Goal: Task Accomplishment & Management: Manage account settings

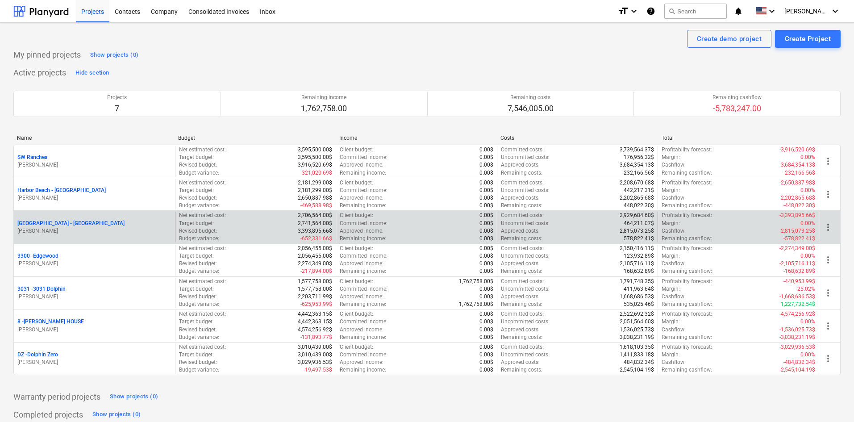
click at [55, 224] on p "[GEOGRAPHIC_DATA] - [GEOGRAPHIC_DATA]" at bounding box center [70, 224] width 107 height 8
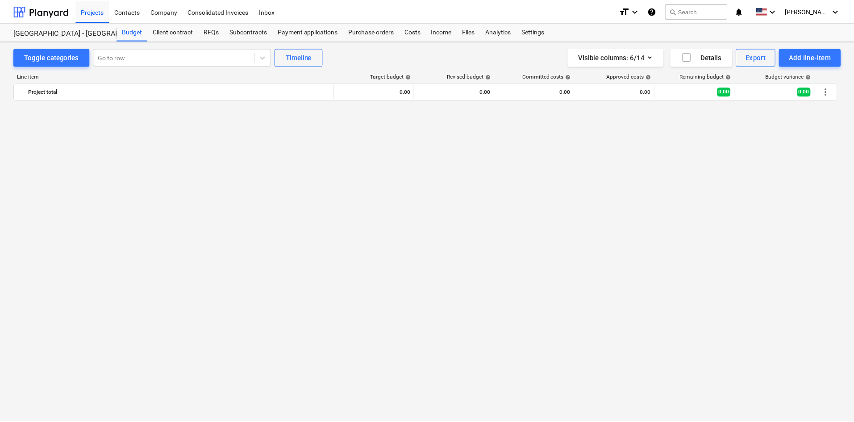
scroll to position [1172, 0]
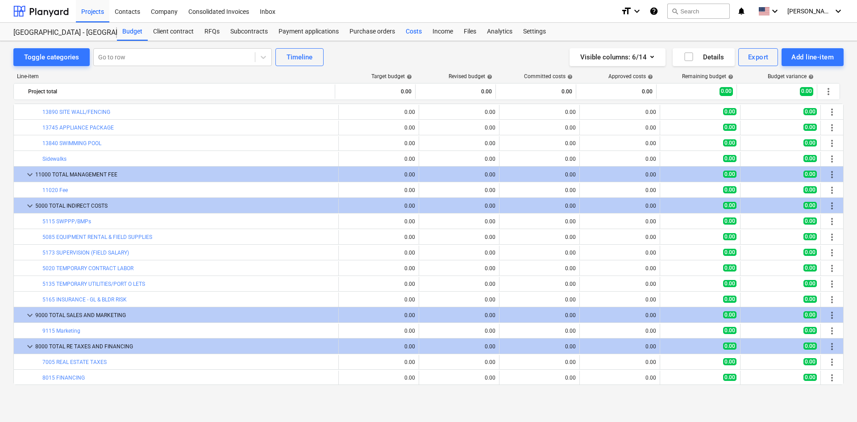
click at [403, 36] on div "Costs" at bounding box center [413, 32] width 27 height 18
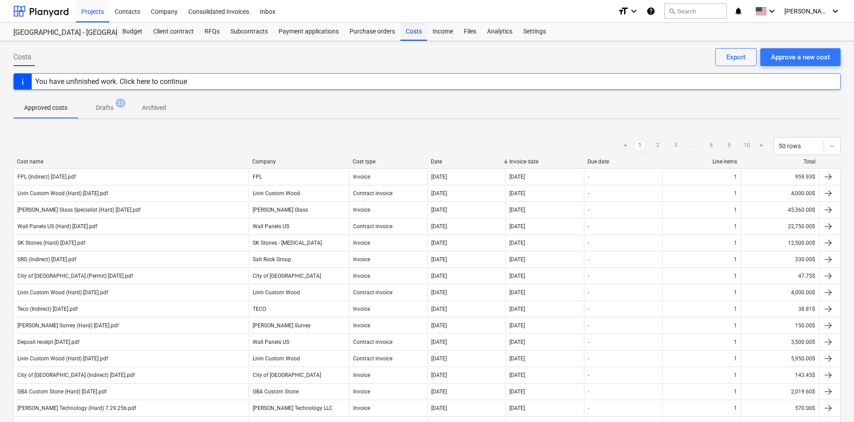
click at [410, 37] on div "Costs" at bounding box center [413, 32] width 27 height 18
click at [814, 56] on div "Approve a new cost" at bounding box center [800, 57] width 59 height 12
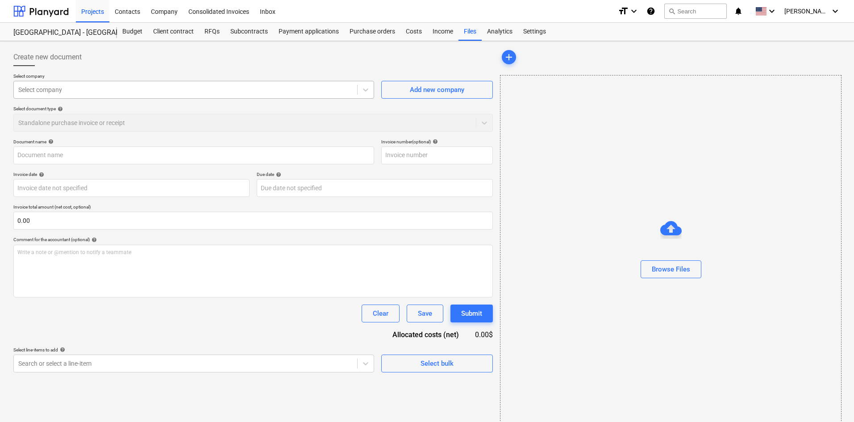
click at [123, 97] on div "Select company" at bounding box center [193, 90] width 361 height 18
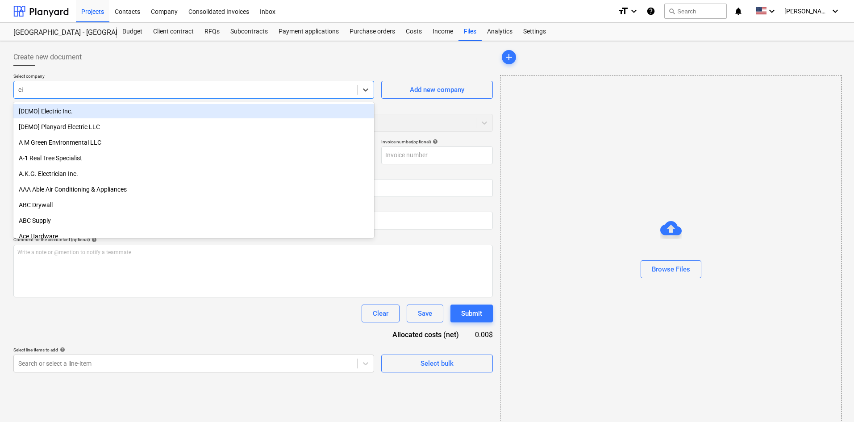
type input "city"
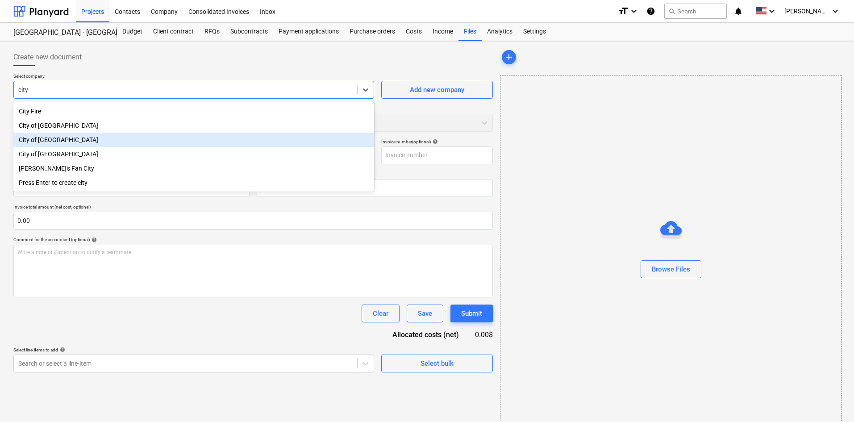
click at [117, 137] on div "City of [GEOGRAPHIC_DATA]" at bounding box center [193, 140] width 361 height 14
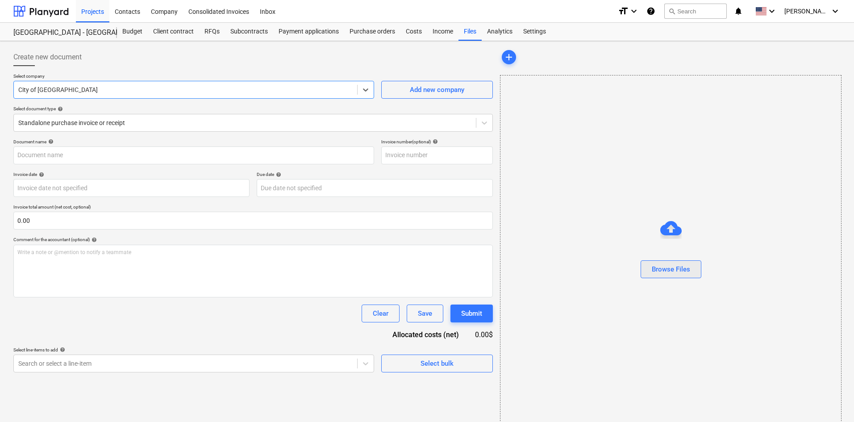
click at [691, 274] on button "Browse Files" at bounding box center [670, 269] width 61 height 18
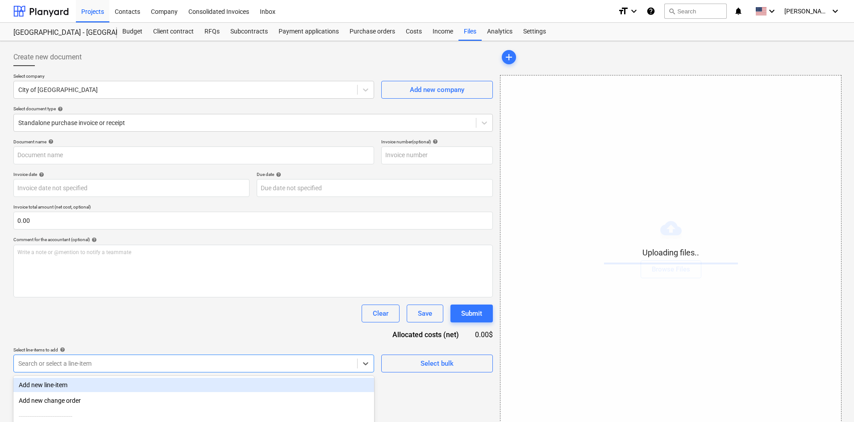
scroll to position [90, 0]
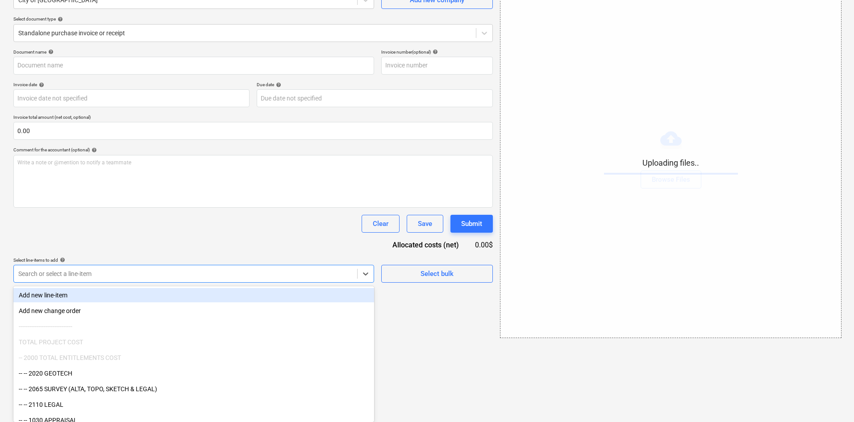
click at [293, 332] on body "Projects Contacts Company Consolidated Invoices Inbox format_size keyboard_arro…" at bounding box center [427, 121] width 854 height 422
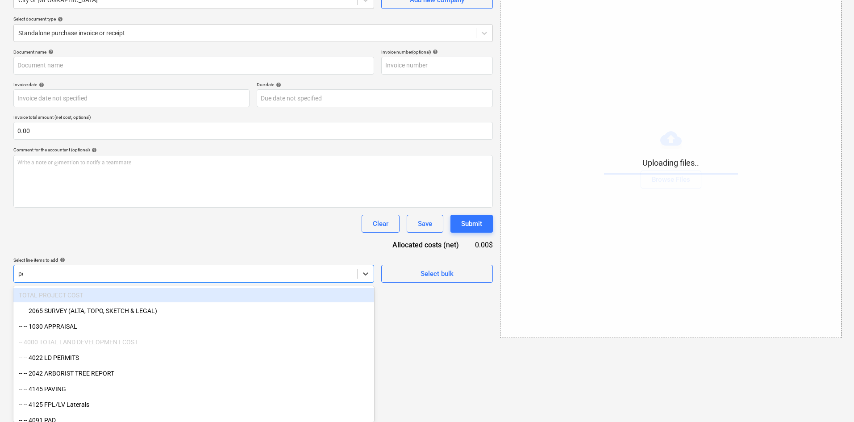
type input "per"
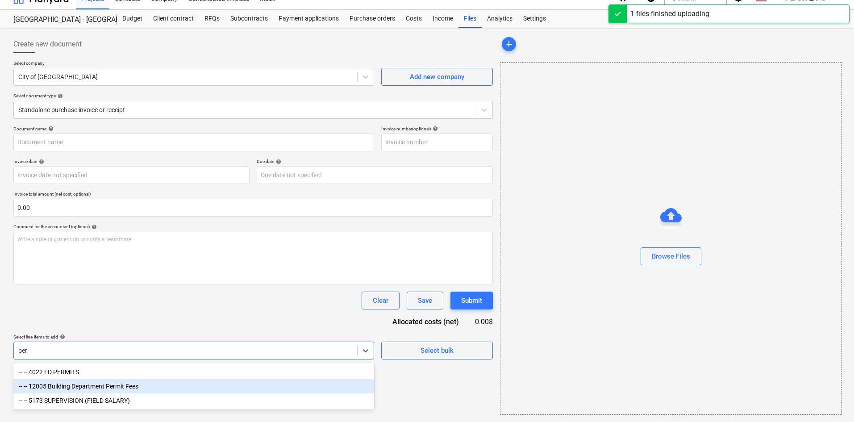
click at [193, 383] on div "-- -- 12005 Building Department Permit Fees" at bounding box center [193, 386] width 361 height 14
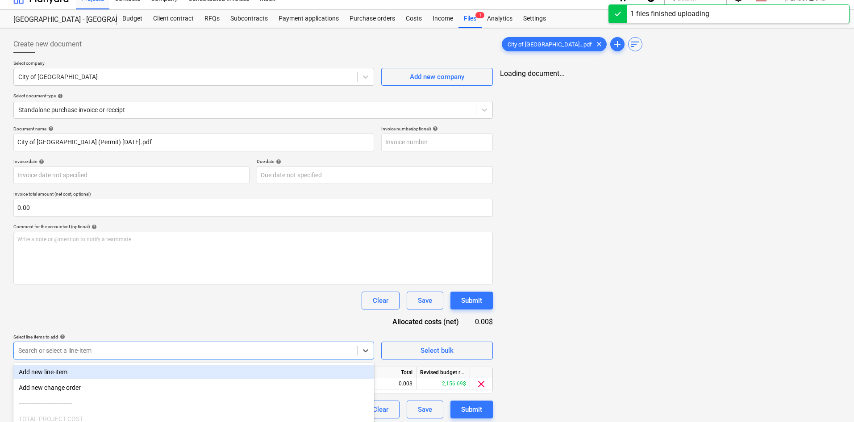
type input "City of [GEOGRAPHIC_DATA] (Permit) [DATE].pdf"
click at [255, 308] on div "Clear Save Submit" at bounding box center [252, 300] width 479 height 18
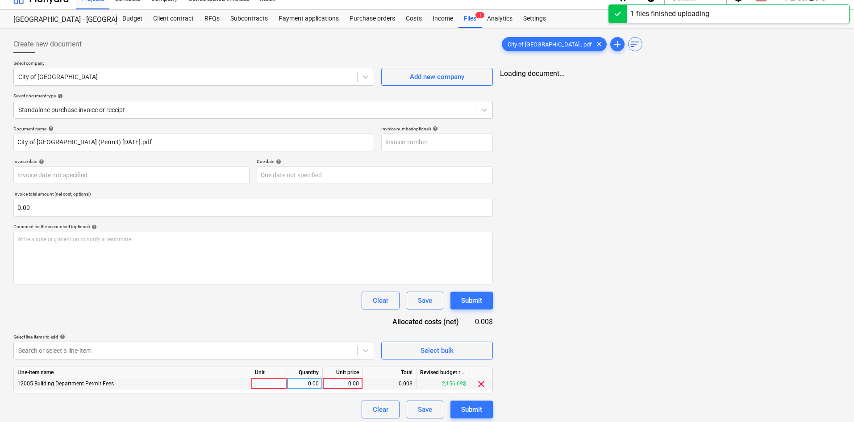
click at [335, 384] on div "0.00" at bounding box center [342, 383] width 33 height 11
click at [337, 382] on div "0.00" at bounding box center [342, 383] width 33 height 11
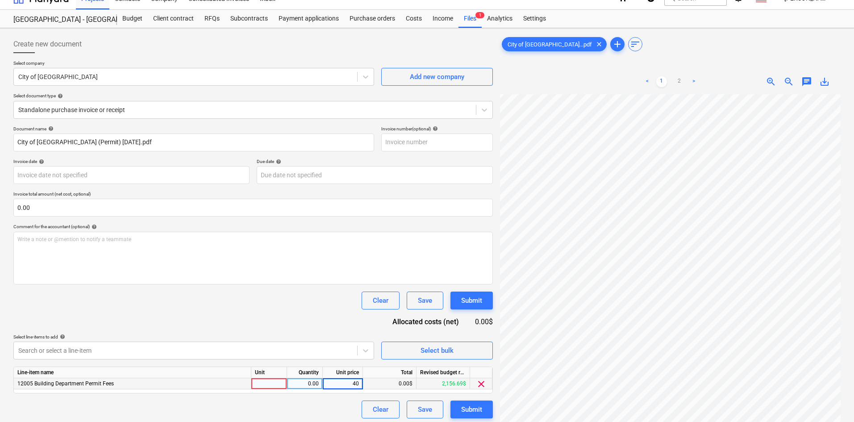
type input "405"
click at [322, 315] on div "Document name help City of [GEOGRAPHIC_DATA] (Permit) [DATE].pdf Invoice number…" at bounding box center [252, 272] width 479 height 292
click at [466, 403] on div "Submit" at bounding box center [471, 409] width 21 height 12
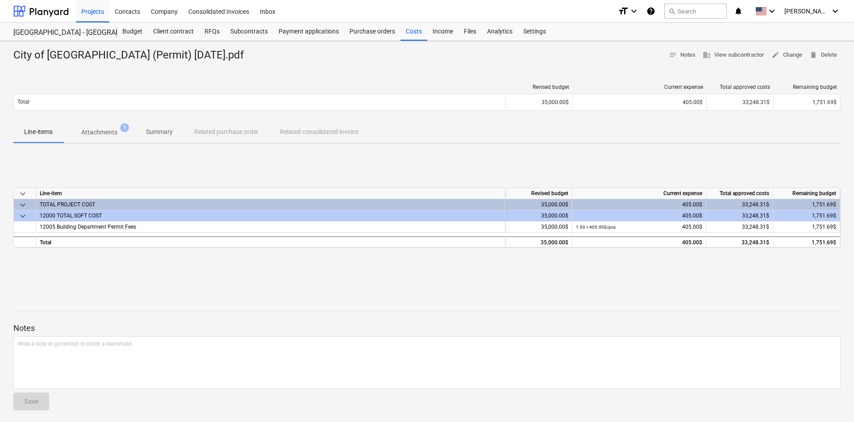
click at [409, 41] on div "City of [GEOGRAPHIC_DATA] (Permit) [DATE].pdf notes Notes business View subcont…" at bounding box center [427, 232] width 854 height 383
click at [406, 38] on div "Costs" at bounding box center [413, 32] width 27 height 18
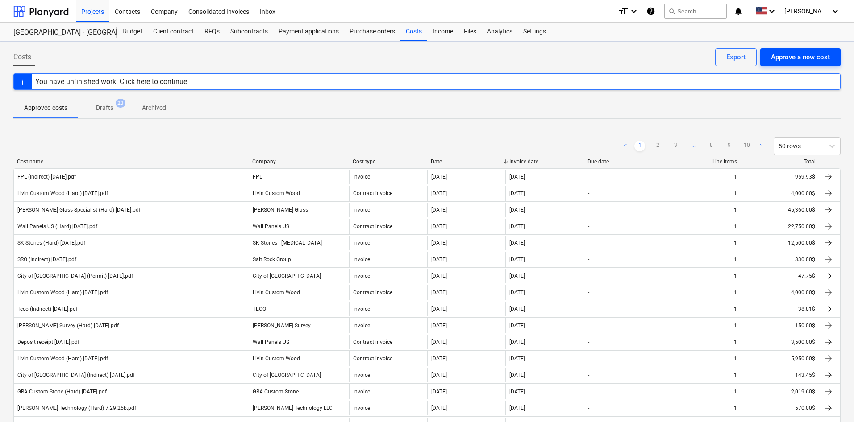
click at [786, 55] on div "Approve a new cost" at bounding box center [800, 57] width 59 height 12
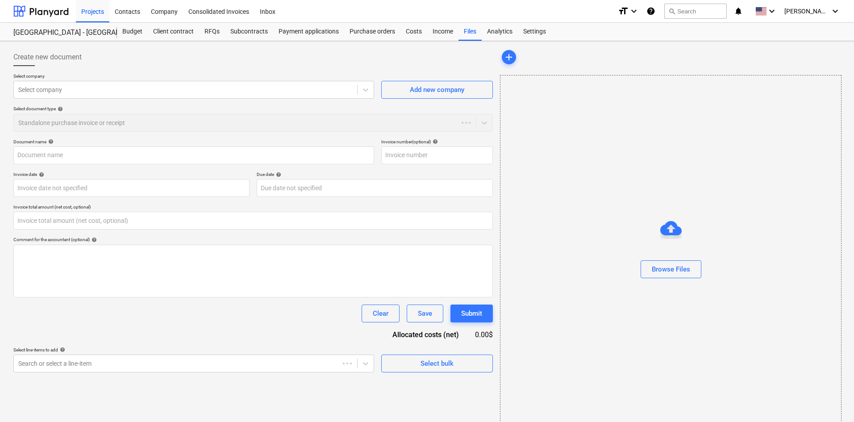
type input "0.00"
click at [115, 91] on div at bounding box center [185, 89] width 334 height 9
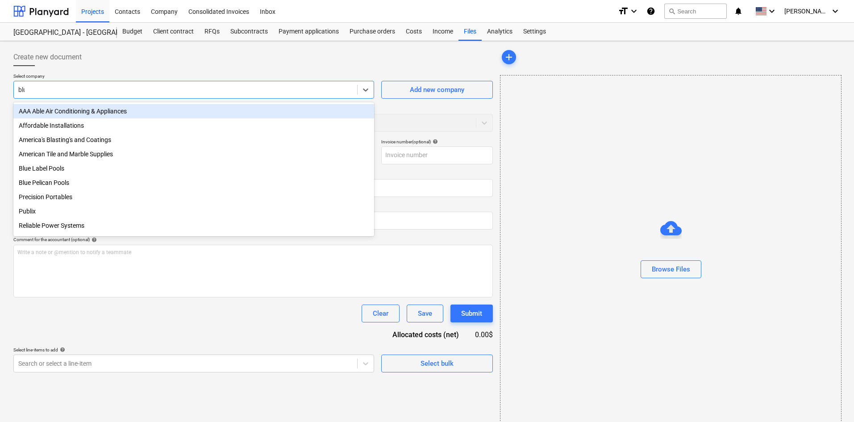
type input "blue"
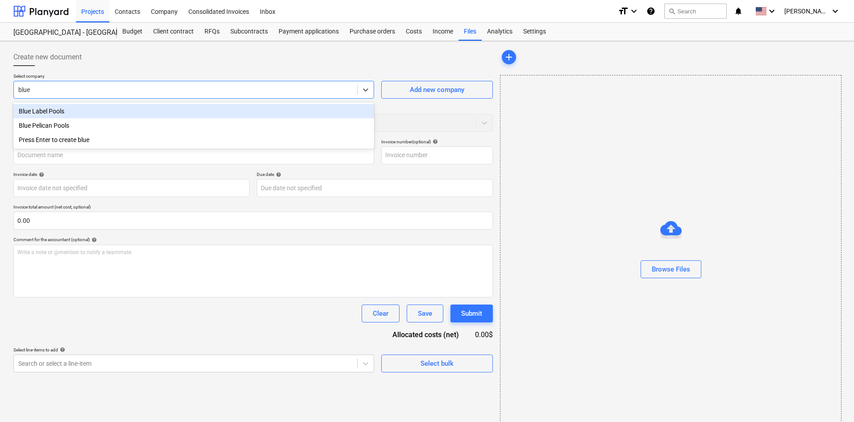
click at [87, 107] on div "Blue Label Pools" at bounding box center [193, 111] width 361 height 14
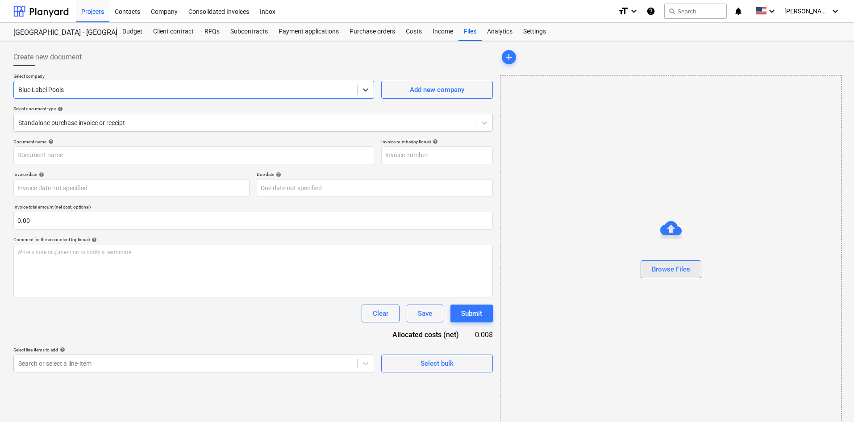
click at [664, 267] on div "Browse Files" at bounding box center [671, 269] width 38 height 12
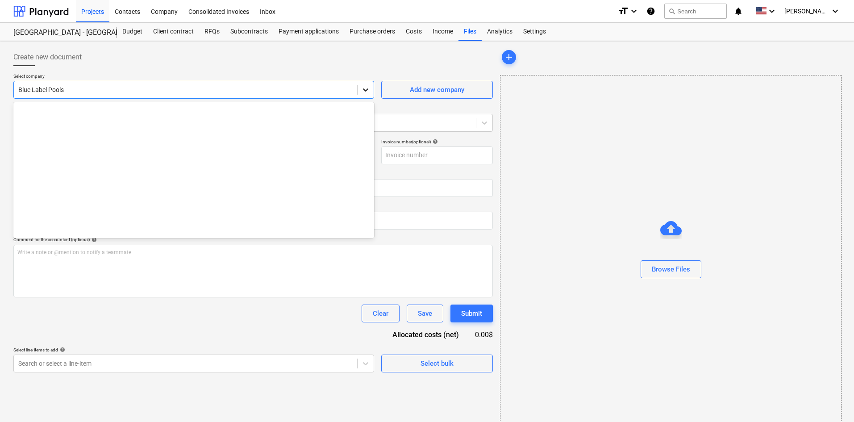
click at [364, 89] on icon at bounding box center [365, 89] width 5 height 3
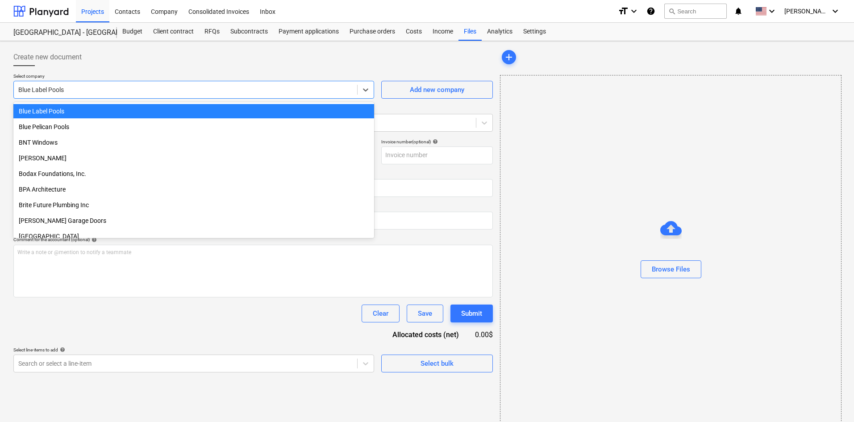
click at [147, 101] on div "Select company option Blue Label Pools selected, 60 of 432. 432 results availab…" at bounding box center [252, 106] width 479 height 66
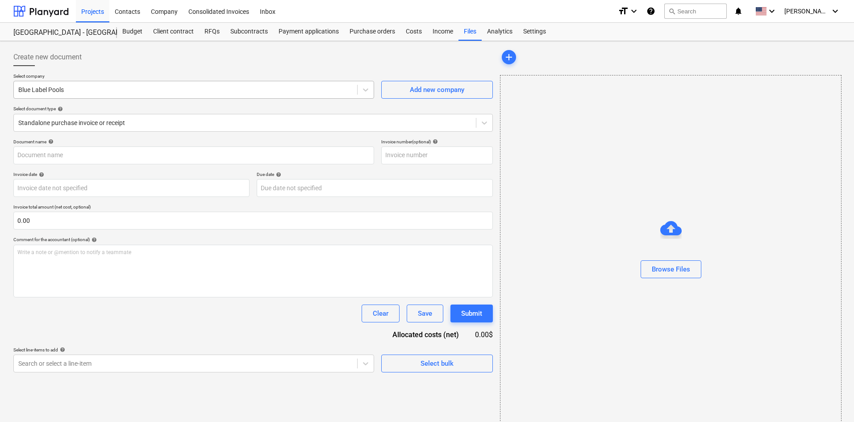
click at [143, 96] on div "Blue Label Pools" at bounding box center [185, 89] width 343 height 12
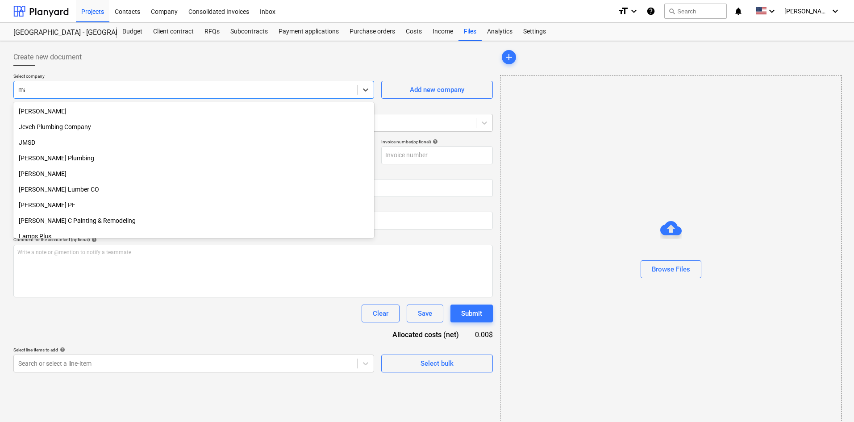
scroll to position [475, 0]
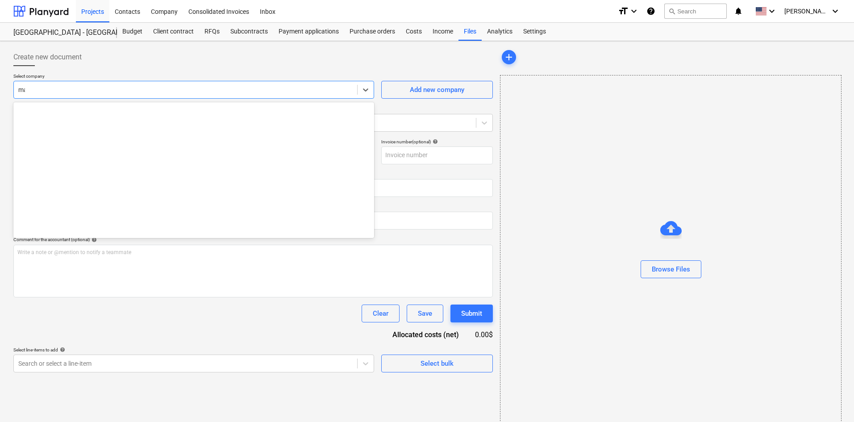
type input "mac"
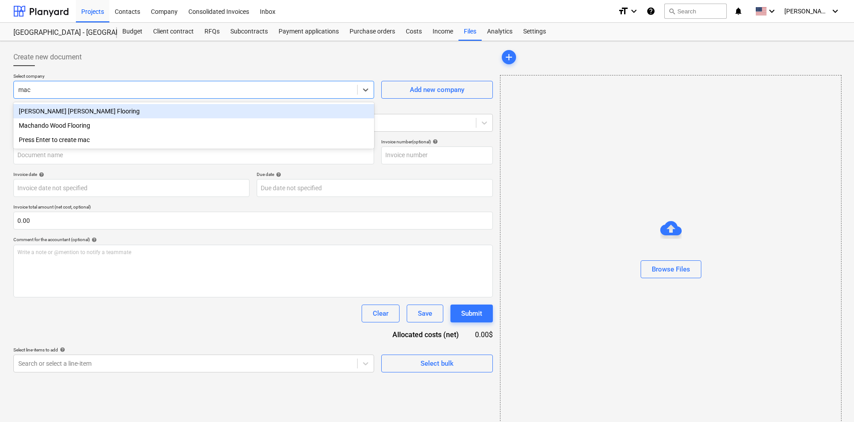
click at [140, 108] on div "[PERSON_NAME] [PERSON_NAME] Flooring" at bounding box center [193, 111] width 361 height 14
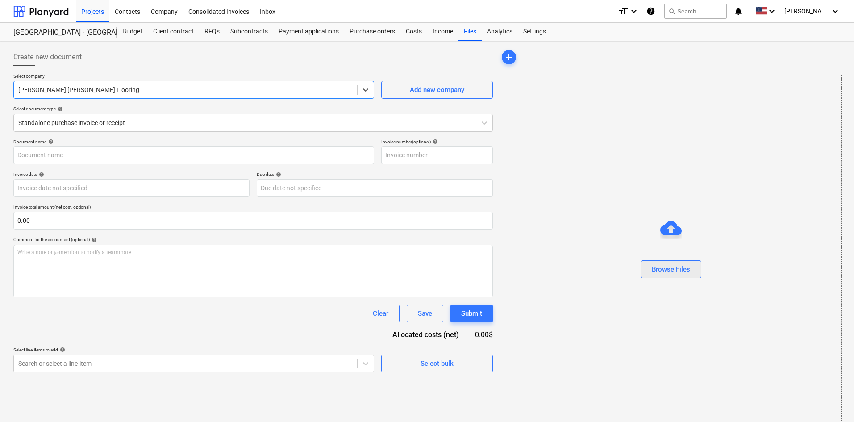
click at [685, 275] on div "Browse Files" at bounding box center [671, 269] width 38 height 12
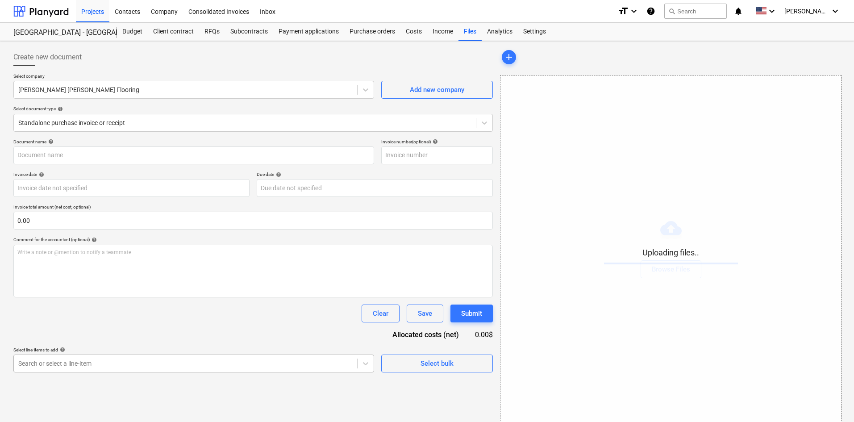
scroll to position [90, 0]
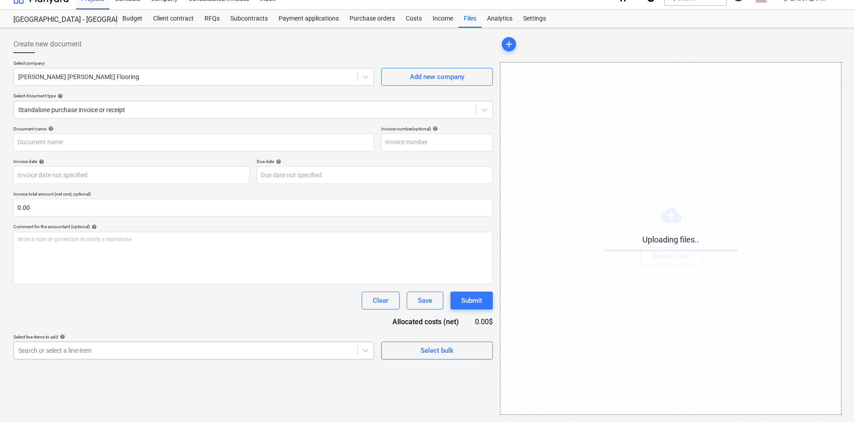
click at [137, 368] on body "Projects Contacts Company Consolidated Invoices Inbox format_size keyboard_arro…" at bounding box center [427, 198] width 854 height 422
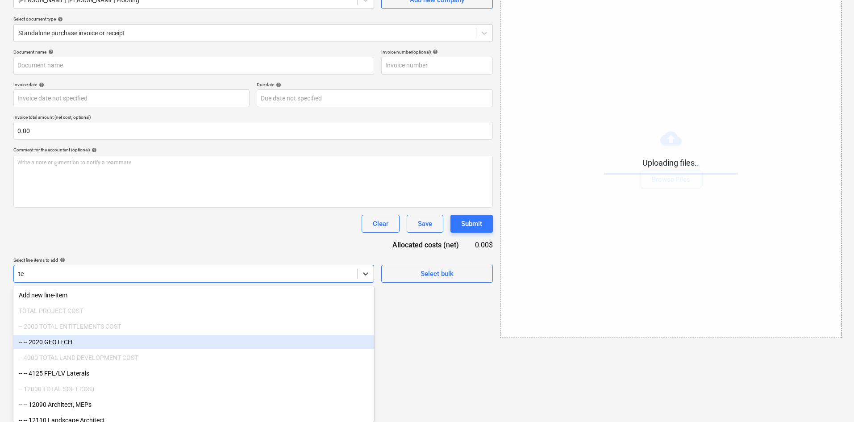
type input "tem"
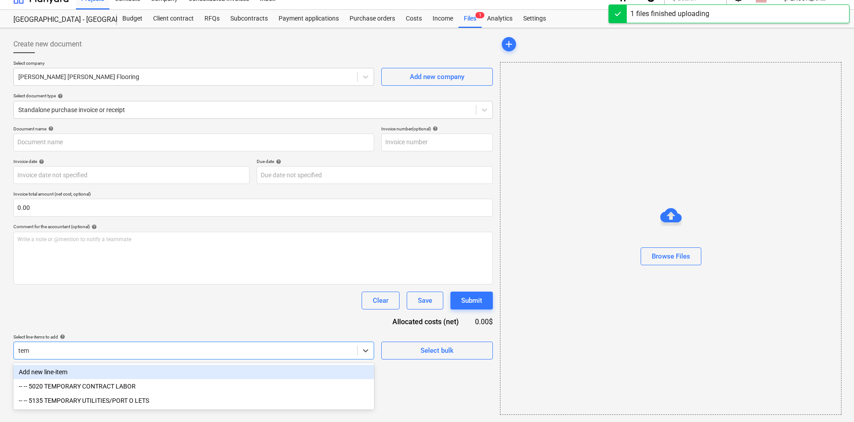
type input "[PERSON_NAME] [PERSON_NAME] Flooring (Hard) [DATE].pdf"
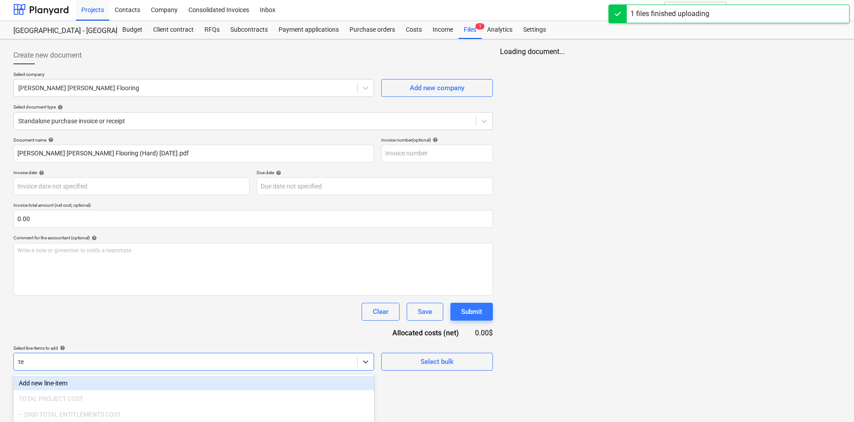
scroll to position [90, 0]
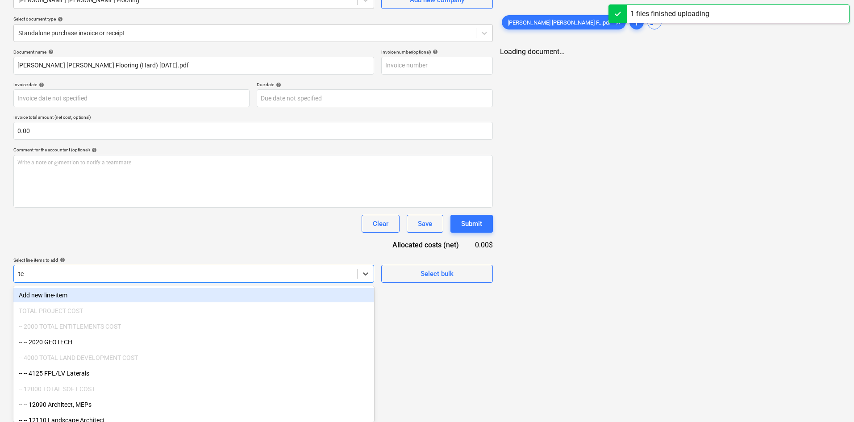
type input "t"
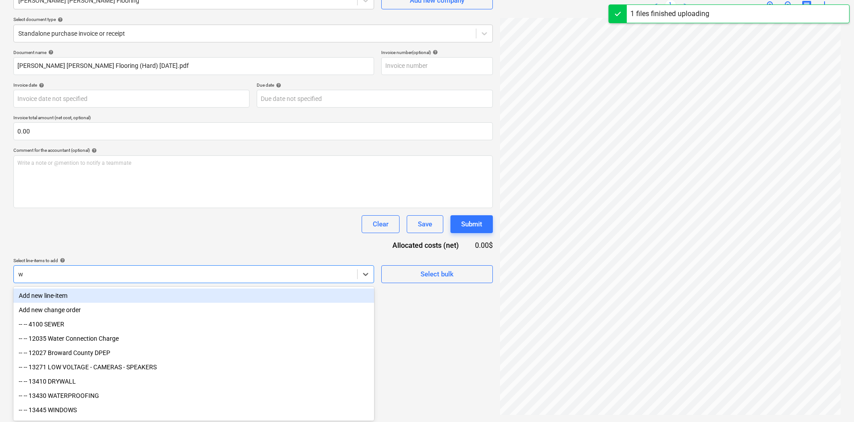
scroll to position [89, 0]
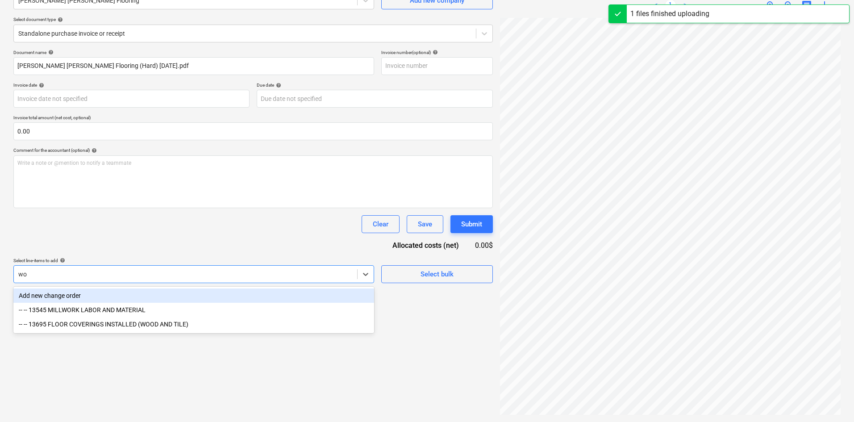
type input "woo"
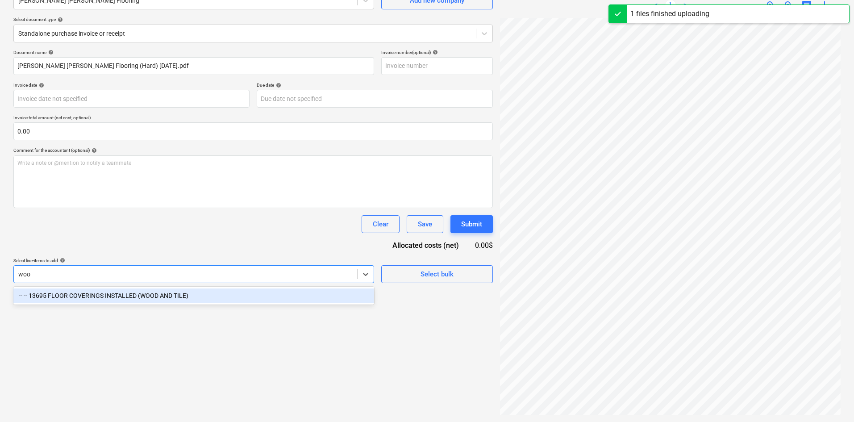
click at [165, 296] on div "-- -- 13695 FLOOR COVERINGS INSTALLED (WOOD AND TILE)" at bounding box center [193, 295] width 361 height 14
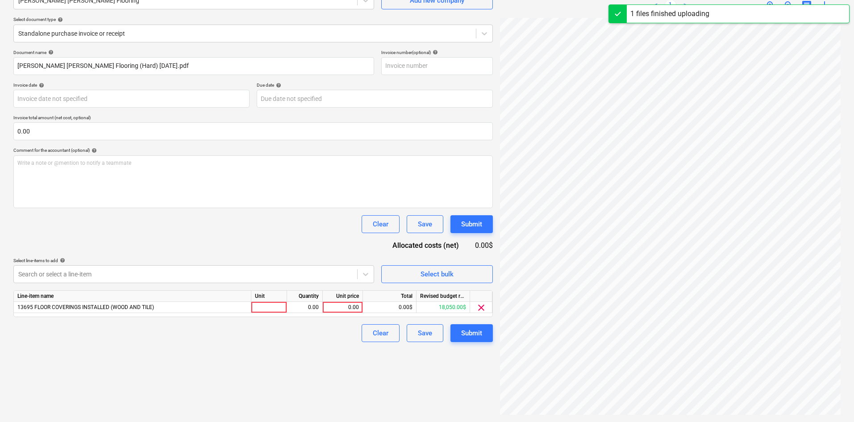
click at [198, 256] on div "Document name help [PERSON_NAME] [PERSON_NAME] Flooring (Hard) [DATE].pdf Invoi…" at bounding box center [252, 196] width 479 height 292
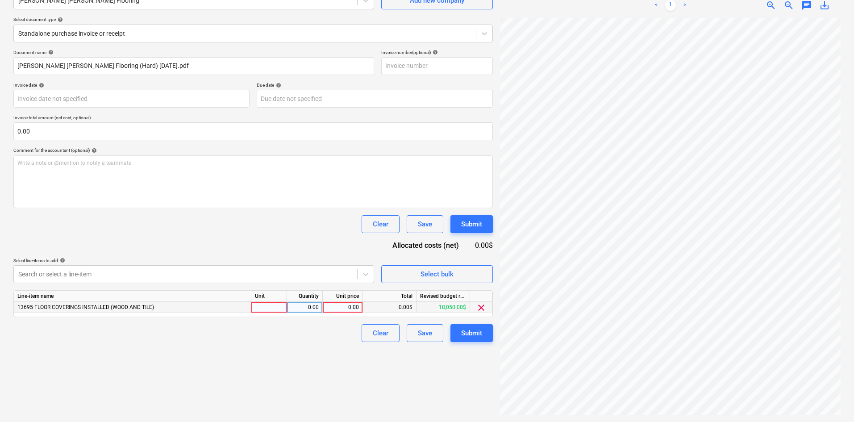
click at [300, 306] on div "0.00" at bounding box center [305, 307] width 28 height 11
click at [299, 309] on div "0.00" at bounding box center [305, 307] width 28 height 11
type input "300"
click at [340, 302] on div "0.00" at bounding box center [342, 307] width 33 height 11
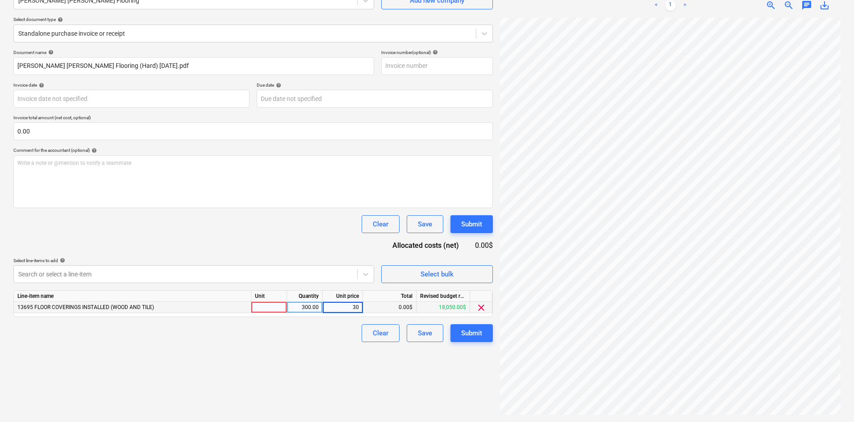
type input "300"
click at [252, 348] on div "Create new document Select company [PERSON_NAME] [PERSON_NAME] Flooring Add new…" at bounding box center [253, 186] width 486 height 463
click at [308, 310] on div "300.00" at bounding box center [305, 307] width 28 height 11
type input "1"
click at [265, 305] on div at bounding box center [269, 307] width 36 height 11
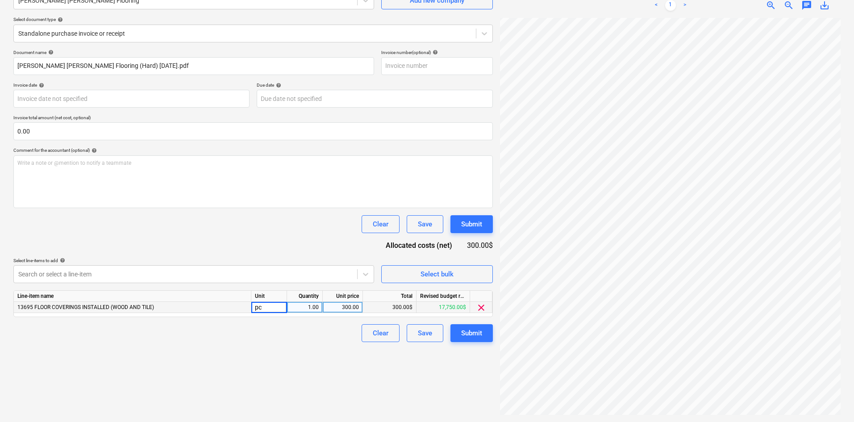
type input "pcs"
click at [278, 364] on div "Create new document Select company [PERSON_NAME] [PERSON_NAME] Flooring Add new…" at bounding box center [253, 186] width 486 height 463
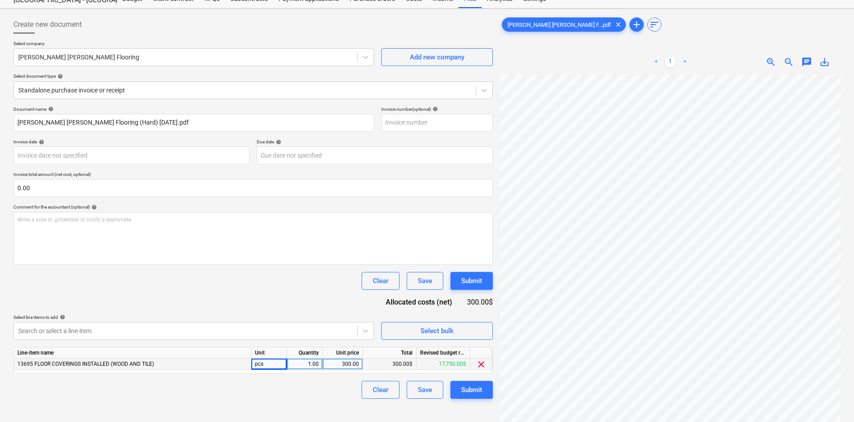
scroll to position [0, 0]
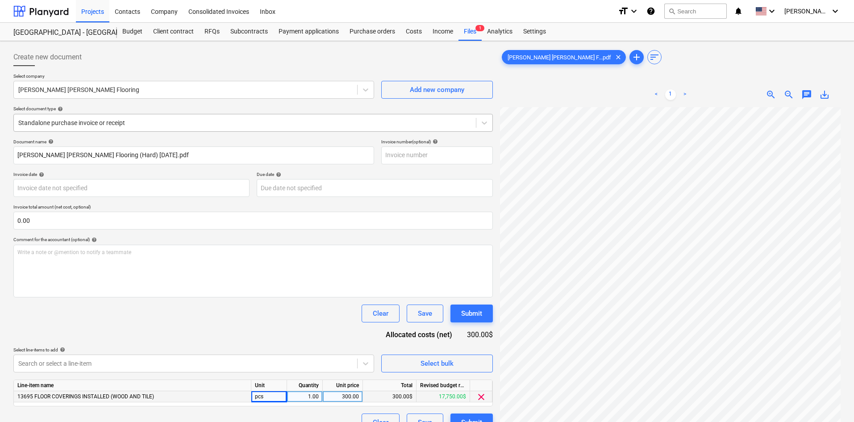
click at [100, 120] on div at bounding box center [244, 122] width 453 height 9
click at [216, 342] on div "Document name help [PERSON_NAME] [PERSON_NAME] Flooring (Hard) [DATE].pdf Invoi…" at bounding box center [252, 285] width 479 height 292
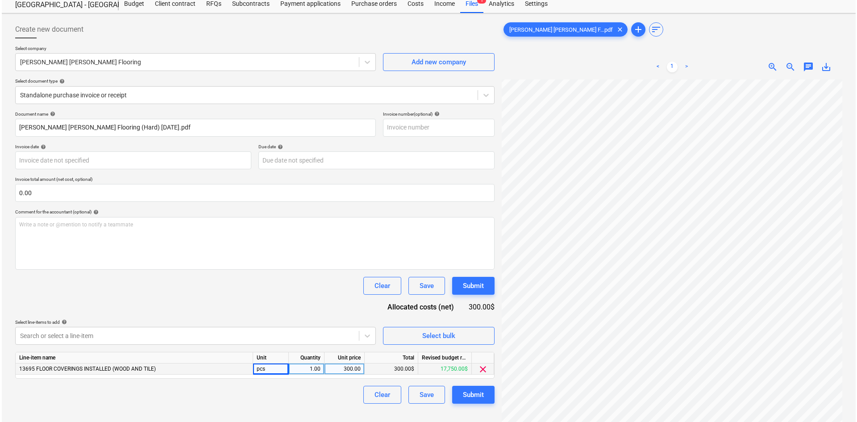
scroll to position [89, 0]
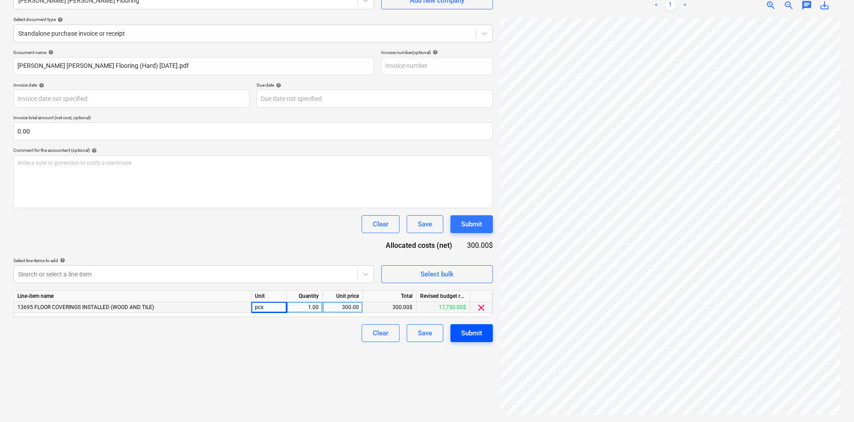
click at [466, 336] on div "Submit" at bounding box center [471, 333] width 21 height 12
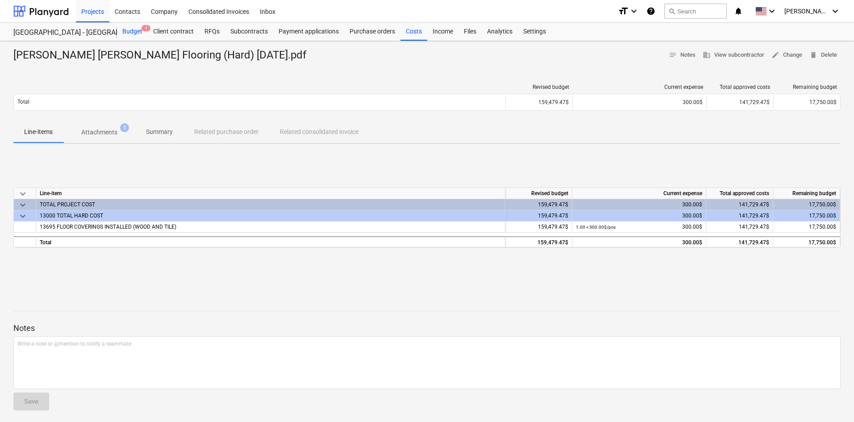
click at [128, 33] on div "Budget 1" at bounding box center [132, 32] width 31 height 18
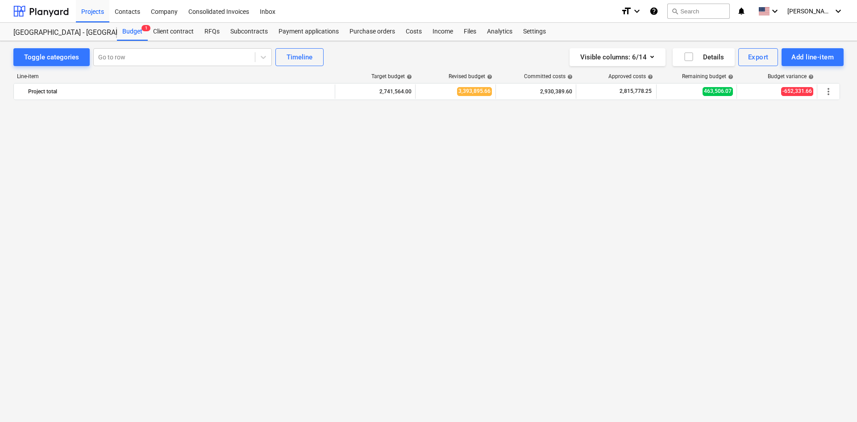
scroll to position [815, 0]
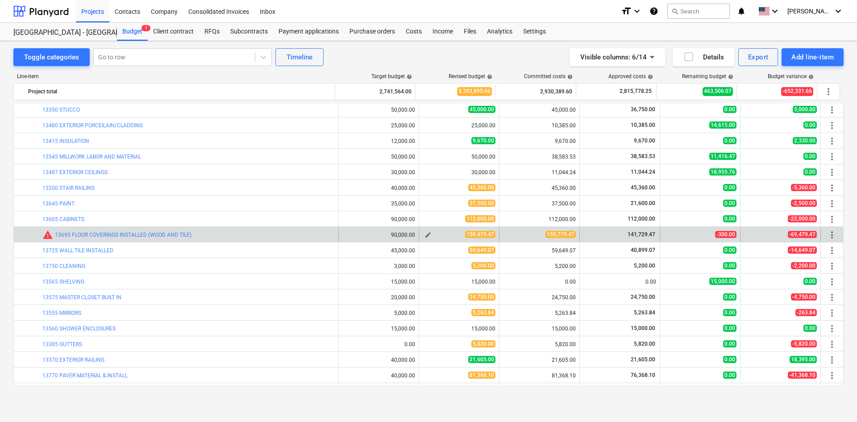
click at [423, 239] on button "edit" at bounding box center [428, 234] width 11 height 11
type textarea "x"
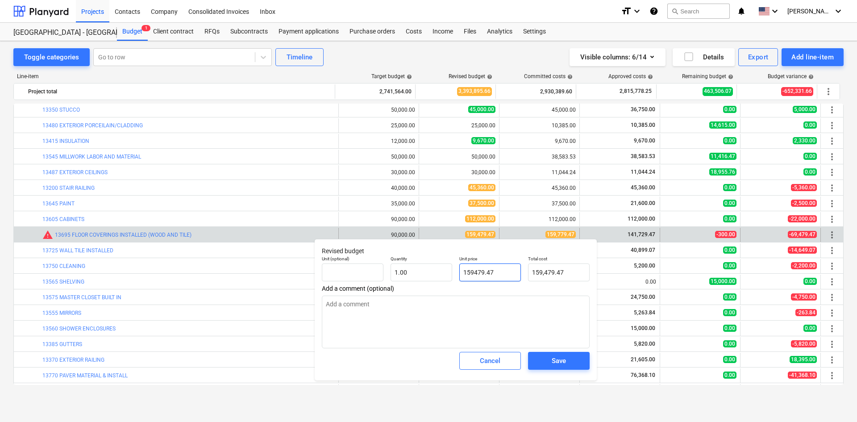
drag, startPoint x: 507, startPoint y: 274, endPoint x: 408, endPoint y: 283, distance: 98.6
click at [408, 283] on div "Unit (optional) Quantity 1.00 Unit price 159479.47 Total cost 159,479.47" at bounding box center [455, 268] width 275 height 33
type input "1"
type textarea "x"
type input "1.00"
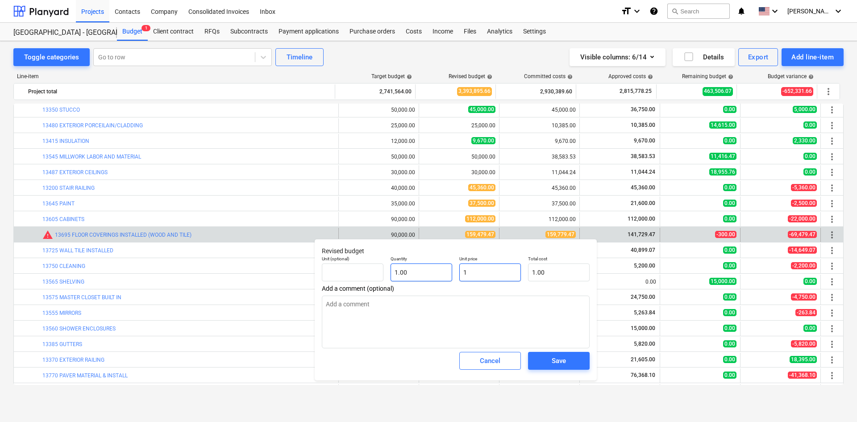
type textarea "x"
type input "15"
type input "15.00"
type textarea "x"
type input "159"
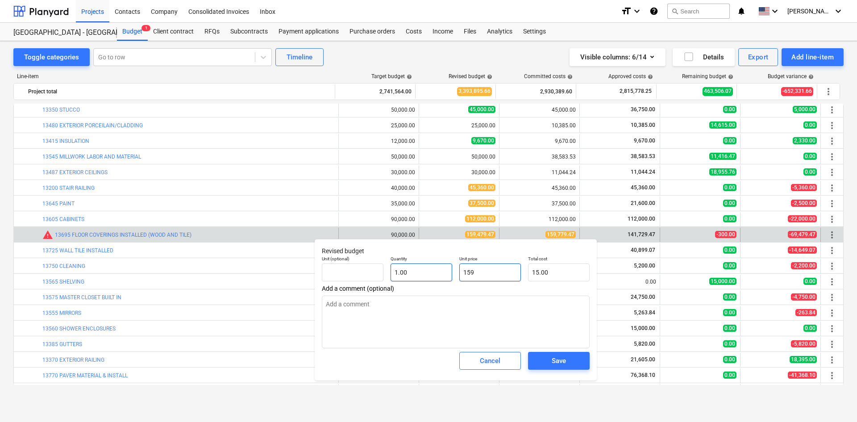
type input "159.00"
type textarea "x"
type input "1597"
type input "1,597.00"
type textarea "x"
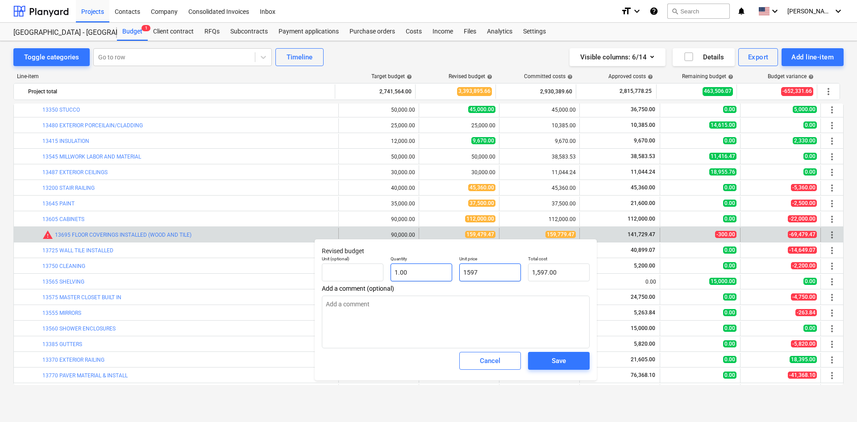
type input "15979"
type input "15,979.00"
type textarea "x"
type input "159799"
type input "159,799.00"
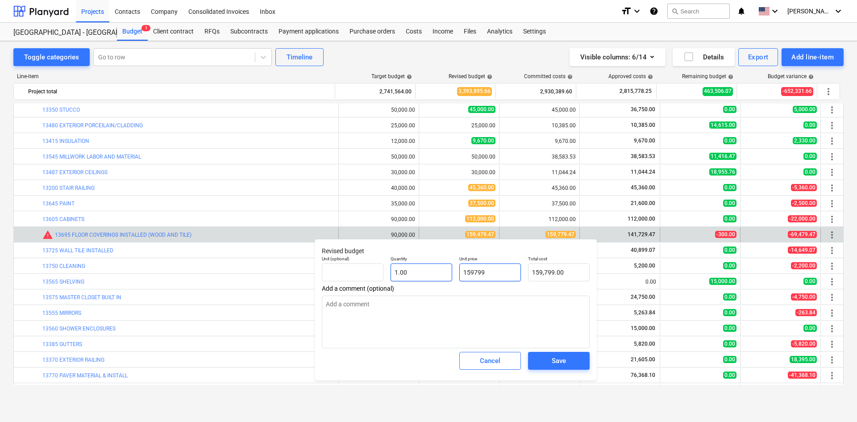
type textarea "x"
type input "159799."
type textarea "x"
type input "159799.4"
type input "159,799.40"
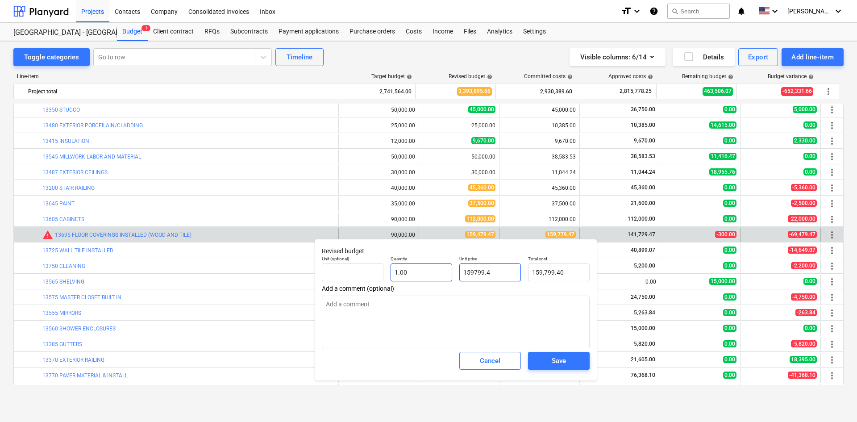
type textarea "x"
type input "159799.47"
type input "159,799.47"
type input "159799.47"
type textarea "x"
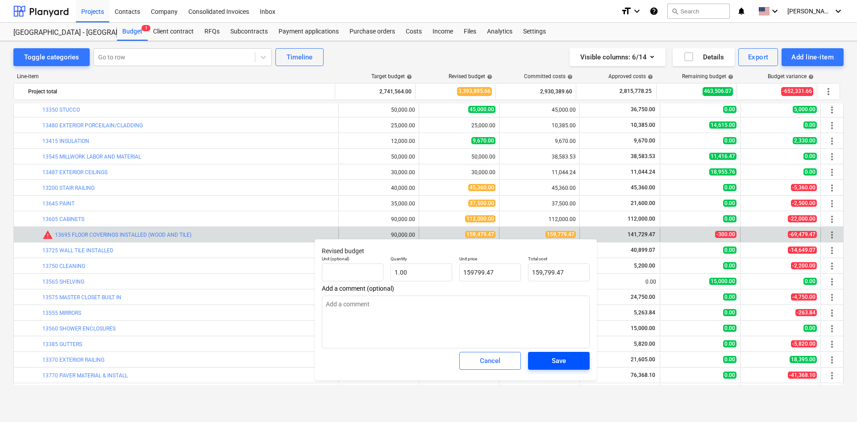
type input "159,799.47"
click at [554, 366] on div "Save" at bounding box center [559, 361] width 14 height 12
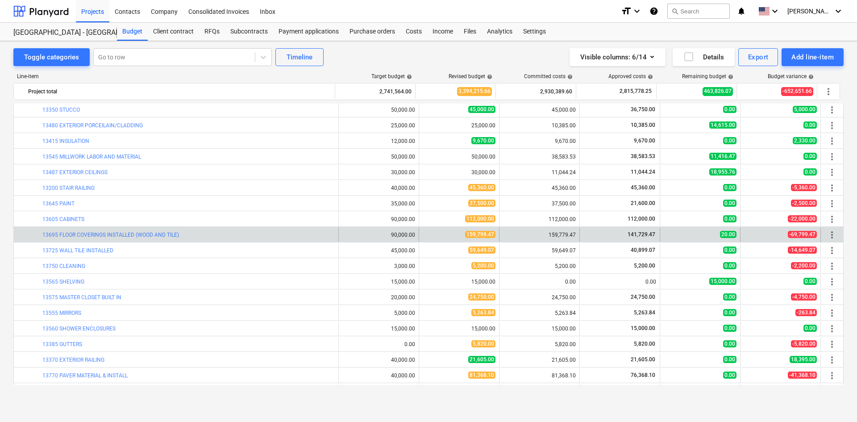
click at [107, 240] on div "bar_chart 13695 FLOOR COVERINGS INSTALLED (WOOD AND TILE)" at bounding box center [188, 235] width 292 height 14
click at [108, 232] on link "13695 FLOOR COVERINGS INSTALLED (WOOD AND TILE)" at bounding box center [110, 235] width 137 height 6
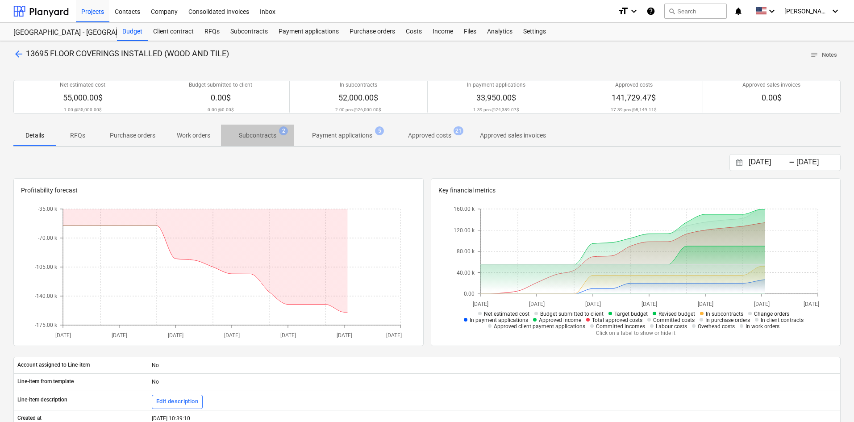
click at [270, 135] on p "Subcontracts" at bounding box center [257, 135] width 37 height 9
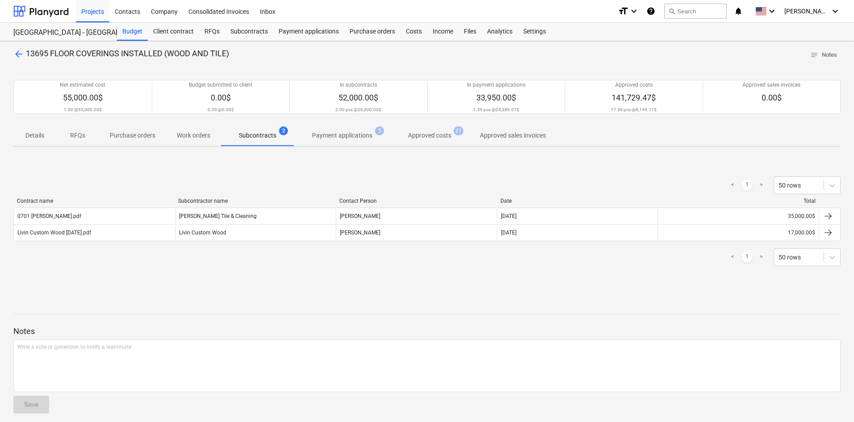
click at [420, 137] on p "Approved costs" at bounding box center [429, 135] width 43 height 9
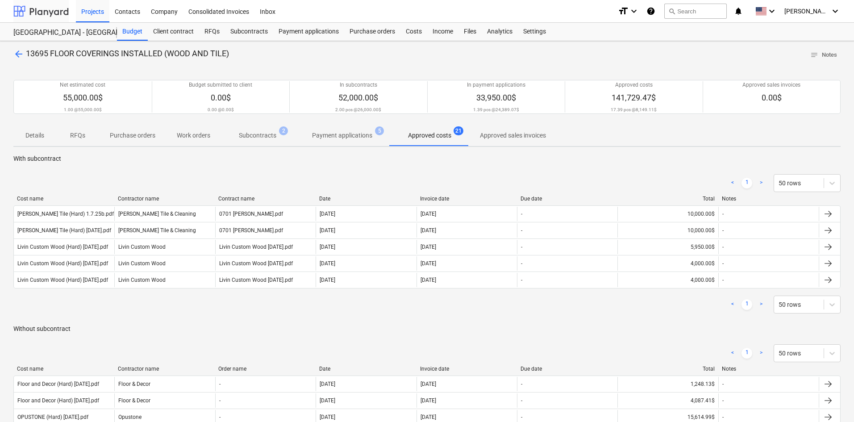
click at [22, 12] on div at bounding box center [40, 11] width 55 height 22
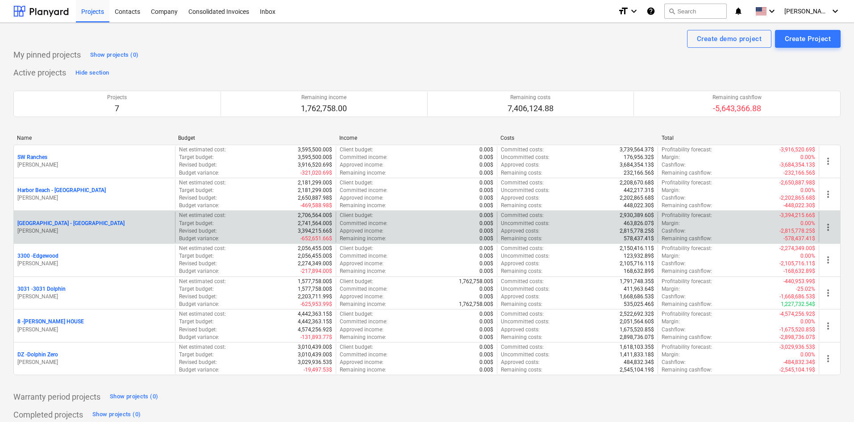
click at [75, 223] on p "[GEOGRAPHIC_DATA] - [GEOGRAPHIC_DATA]" at bounding box center [70, 224] width 107 height 8
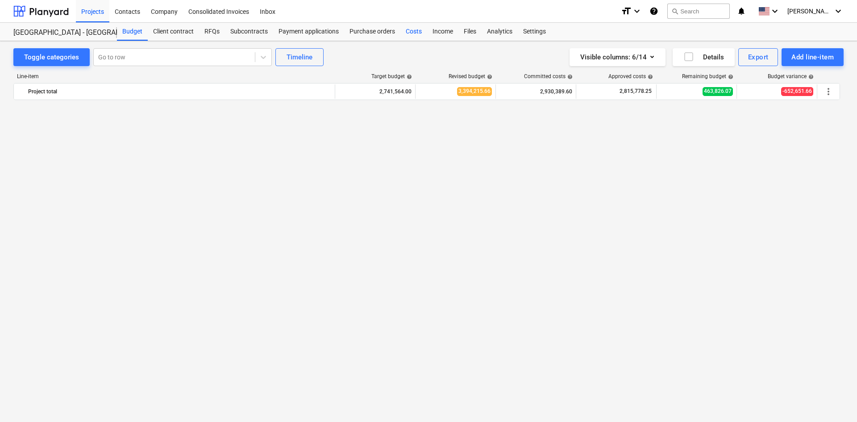
scroll to position [815, 0]
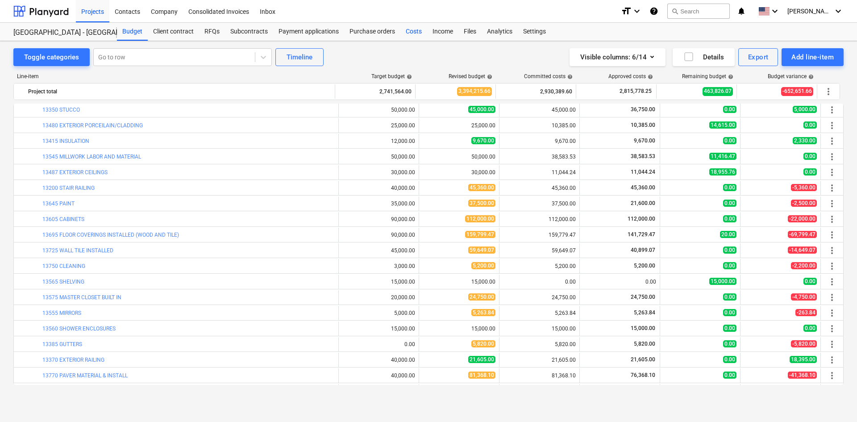
click at [407, 34] on div "Costs" at bounding box center [413, 32] width 27 height 18
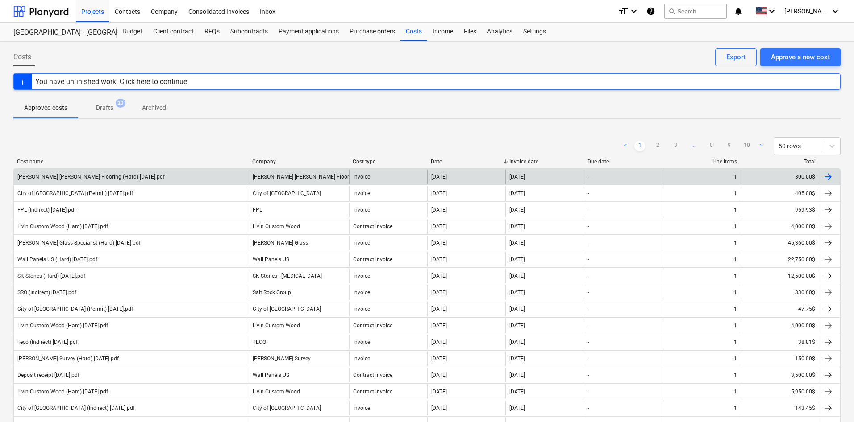
click at [181, 173] on div "[PERSON_NAME] [PERSON_NAME] Flooring (Hard) [DATE].pdf" at bounding box center [131, 177] width 235 height 14
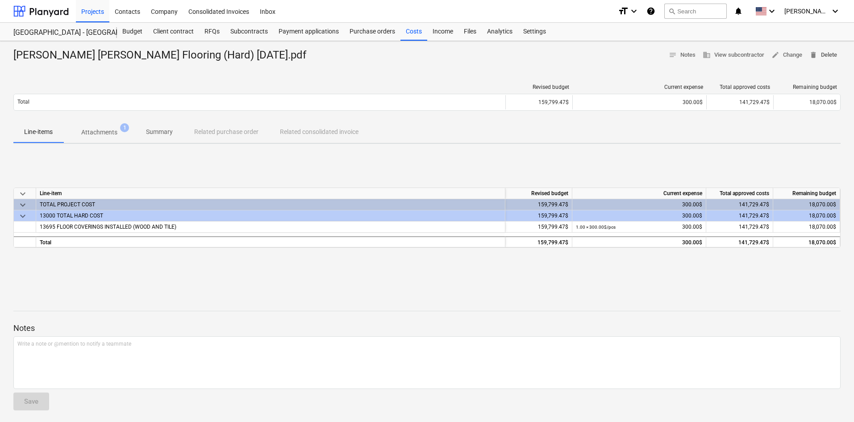
click at [826, 59] on span "delete Delete" at bounding box center [823, 55] width 28 height 10
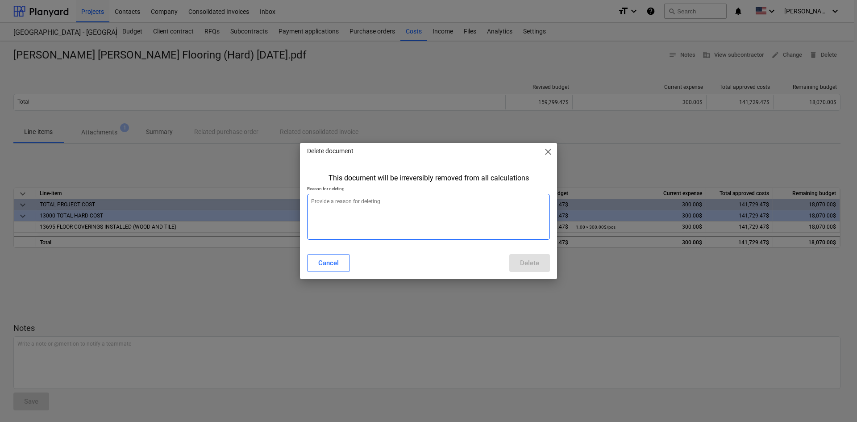
click at [382, 223] on textarea at bounding box center [428, 217] width 243 height 46
type textarea "x"
type textarea "w"
type textarea "x"
type textarea "wr"
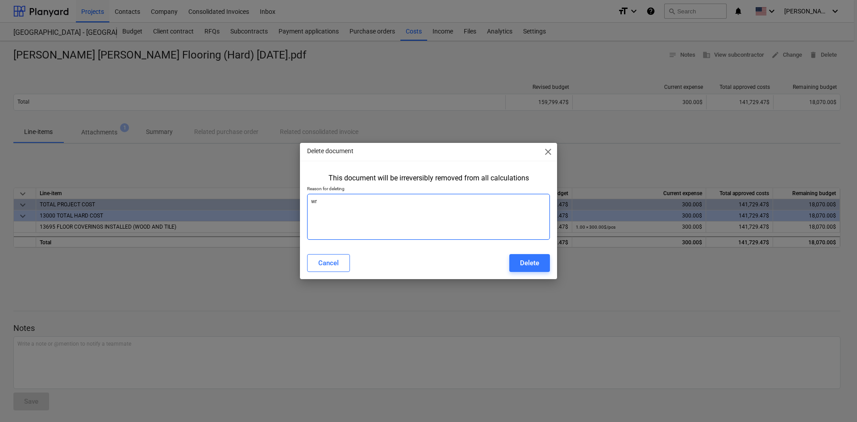
type textarea "x"
type textarea "wro"
type textarea "x"
type textarea "wrog"
type textarea "x"
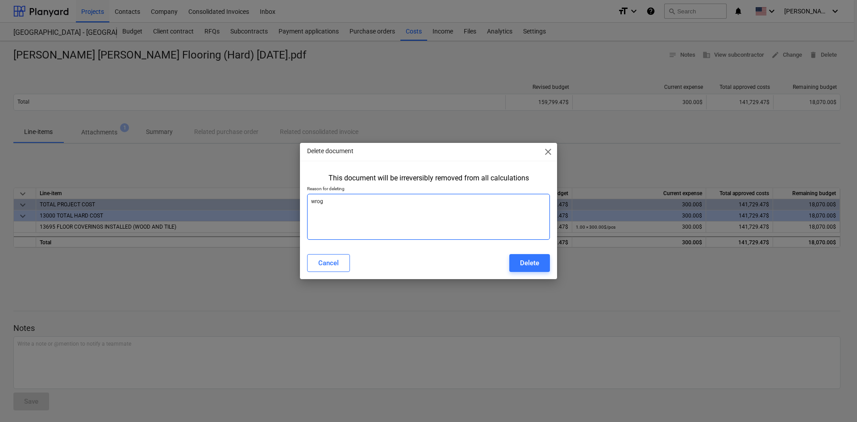
type textarea "wro"
type textarea "x"
type textarea "wron"
type textarea "x"
type textarea "wrong"
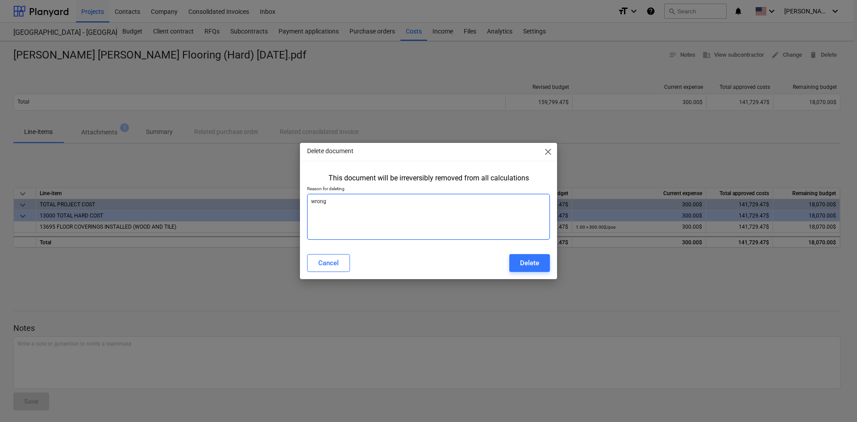
type textarea "x"
type textarea "wrong"
type textarea "x"
type textarea "wrong h"
type textarea "x"
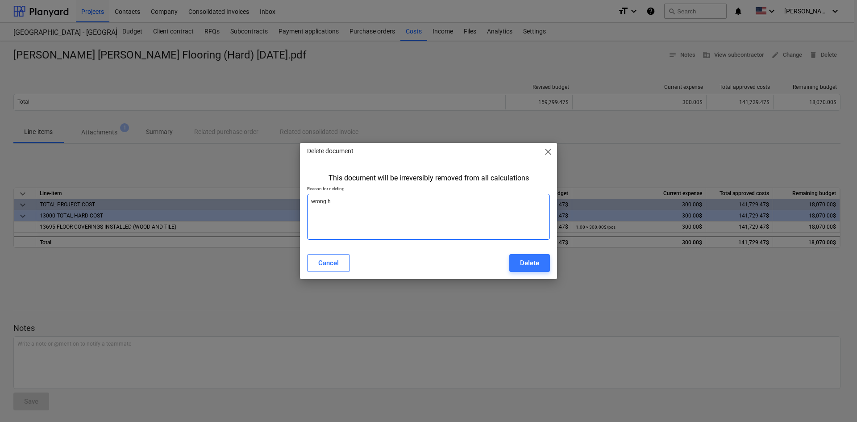
type textarea "wrong hu"
type textarea "x"
type textarea "wrong h"
type textarea "x"
type textarea "wrong ho"
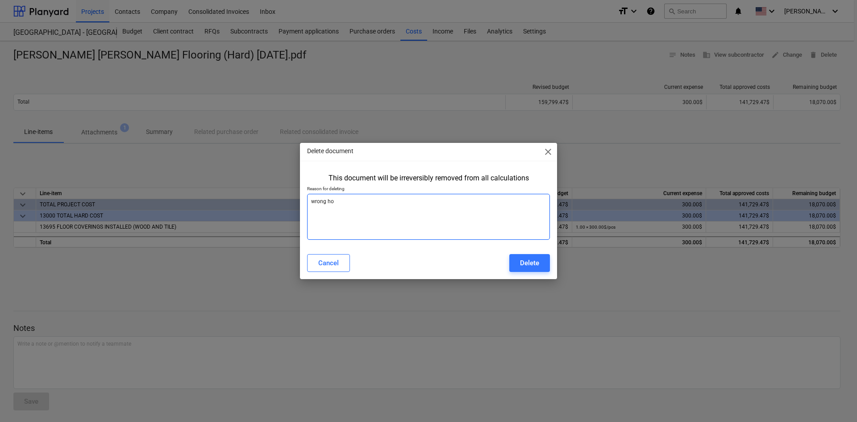
type textarea "x"
type textarea "wrong hou"
type textarea "x"
type textarea "wrong hous"
type textarea "x"
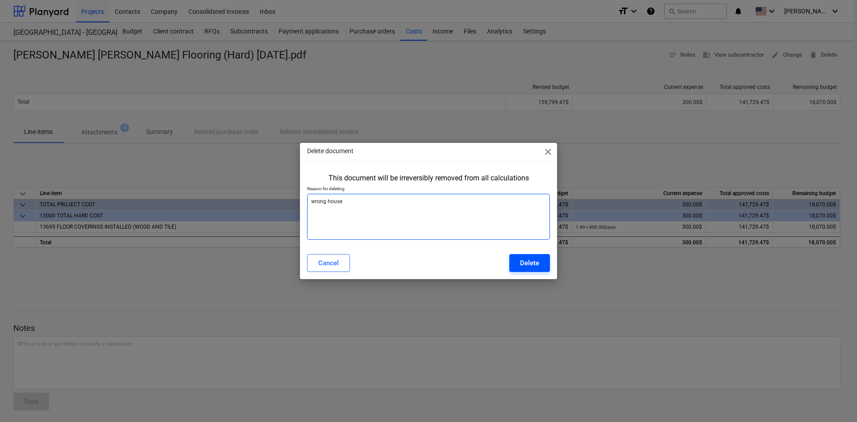
type textarea "wrong house"
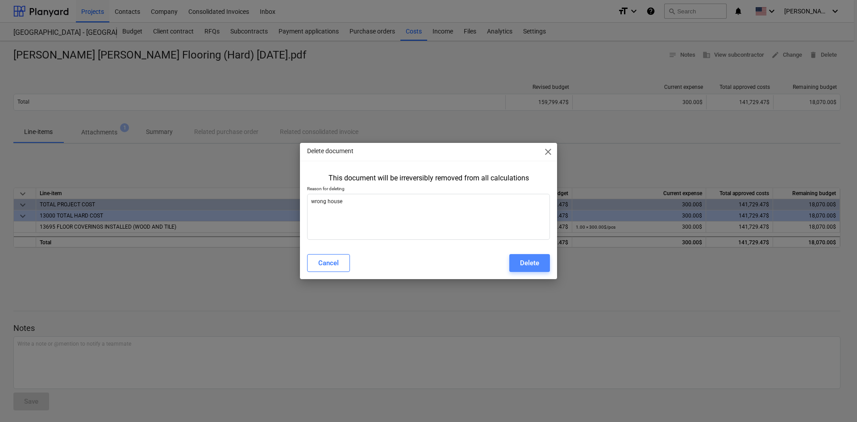
click at [531, 265] on div "Delete" at bounding box center [529, 263] width 19 height 12
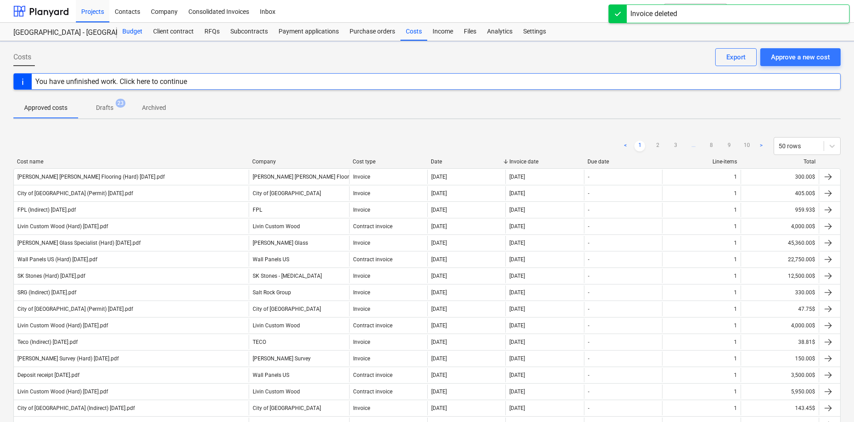
click at [124, 31] on div "Budget" at bounding box center [132, 32] width 31 height 18
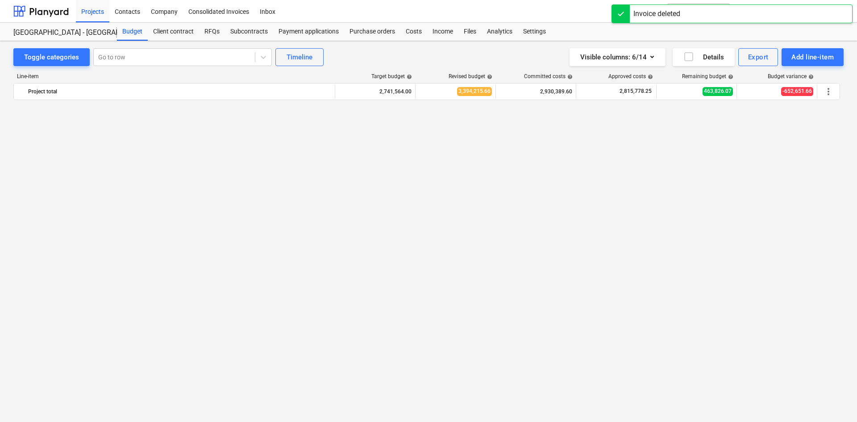
scroll to position [815, 0]
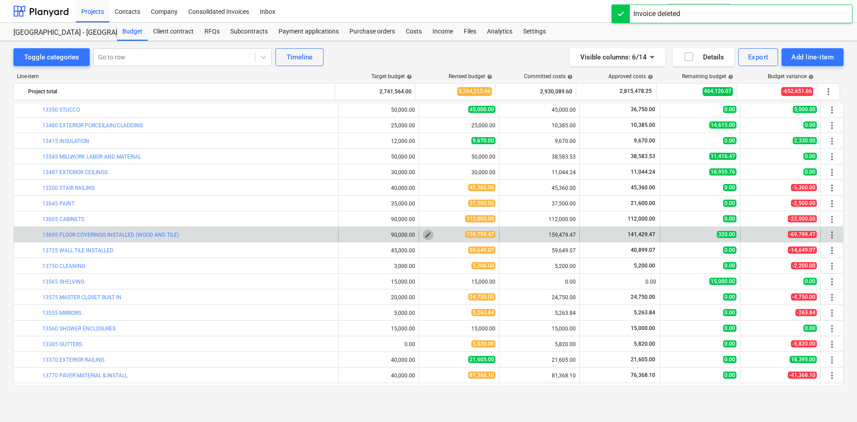
click at [425, 234] on span "edit" at bounding box center [427, 234] width 7 height 7
type textarea "x"
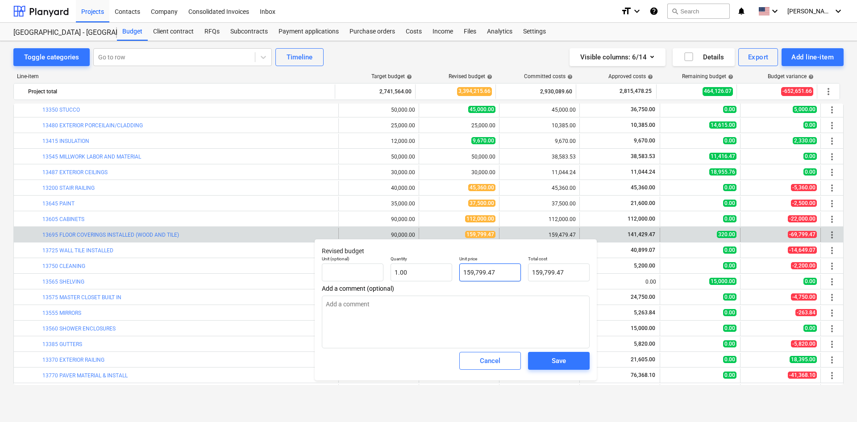
type input "159799.47"
drag, startPoint x: 509, startPoint y: 278, endPoint x: 445, endPoint y: 289, distance: 65.2
click at [445, 289] on div "Revised budget Unit (optional) Quantity 1.00 Unit price 159799.47 Total cost 15…" at bounding box center [456, 309] width 282 height 141
type textarea "x"
type input "1"
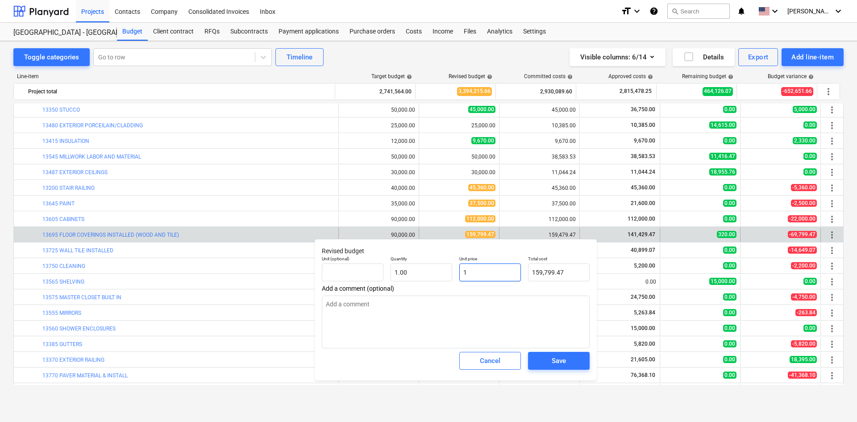
type input "1.00"
type textarea "x"
type input "15"
type input "15.00"
type textarea "x"
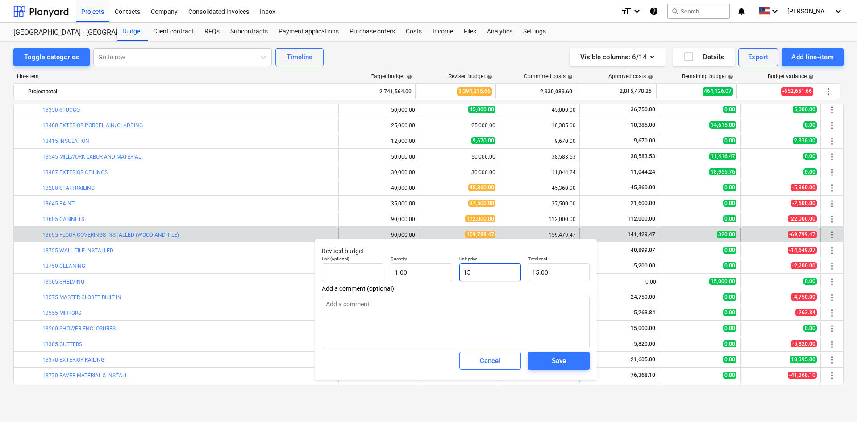
type input "159"
type input "159.00"
type textarea "x"
type input "1594"
type input "1,594.00"
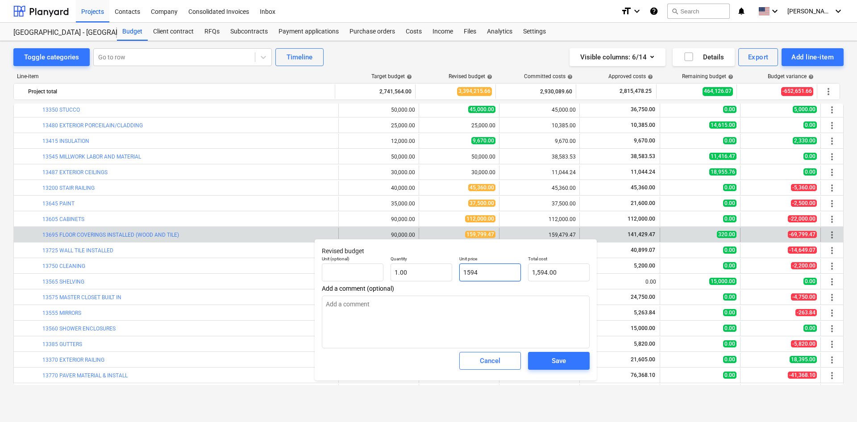
type textarea "x"
type input "15947"
type input "15,947.00"
type textarea "x"
type input "159479"
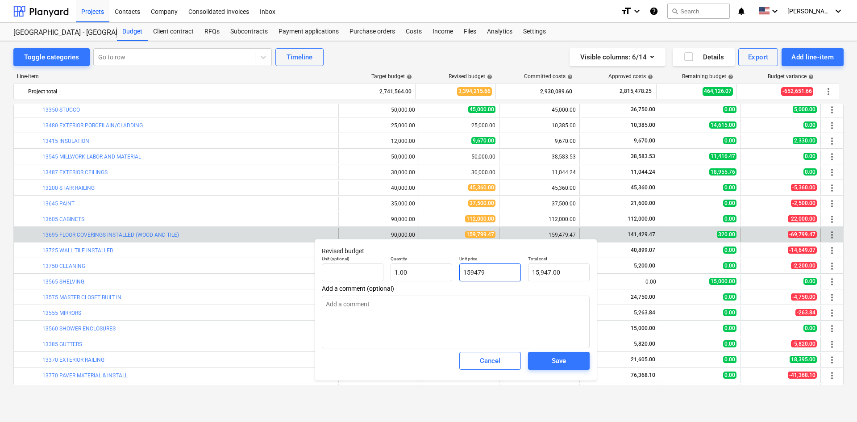
type input "159,479.00"
type textarea "x"
type input "159479."
type textarea "x"
type input "159479.4"
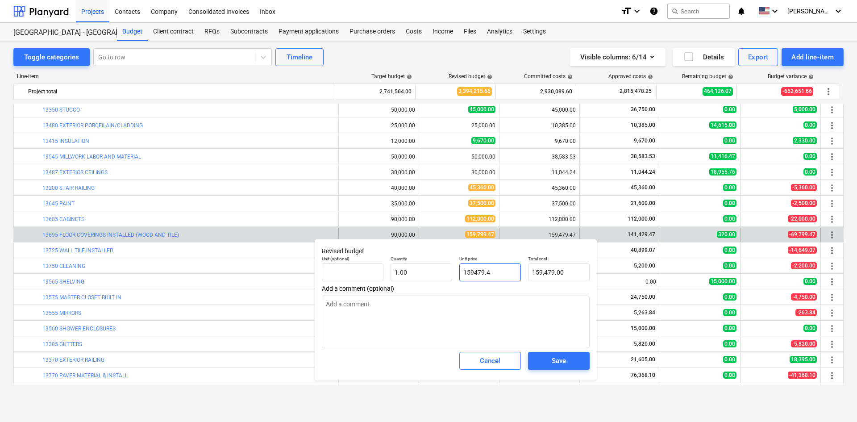
type input "159,479.40"
type textarea "x"
type input "159479.47"
type input "159,479.47"
type input "159479.47"
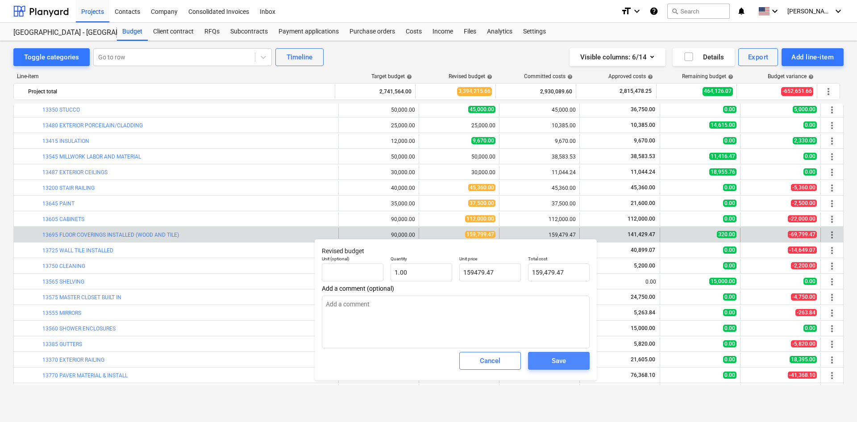
type textarea "x"
type input "159,479.47"
click at [566, 362] on div "Save" at bounding box center [559, 361] width 14 height 12
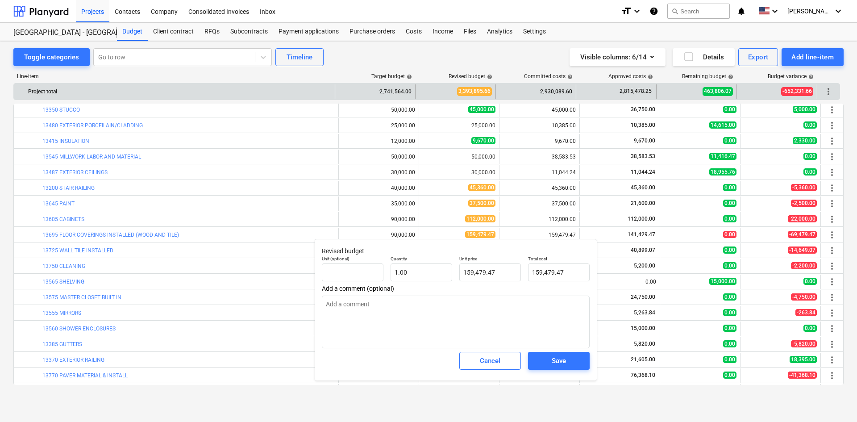
type textarea "x"
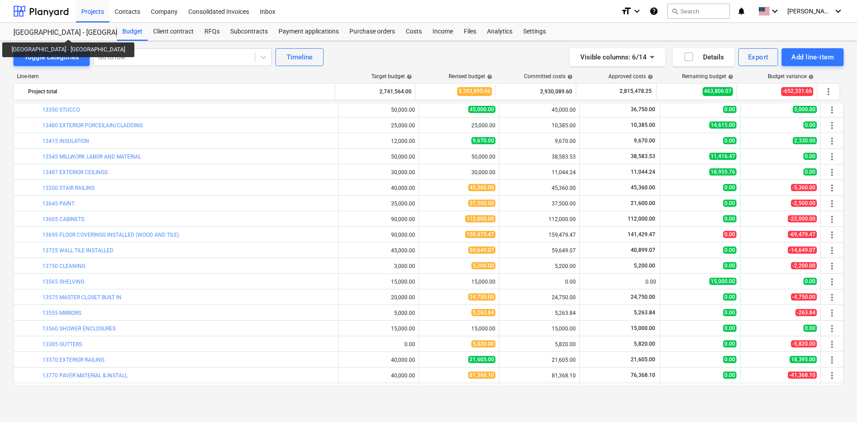
click at [44, 32] on div "[GEOGRAPHIC_DATA] - [GEOGRAPHIC_DATA]" at bounding box center [59, 32] width 93 height 9
click at [46, 4] on div at bounding box center [40, 11] width 55 height 22
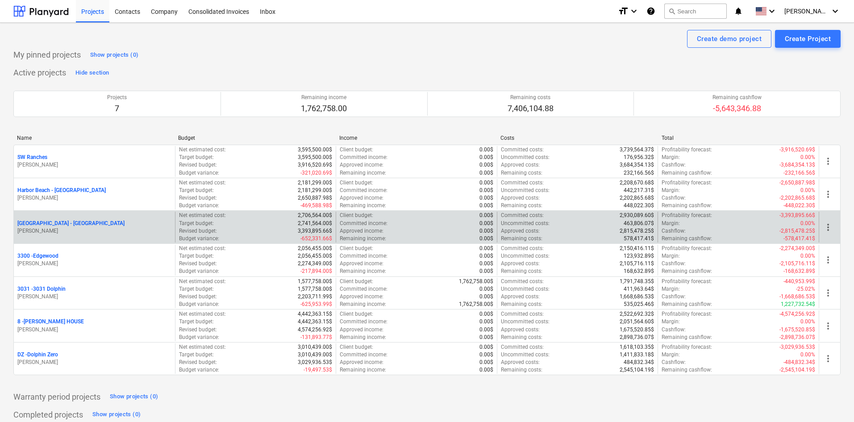
click at [51, 229] on p "[PERSON_NAME]" at bounding box center [94, 231] width 154 height 8
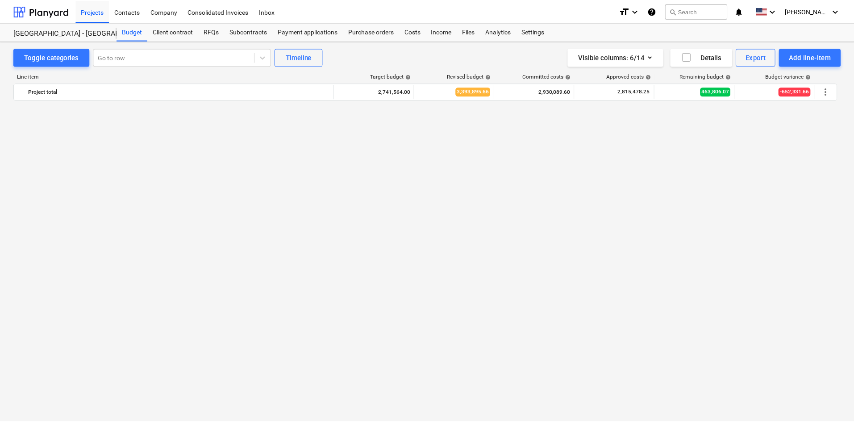
scroll to position [815, 0]
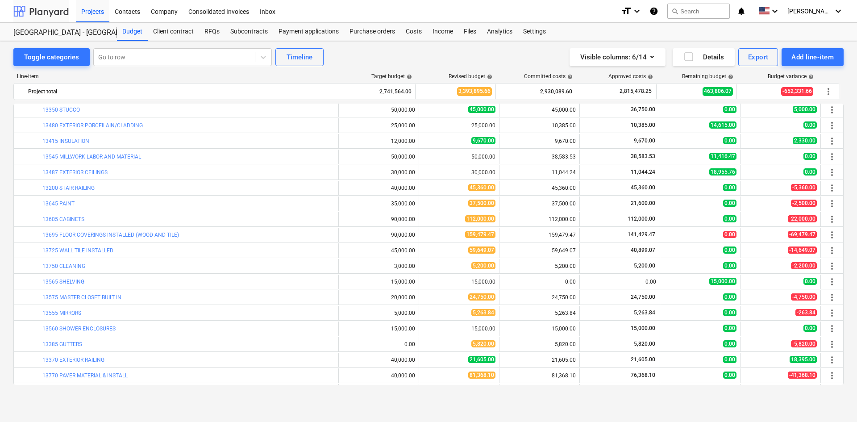
click at [41, 11] on div at bounding box center [40, 11] width 55 height 22
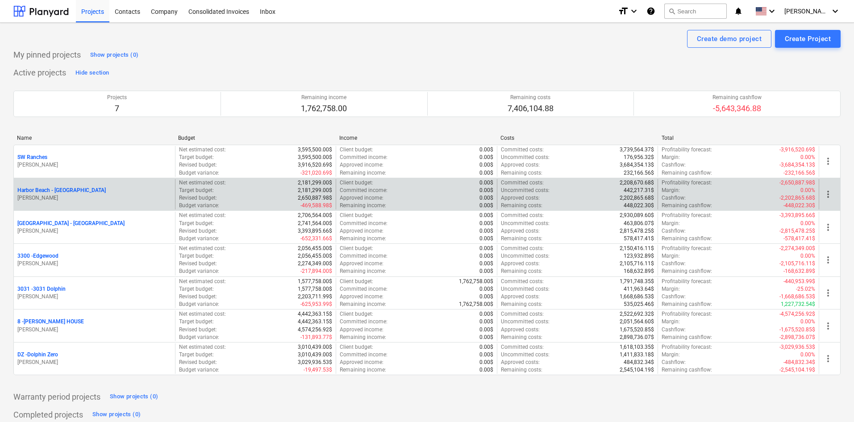
click at [73, 188] on p "Harbor Beach - [GEOGRAPHIC_DATA]" at bounding box center [61, 191] width 88 height 8
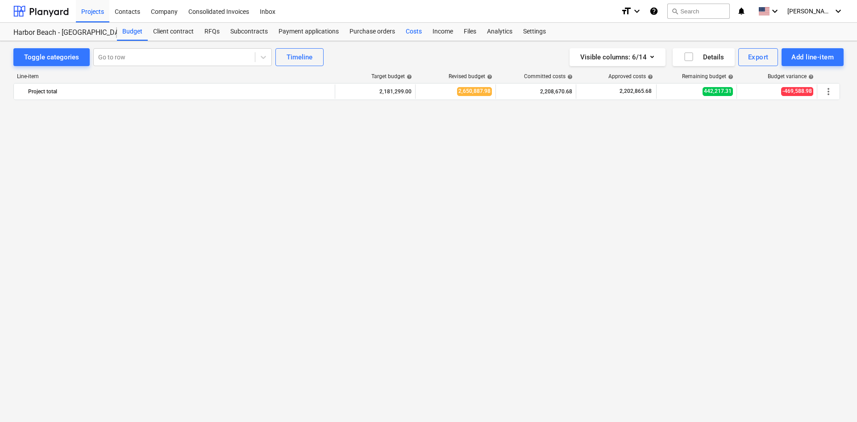
click at [410, 33] on div "Costs" at bounding box center [413, 32] width 27 height 18
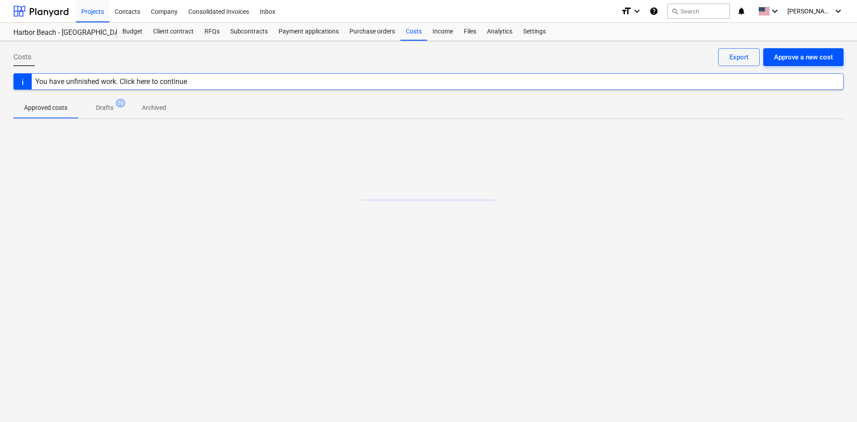
click at [794, 62] on div "Approve a new cost" at bounding box center [803, 57] width 59 height 12
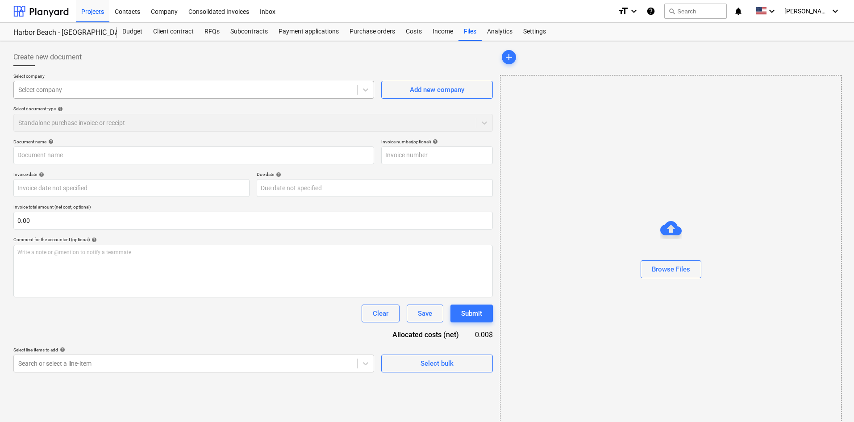
click at [129, 99] on div "Select company" at bounding box center [193, 90] width 361 height 18
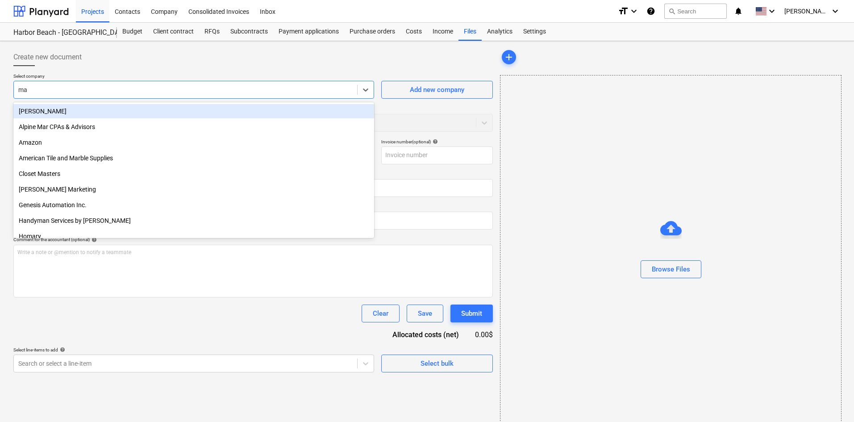
type input "mac"
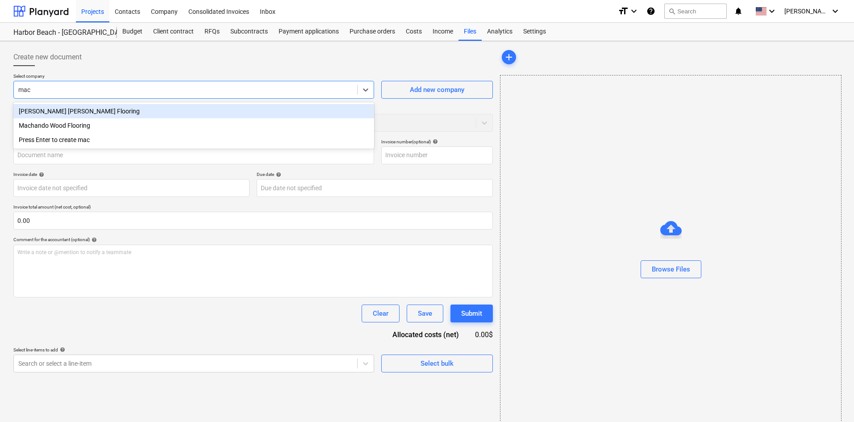
click at [140, 112] on div "[PERSON_NAME] [PERSON_NAME] Flooring" at bounding box center [193, 111] width 361 height 14
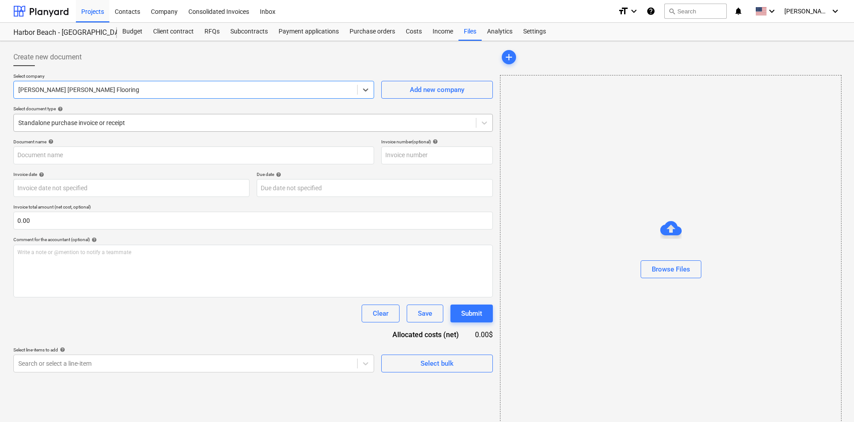
click at [128, 124] on div at bounding box center [244, 122] width 453 height 9
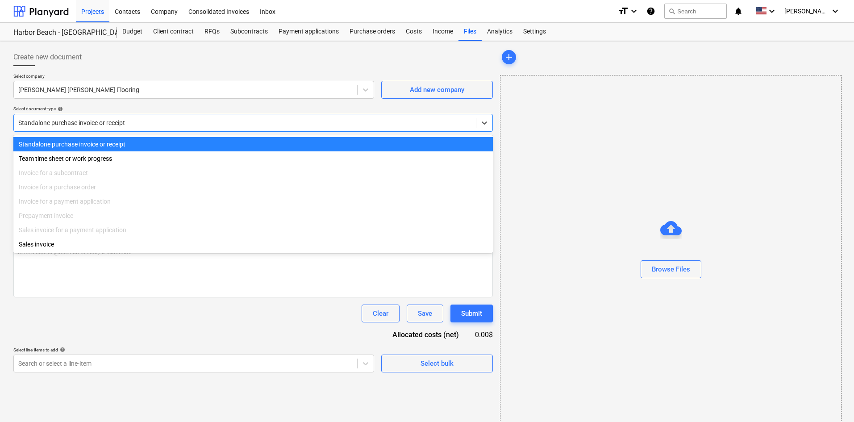
click at [128, 124] on div at bounding box center [244, 122] width 453 height 9
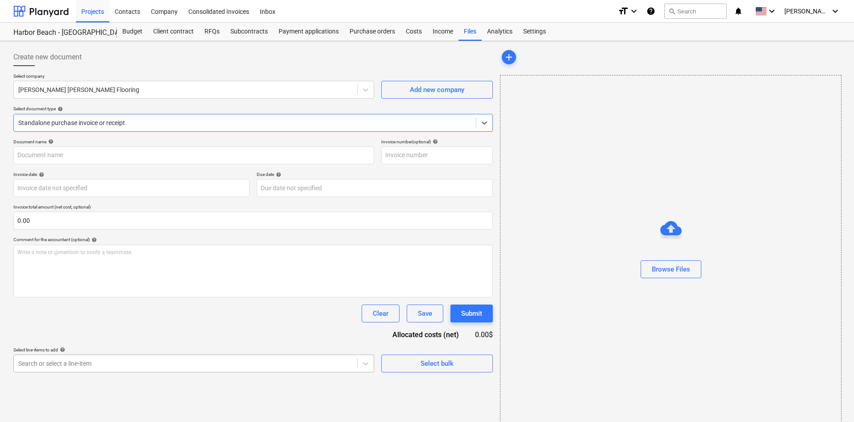
click at [116, 357] on body "Projects Contacts Company Consolidated Invoices Inbox format_size keyboard_arro…" at bounding box center [427, 211] width 854 height 422
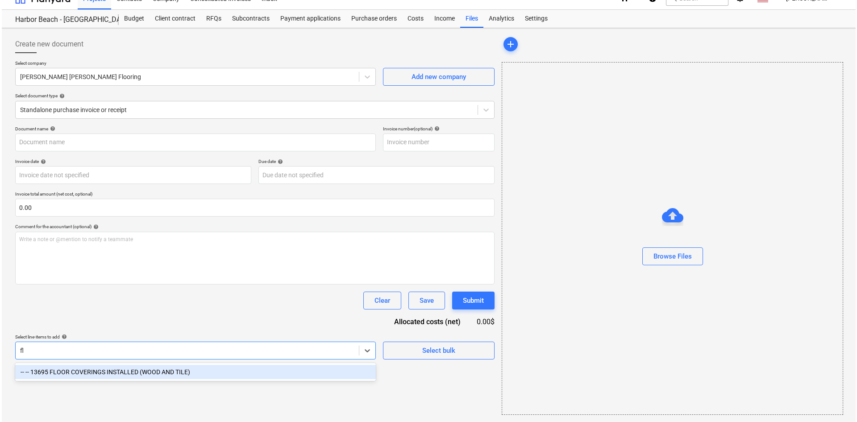
scroll to position [13, 0]
type input "floo"
click at [140, 367] on div "-- -- 13695 FLOOR COVERINGS INSTALLED (WOOD AND TILE)" at bounding box center [193, 372] width 361 height 14
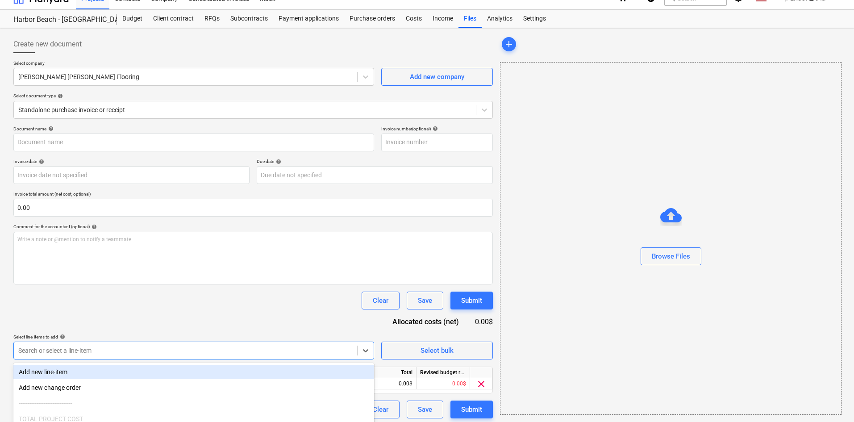
click at [229, 307] on div "Clear Save Submit" at bounding box center [252, 300] width 479 height 18
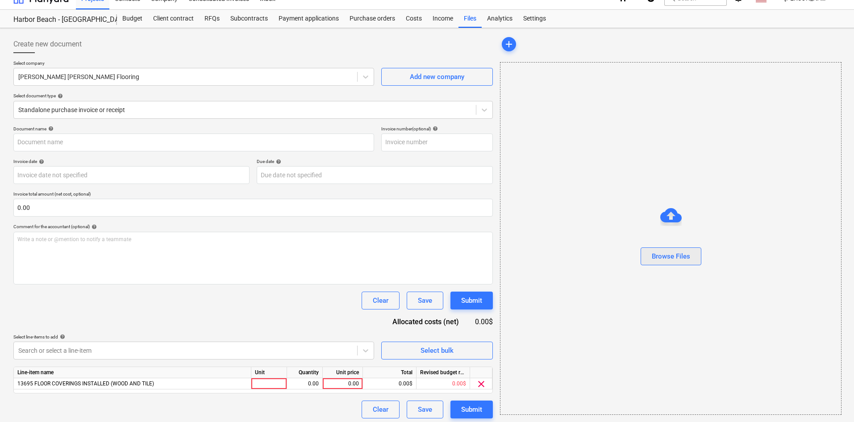
click at [653, 260] on div "Browse Files" at bounding box center [671, 256] width 38 height 12
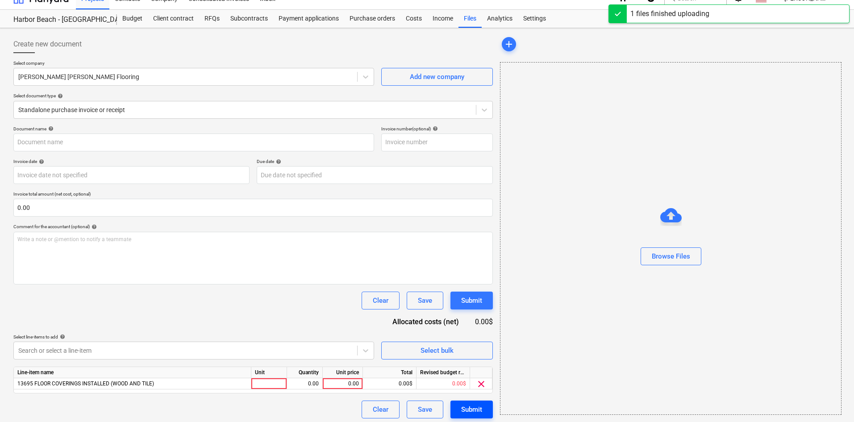
type input "[PERSON_NAME] [PERSON_NAME] Flooring (Hard) [DATE].pdf"
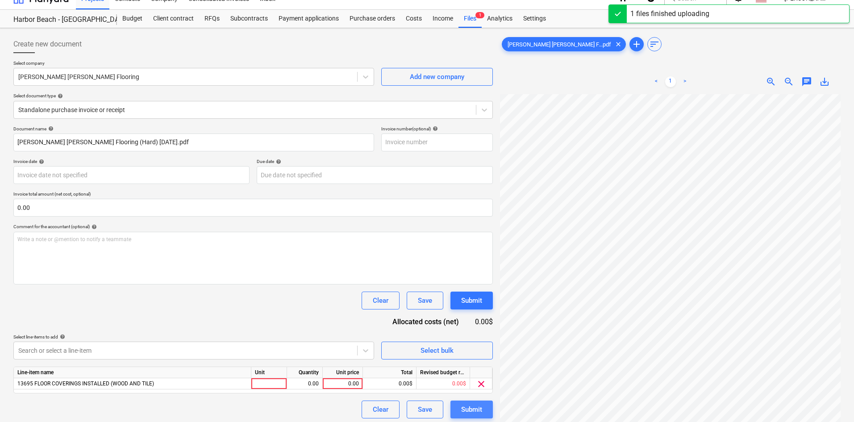
click at [467, 407] on div "Submit" at bounding box center [471, 409] width 21 height 12
click at [341, 387] on div "0.00" at bounding box center [342, 383] width 33 height 11
type input "0"
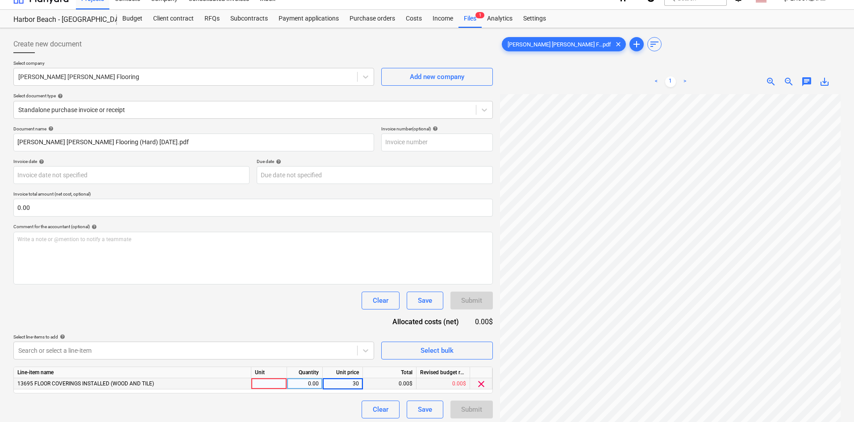
type input "300"
click at [262, 313] on div "Document name help [PERSON_NAME] [PERSON_NAME] Flooring (Hard) [DATE].pdf Invoi…" at bounding box center [252, 272] width 479 height 292
click at [473, 412] on div "Submit" at bounding box center [471, 409] width 21 height 12
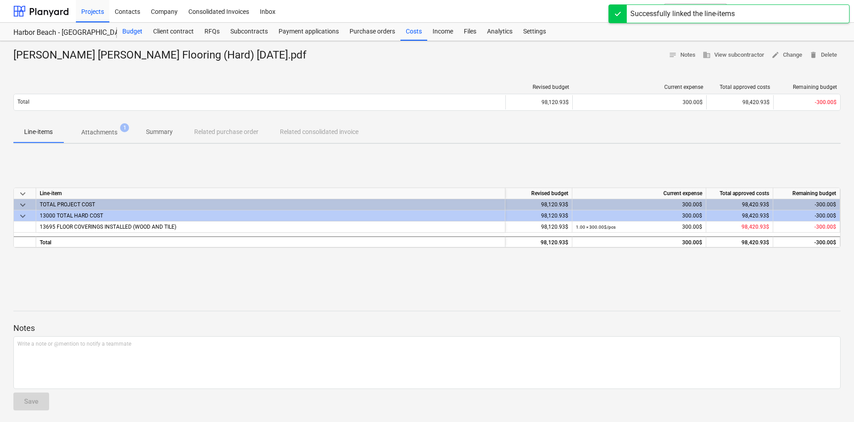
click at [127, 37] on div "Budget" at bounding box center [132, 32] width 31 height 18
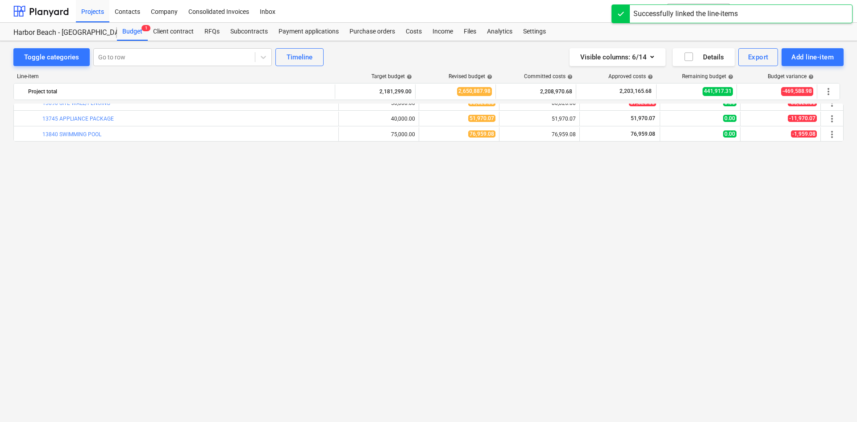
scroll to position [904, 0]
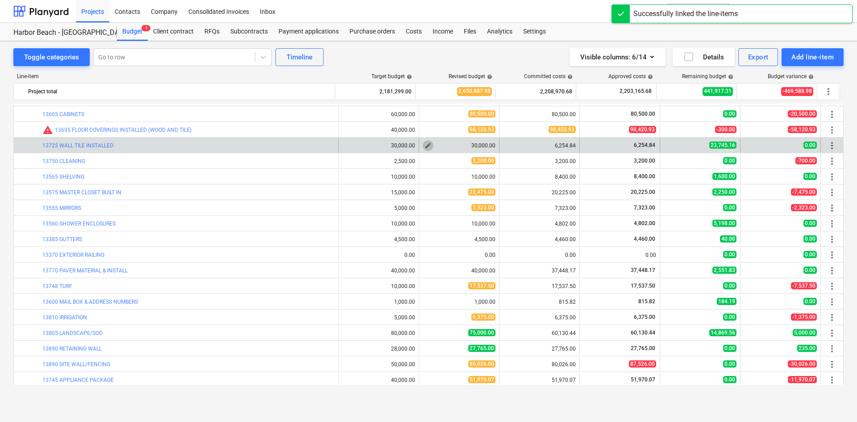
click at [425, 148] on span "edit" at bounding box center [427, 145] width 7 height 7
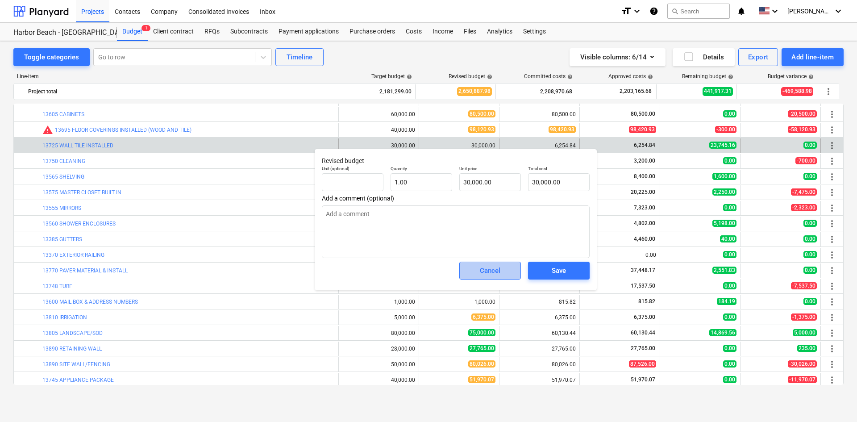
click at [491, 266] on div "Cancel" at bounding box center [490, 271] width 21 height 12
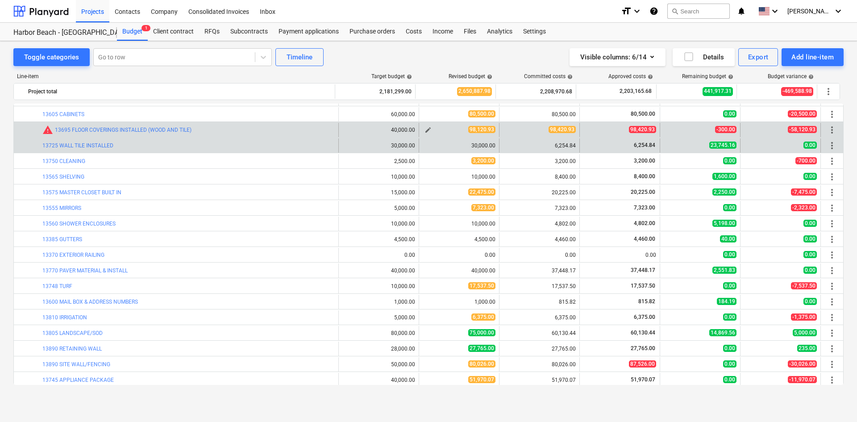
click at [424, 130] on span "edit" at bounding box center [427, 129] width 7 height 7
type textarea "x"
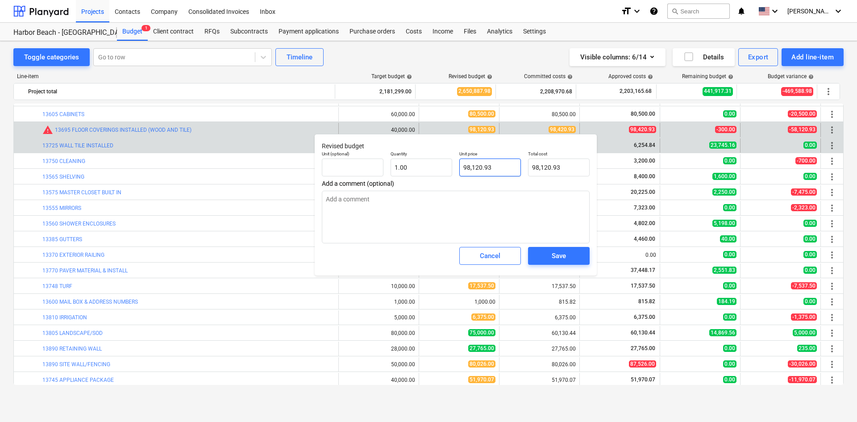
type input "98120.93"
drag, startPoint x: 509, startPoint y: 173, endPoint x: 409, endPoint y: 178, distance: 100.1
click at [409, 178] on div "Unit (optional) Quantity 1.00 Unit price 98120.93 Total cost 98,120.93" at bounding box center [455, 163] width 275 height 33
type textarea "x"
type input "9"
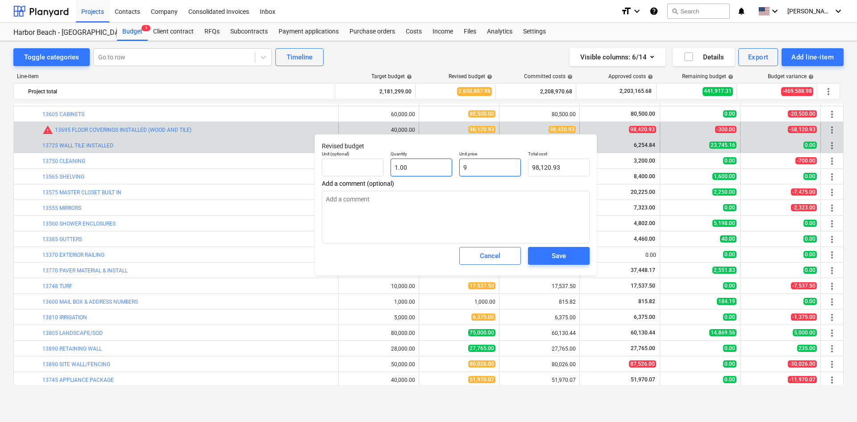
type input "9.00"
type textarea "x"
type input "94"
type input "94.00"
type textarea "x"
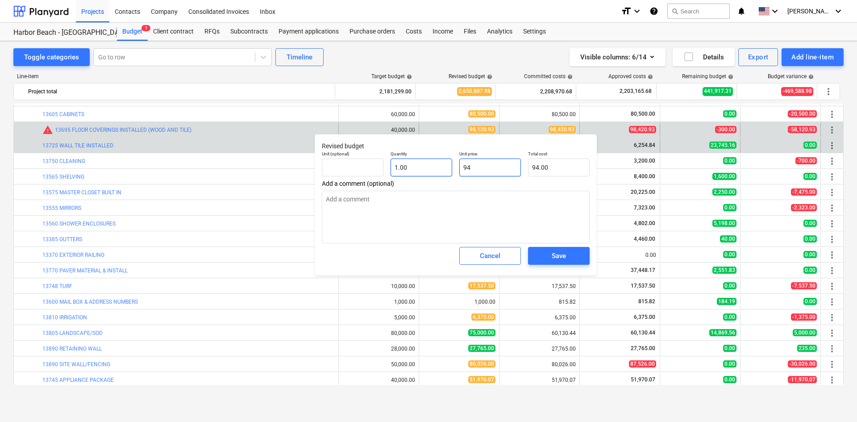
type input "9"
type input "9.00"
type textarea "x"
type input "98"
type input "98.00"
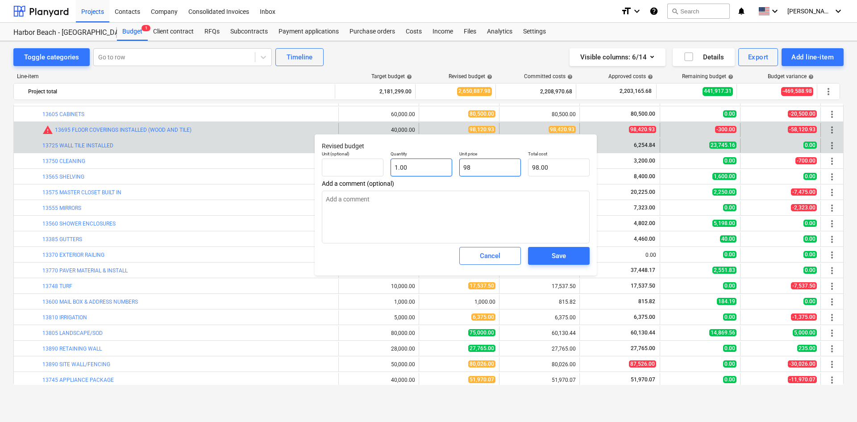
type textarea "x"
type input "984"
type input "984.00"
type textarea "x"
type input "9842"
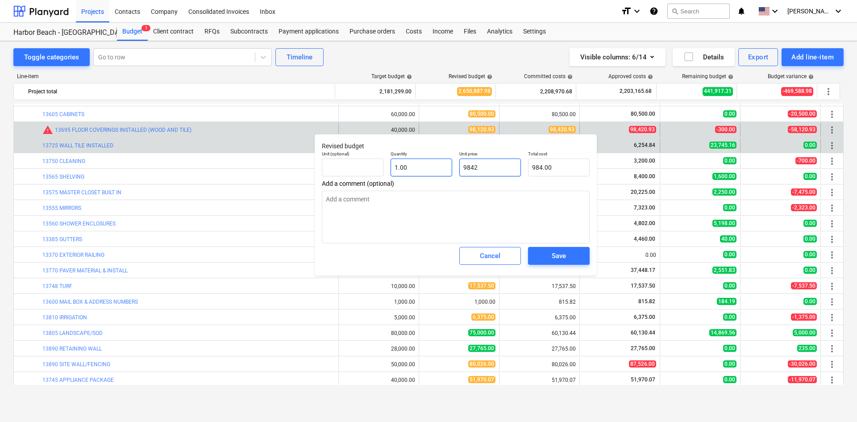
type input "9,842.00"
type textarea "x"
type input "98420"
type input "98,420.00"
type textarea "x"
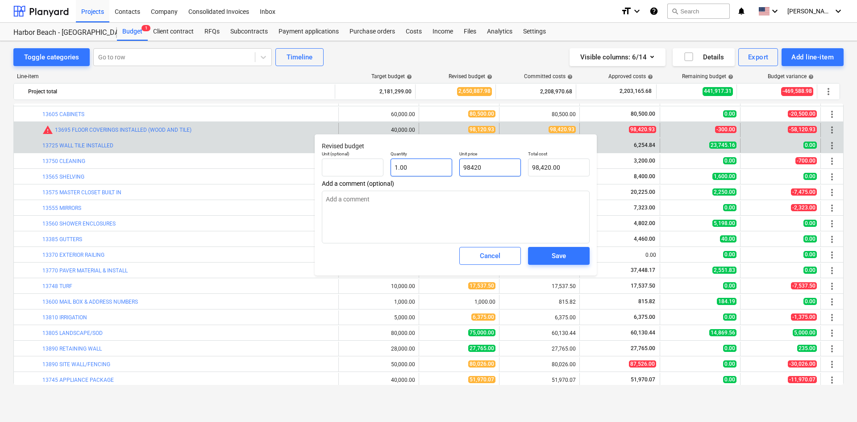
type input "98420."
type textarea "x"
type input "98420.9"
type input "98,420.90"
type textarea "x"
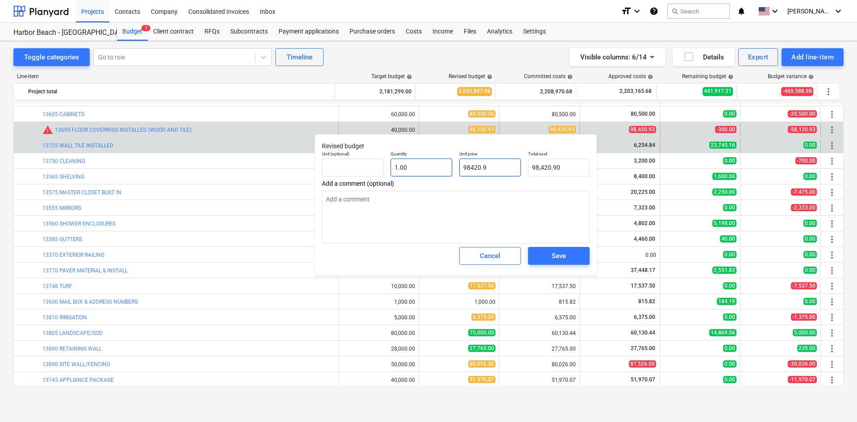
type input "98420.93"
type input "98,420.93"
type input "98420.93"
type textarea "x"
type input "98,420.93"
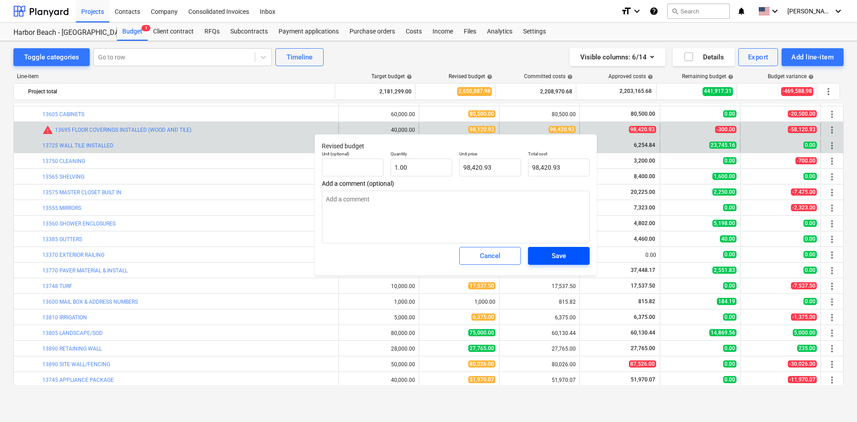
click at [566, 255] on span "Save" at bounding box center [559, 256] width 40 height 12
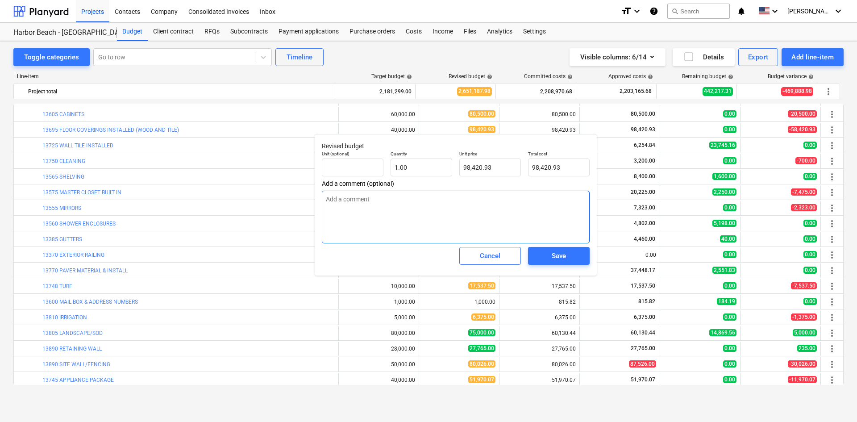
type textarea "x"
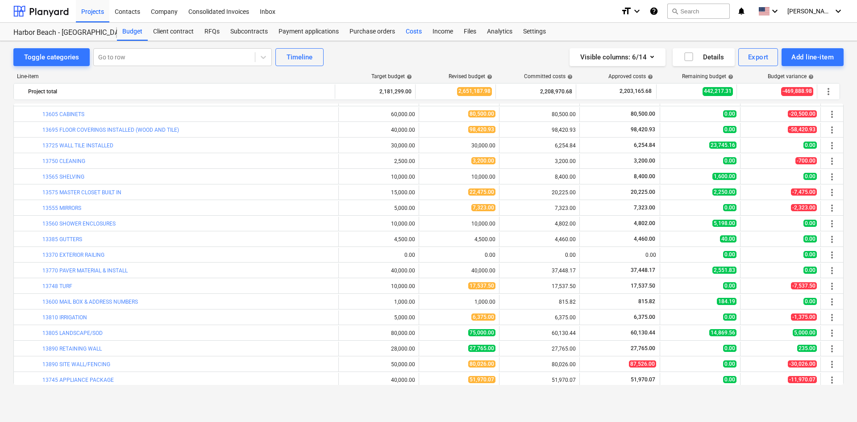
click at [402, 31] on div "Costs" at bounding box center [413, 32] width 27 height 18
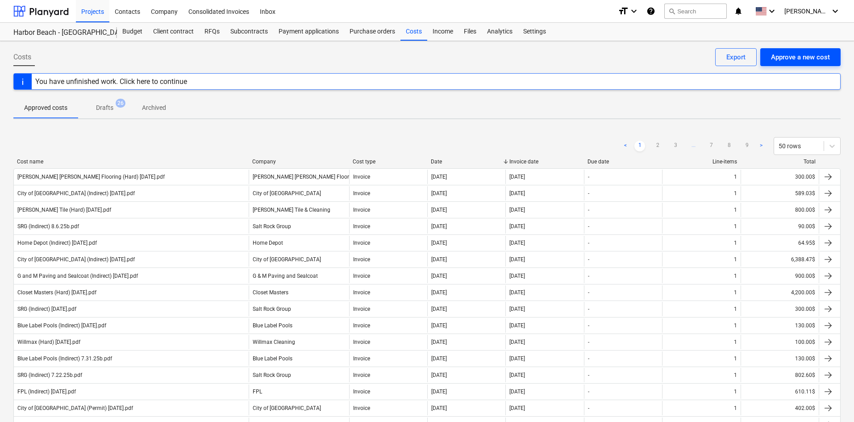
click at [800, 58] on div "Approve a new cost" at bounding box center [800, 57] width 59 height 12
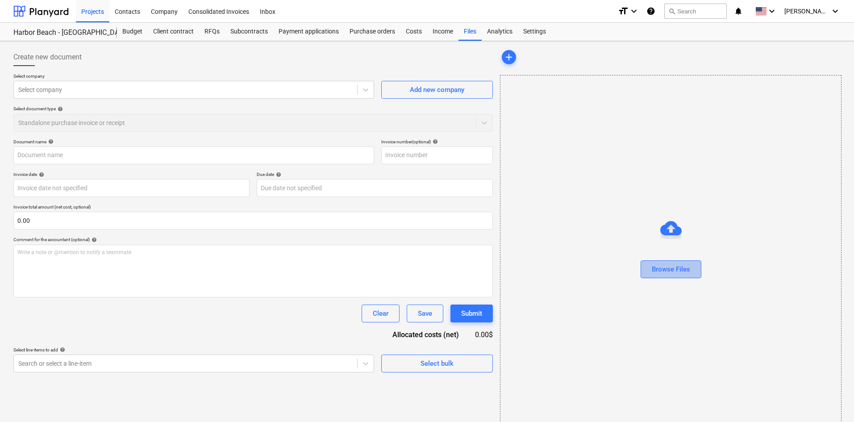
click at [684, 272] on div "Browse Files" at bounding box center [671, 269] width 38 height 12
type input "Friendly Landscaping (Indirect) 8.27.25b.pdf"
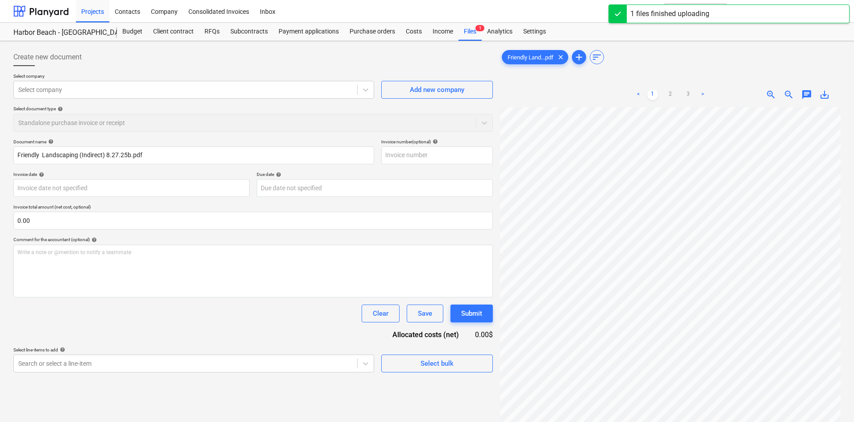
scroll to position [137, 68]
click at [563, 58] on span "clear" at bounding box center [560, 57] width 11 height 11
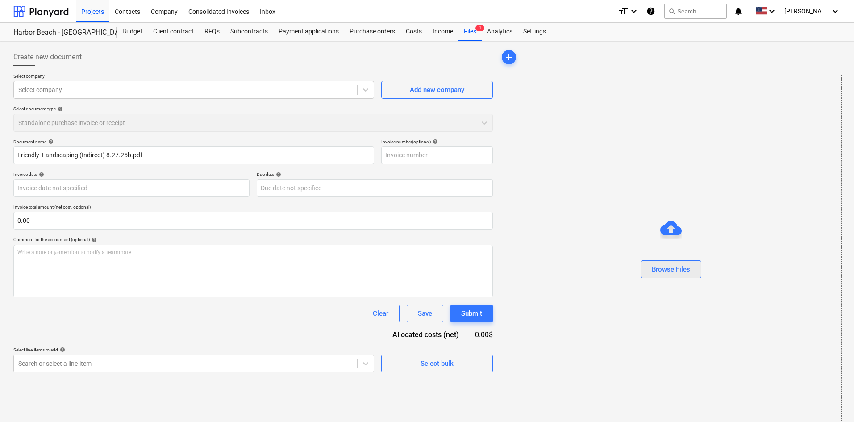
click at [687, 272] on div "Browse Files" at bounding box center [671, 269] width 38 height 12
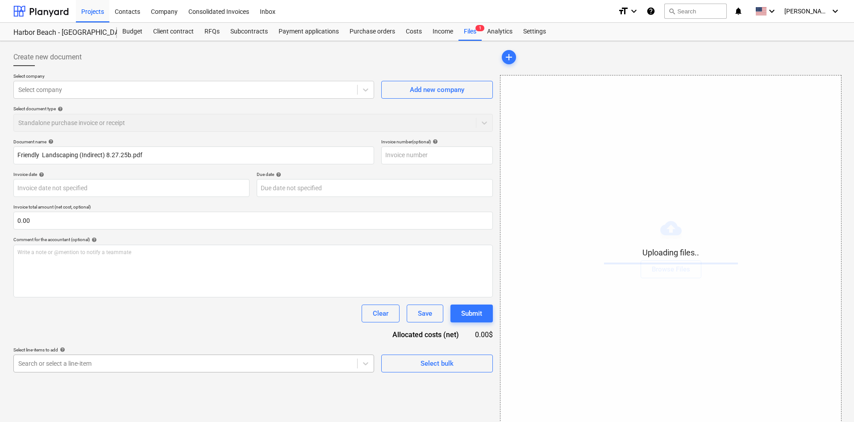
scroll to position [90, 0]
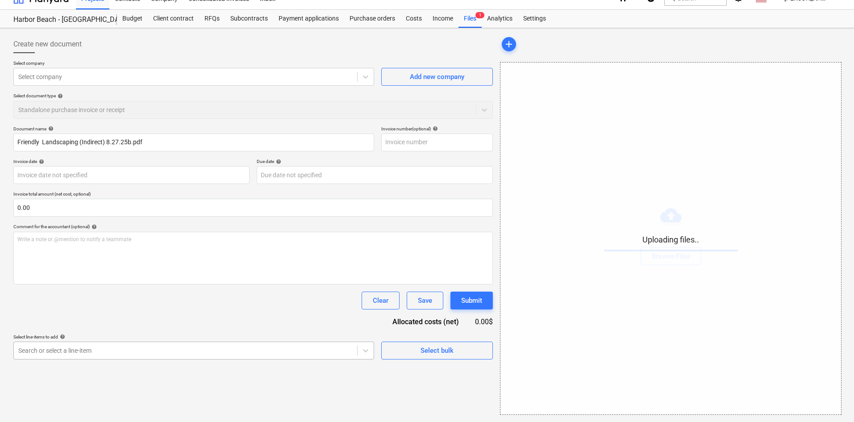
click at [229, 365] on body "Projects Contacts Company Consolidated Invoices Inbox format_size keyboard_arro…" at bounding box center [427, 198] width 854 height 422
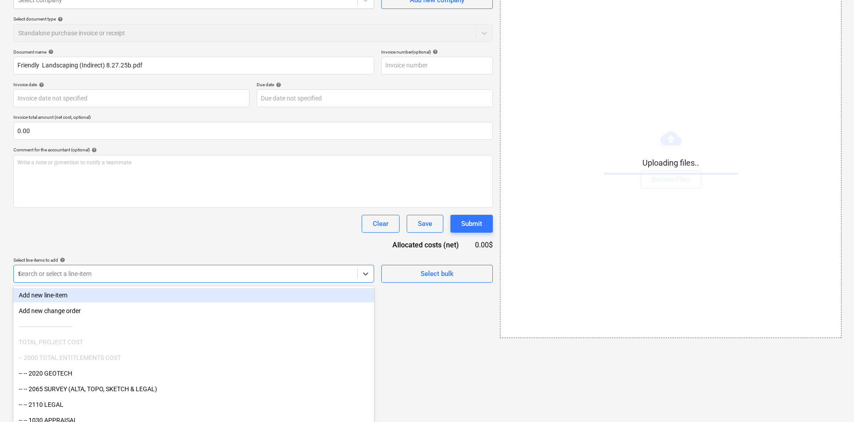
type input "tem"
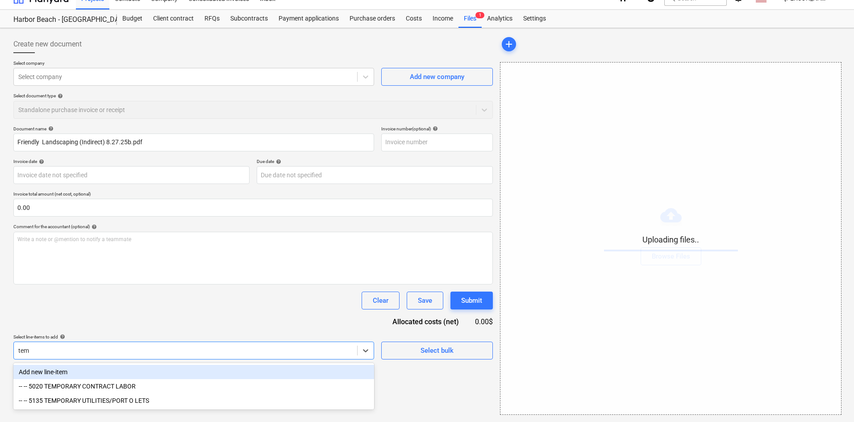
scroll to position [13, 0]
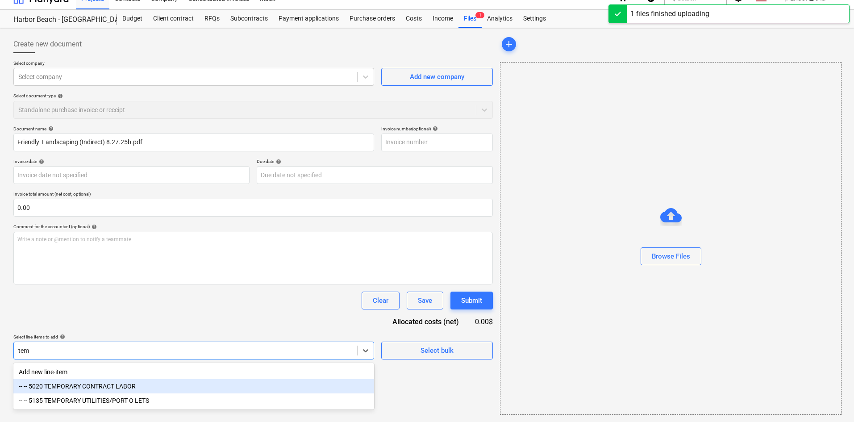
click at [153, 383] on div "-- -- 5020 TEMPORARY CONTRACT LABOR" at bounding box center [193, 386] width 361 height 14
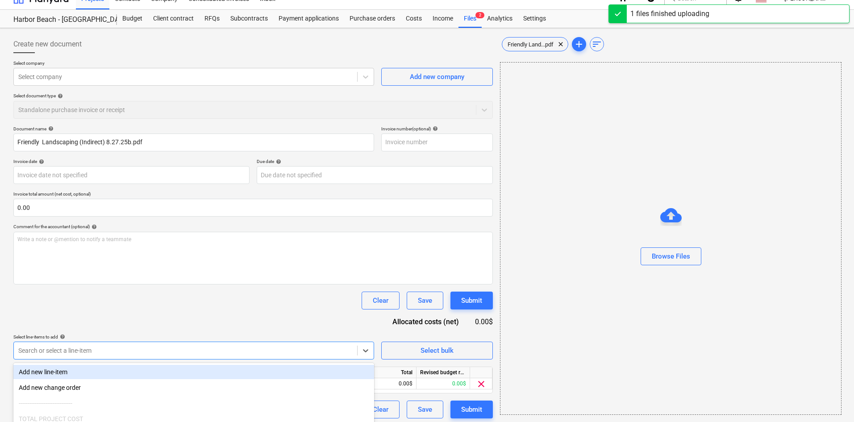
click at [224, 318] on div "Document name help Friendly Landscaping (Indirect) 8.27.25b.pdf Invoice number …" at bounding box center [252, 272] width 479 height 292
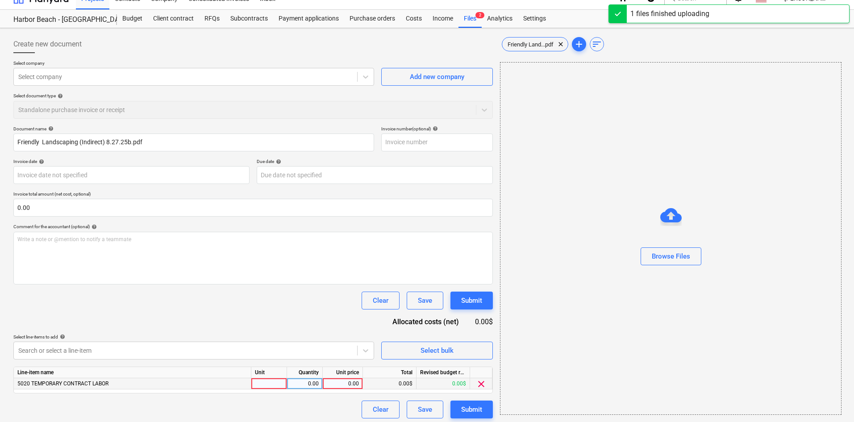
click at [336, 384] on div "0.00" at bounding box center [342, 383] width 33 height 11
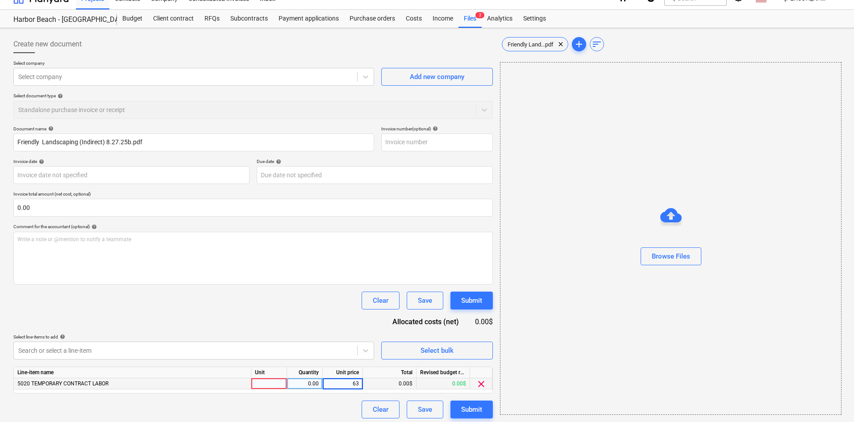
type input "630"
click at [274, 302] on div "Clear Save Submit" at bounding box center [252, 300] width 479 height 18
drag, startPoint x: 680, startPoint y: 245, endPoint x: 685, endPoint y: 254, distance: 9.8
click at [681, 247] on div "Browse Files" at bounding box center [670, 238] width 341 height 68
click at [685, 255] on div "Browse Files" at bounding box center [671, 256] width 38 height 12
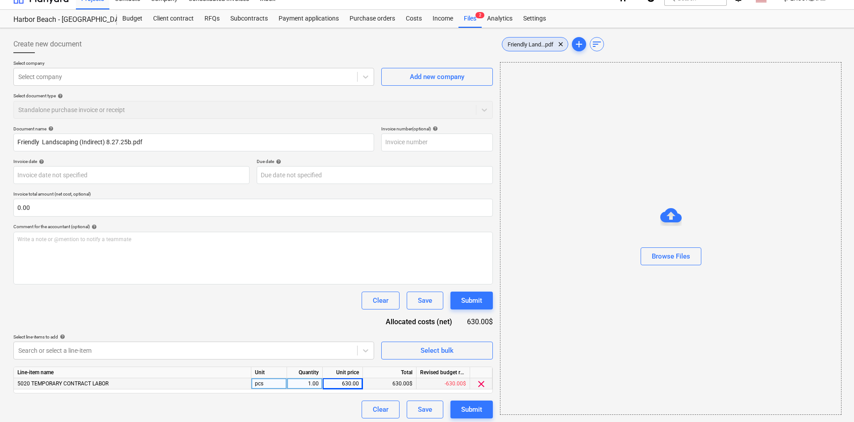
click at [543, 45] on span "Friendly Land...pdf" at bounding box center [530, 44] width 57 height 7
click at [305, 294] on div "Clear Save Submit" at bounding box center [252, 300] width 479 height 18
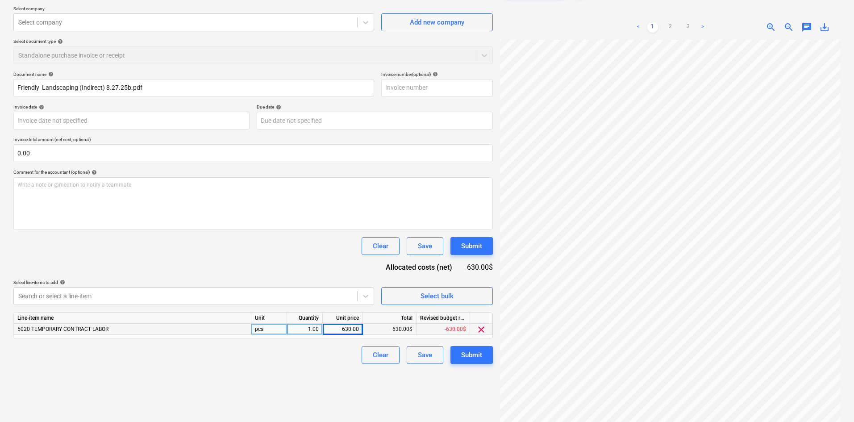
scroll to position [89, 0]
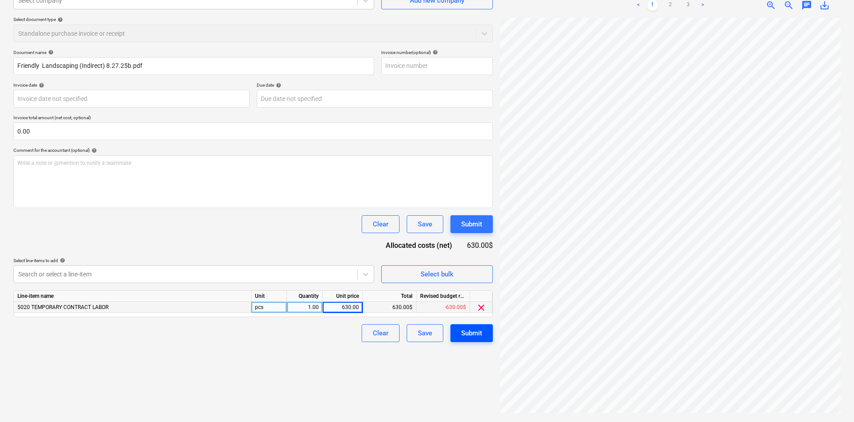
click at [475, 327] on div "Submit" at bounding box center [471, 333] width 21 height 12
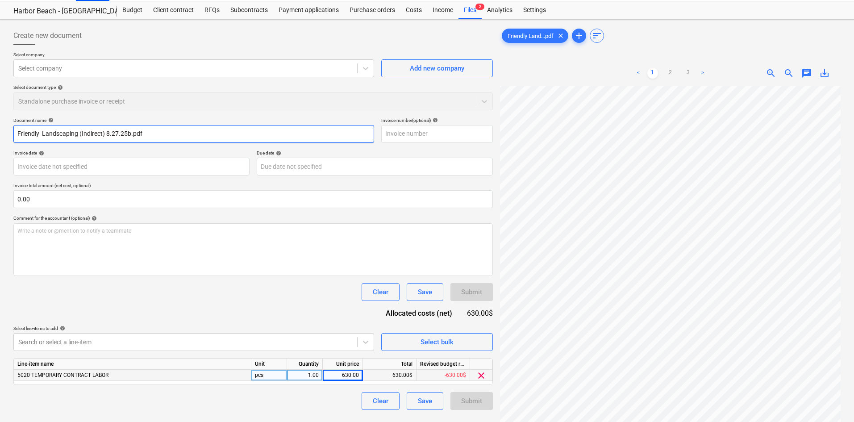
scroll to position [0, 0]
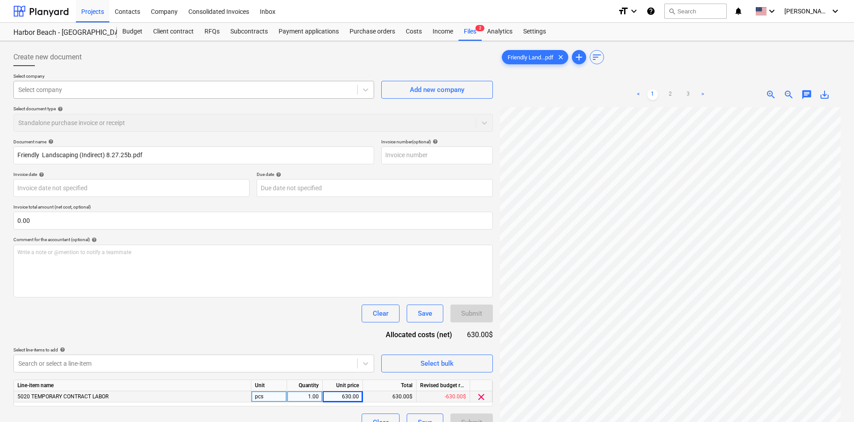
click at [162, 98] on div "Select company" at bounding box center [193, 90] width 361 height 18
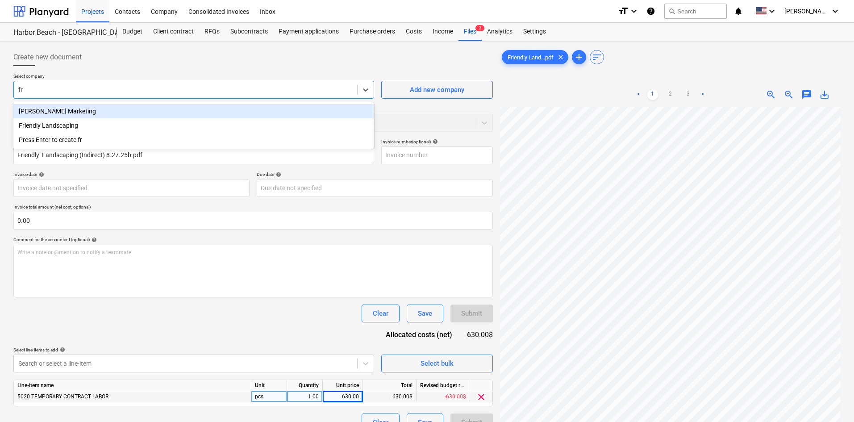
type input "fri"
click at [194, 110] on div "Friendly Landscaping" at bounding box center [193, 111] width 361 height 14
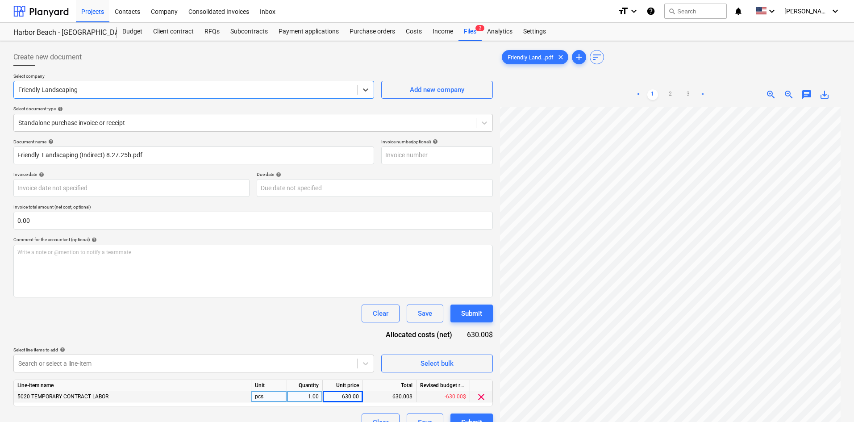
click at [206, 49] on div "Create new document" at bounding box center [252, 57] width 479 height 18
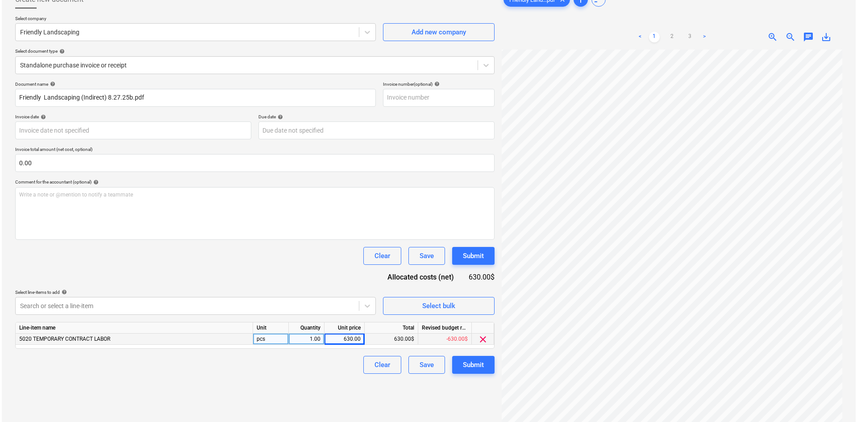
scroll to position [89, 0]
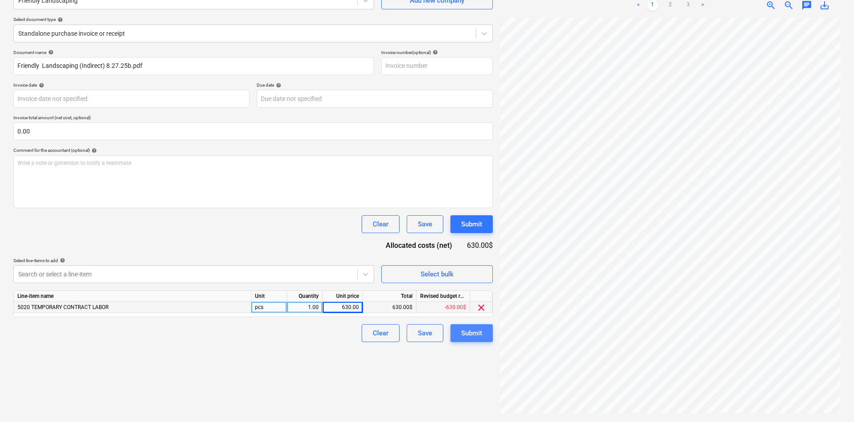
click at [478, 330] on div "Submit" at bounding box center [471, 333] width 21 height 12
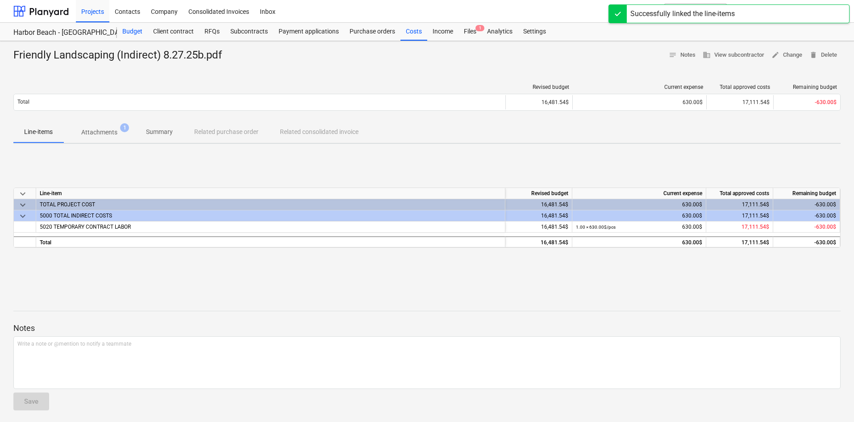
click at [135, 25] on div "Budget" at bounding box center [132, 32] width 31 height 18
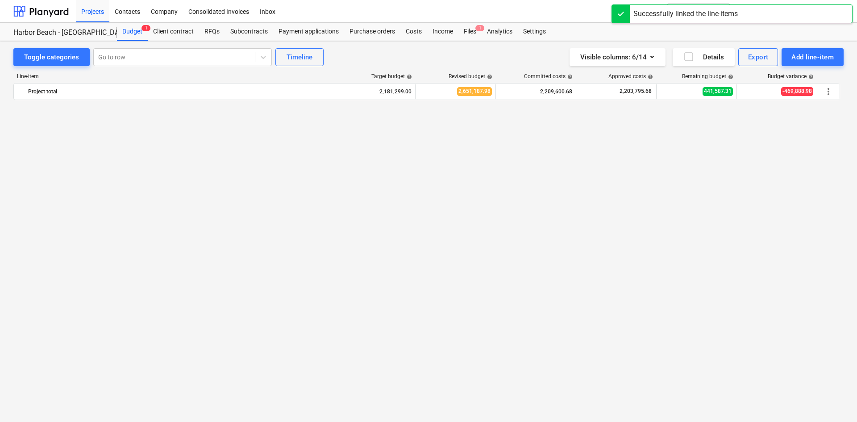
scroll to position [1172, 0]
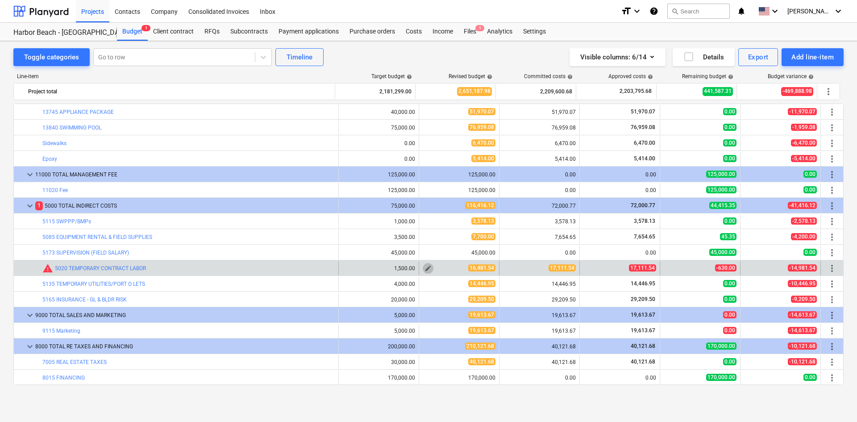
click at [424, 266] on span "edit" at bounding box center [427, 268] width 7 height 7
type textarea "x"
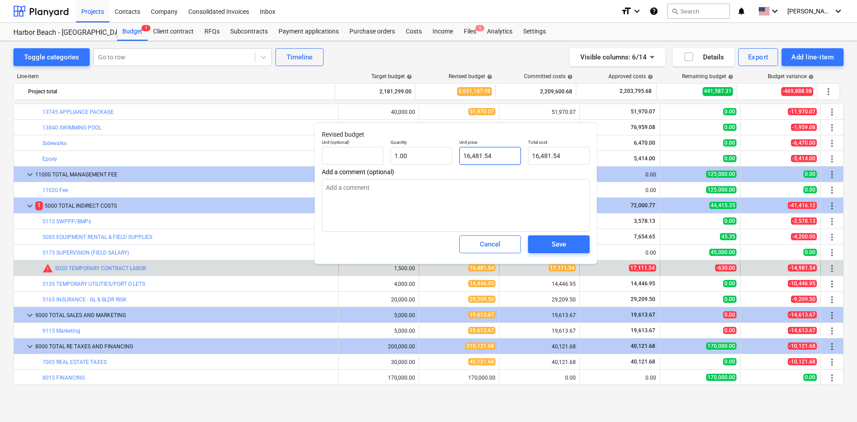
type input "16481.54"
drag, startPoint x: 501, startPoint y: 156, endPoint x: 410, endPoint y: 160, distance: 90.7
click at [410, 160] on div "Unit (optional) Quantity 1.00 Unit price 16481.54 Total cost 16,481.54" at bounding box center [455, 152] width 275 height 33
type textarea "x"
type input "1"
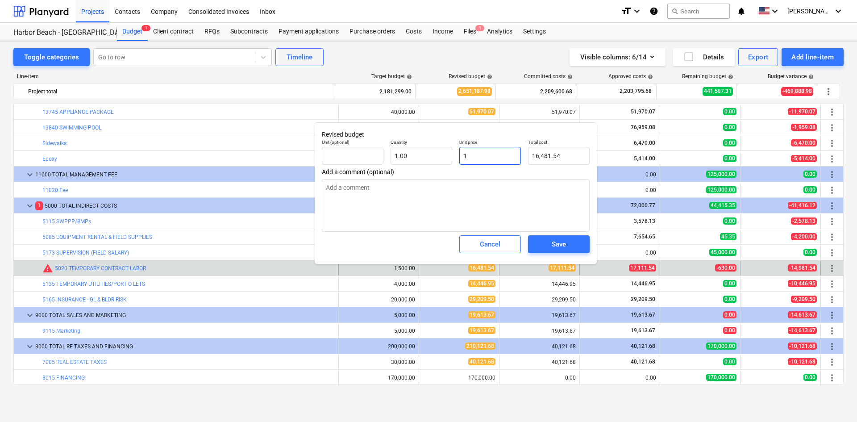
type input "1.00"
type textarea "x"
type input "17"
type input "17.00"
type textarea "x"
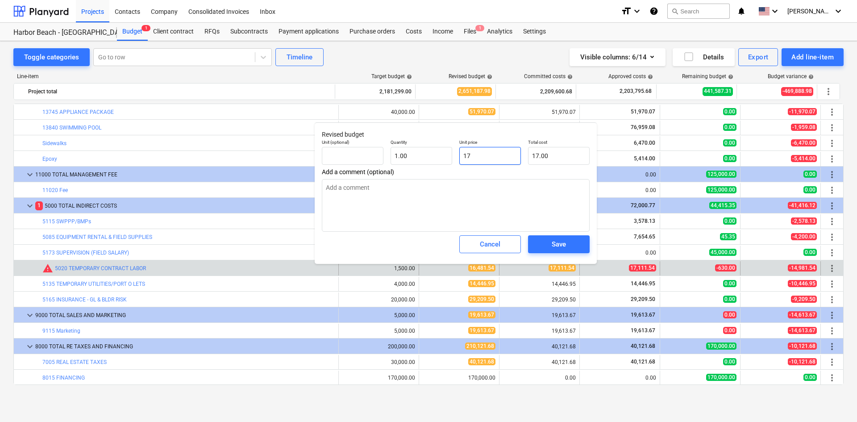
type input "171"
type input "171.00"
type textarea "x"
type input "1711"
type input "1,711.00"
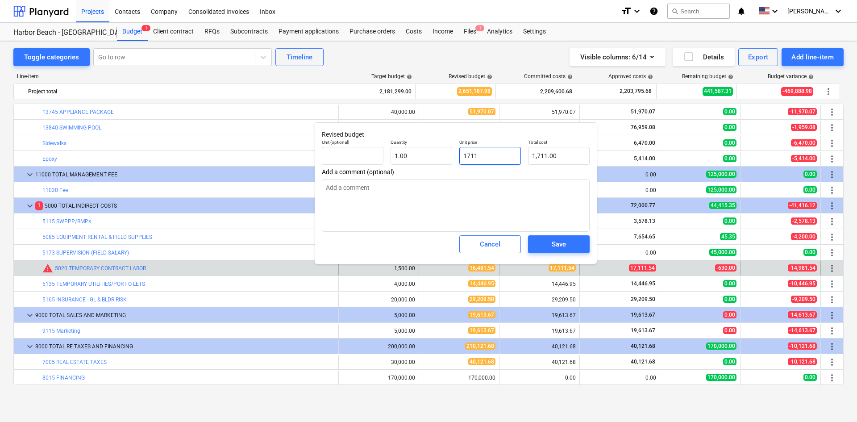
type textarea "x"
type input "1711."
type textarea "x"
type input "1711.5"
type input "1,711.50"
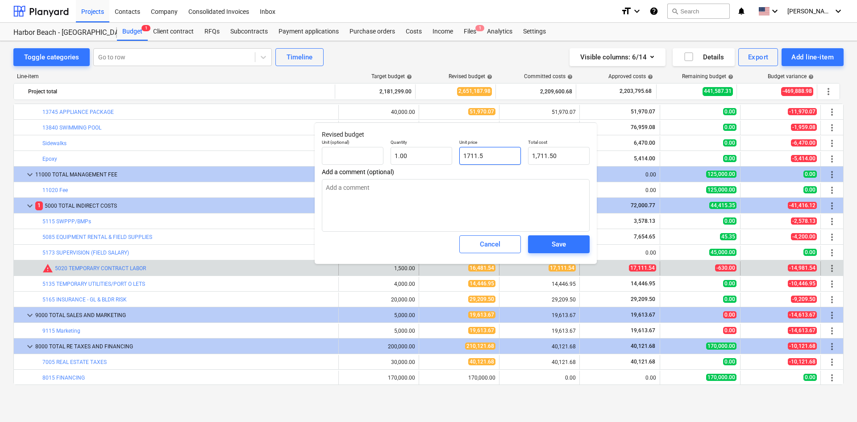
type textarea "x"
type input "1711.54"
type input "1,711.54"
type input "1711.54"
type textarea "x"
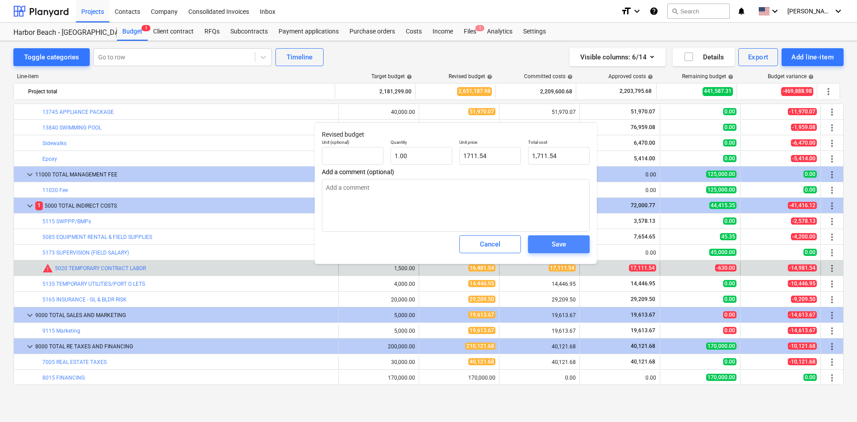
type input "1,711.54"
click at [553, 240] on div "Save" at bounding box center [559, 244] width 14 height 12
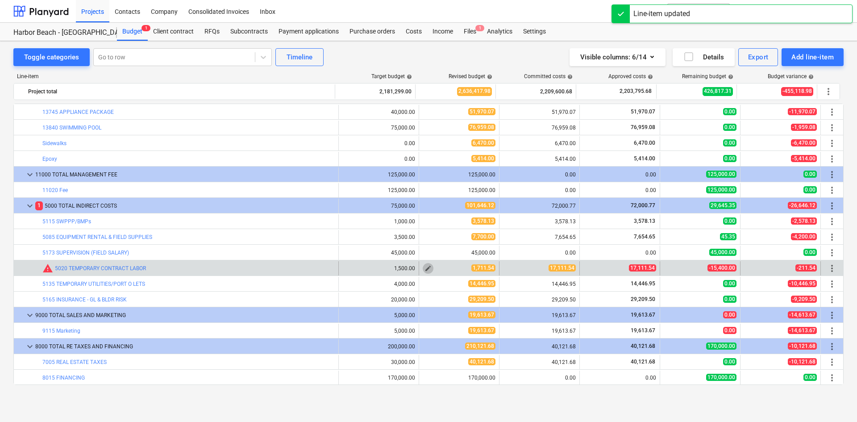
click at [424, 268] on span "edit" at bounding box center [427, 268] width 7 height 7
type textarea "x"
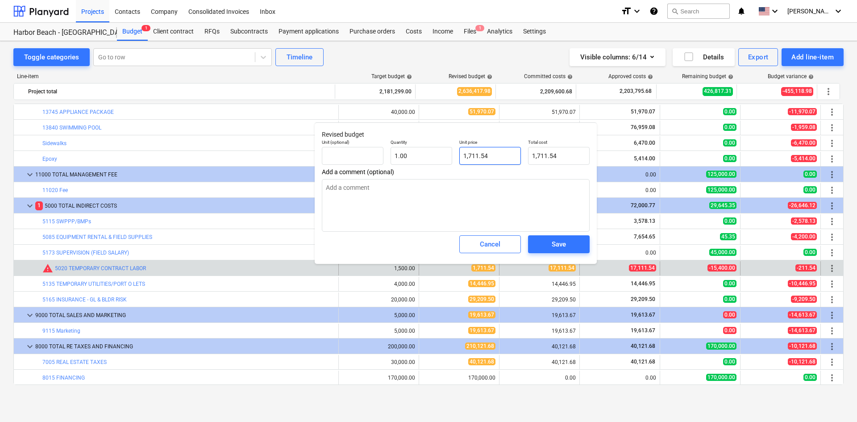
click at [477, 157] on input "1,711.54" at bounding box center [490, 156] width 62 height 18
type input "1711.54"
type textarea "x"
type input "17111.54"
type input "17,111.54"
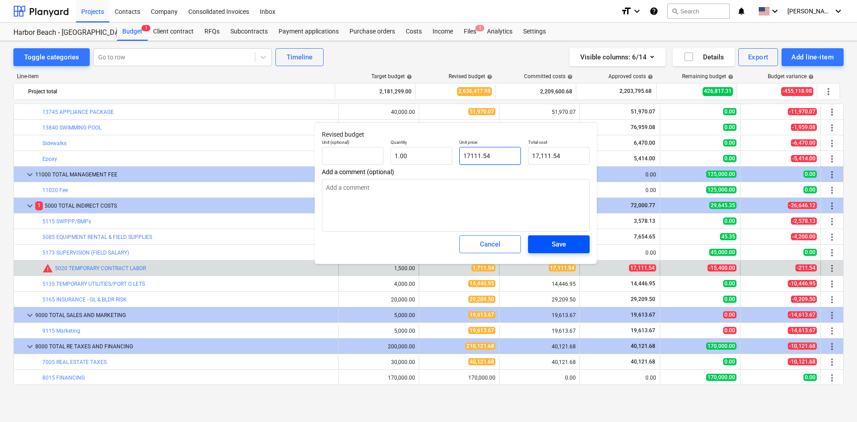
type input "17111.54"
type textarea "x"
type input "17,111.54"
click at [550, 241] on span "Save" at bounding box center [559, 244] width 40 height 12
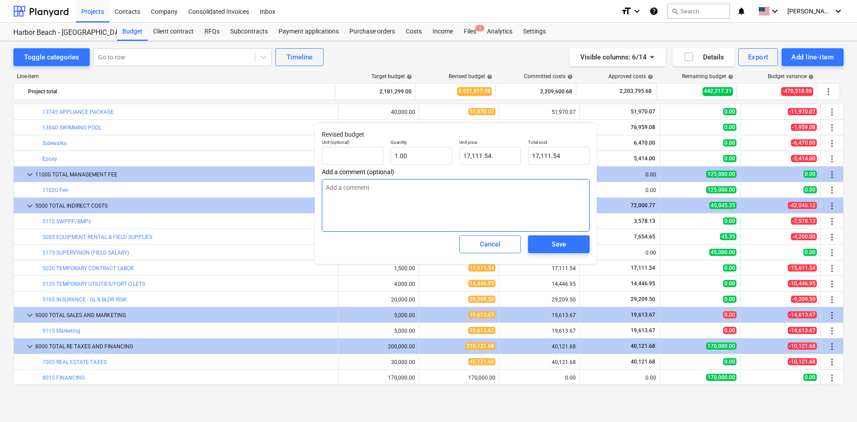
type textarea "x"
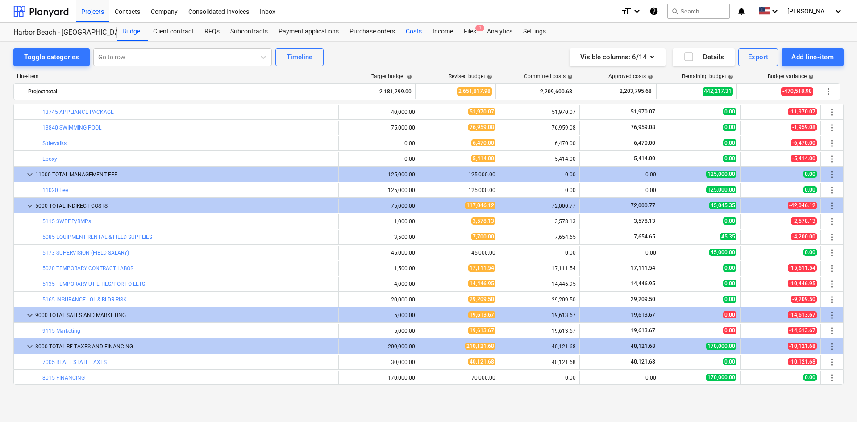
click at [413, 32] on div "Costs" at bounding box center [413, 32] width 27 height 18
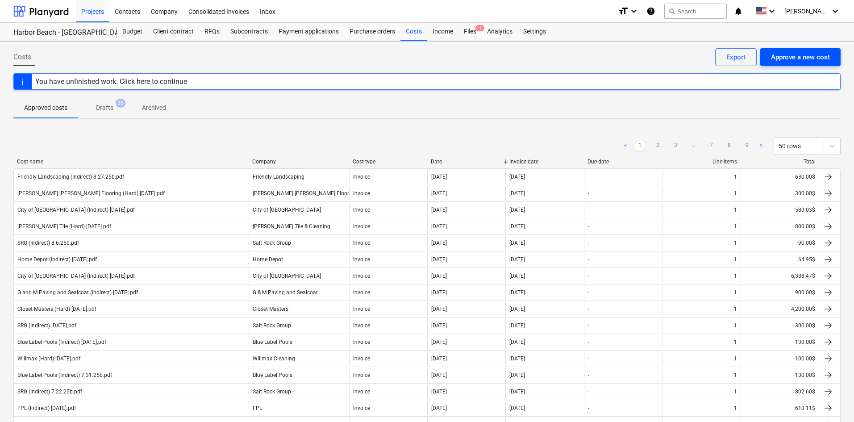
click at [799, 58] on div "Approve a new cost" at bounding box center [800, 57] width 59 height 12
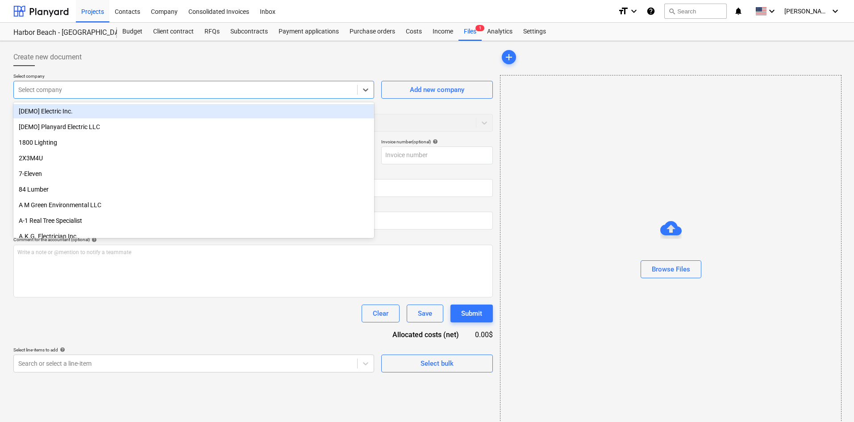
click at [121, 93] on div at bounding box center [185, 89] width 334 height 9
type input "r"
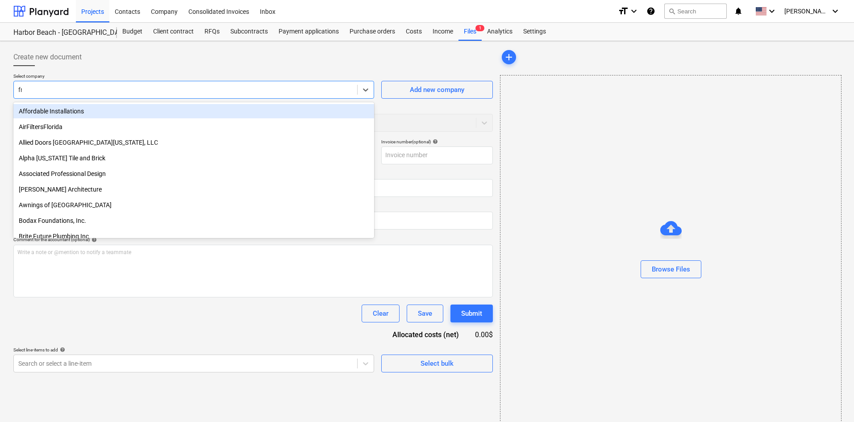
type input "fri"
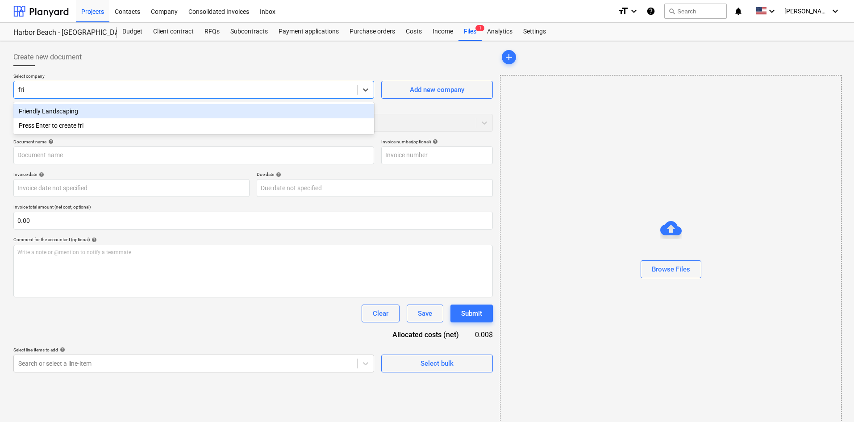
click at [137, 104] on div "Friendly Landscaping" at bounding box center [193, 111] width 361 height 14
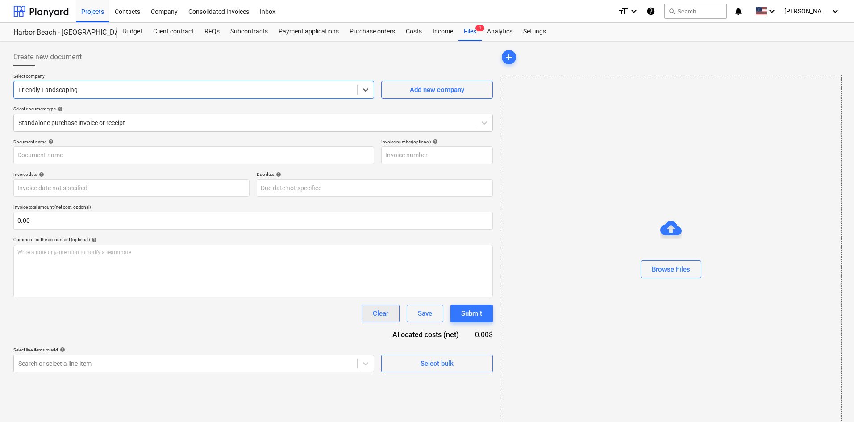
click at [387, 314] on div "Clear" at bounding box center [381, 314] width 16 height 12
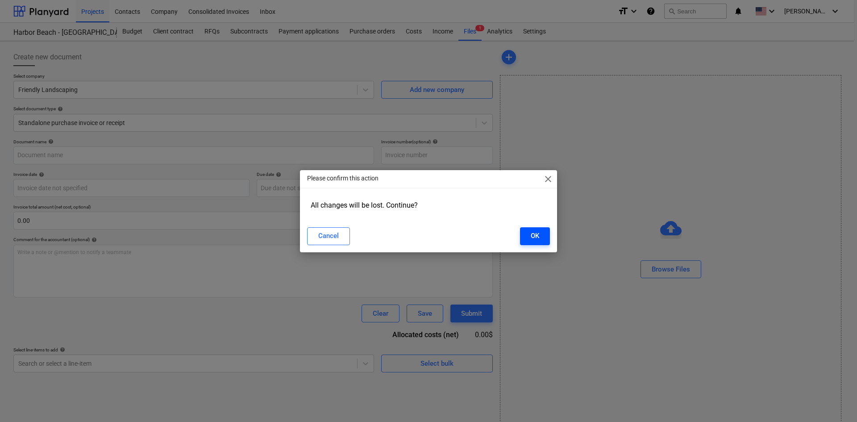
click at [523, 233] on button "OK" at bounding box center [535, 236] width 30 height 18
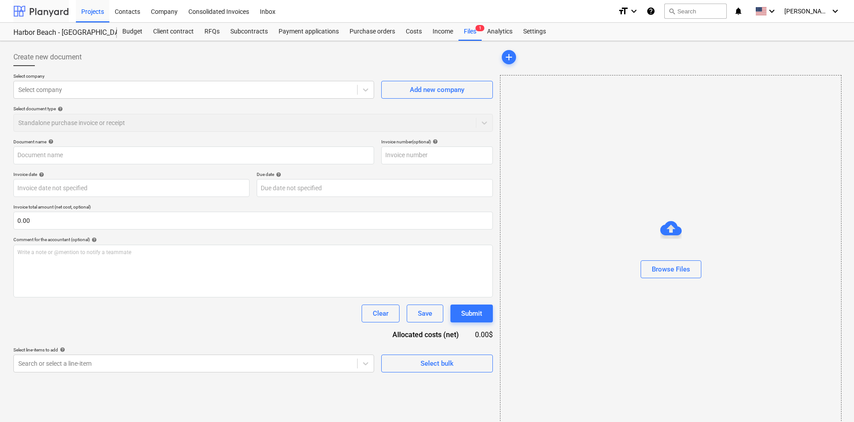
click at [54, 9] on div at bounding box center [40, 11] width 55 height 22
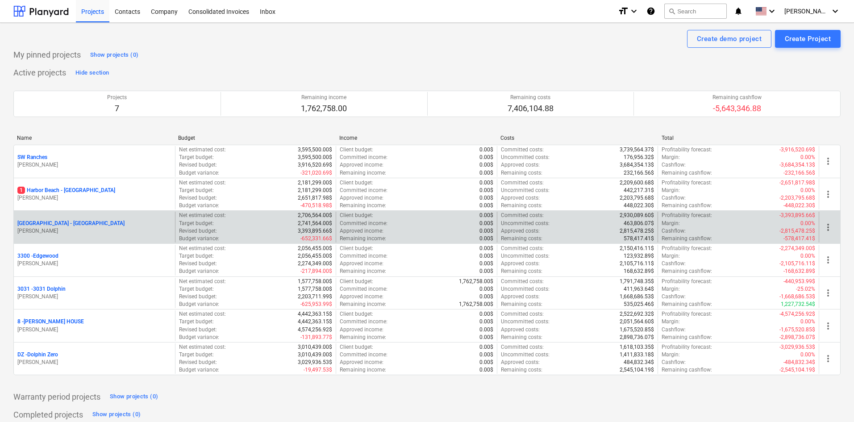
click at [71, 220] on p "[GEOGRAPHIC_DATA] - [GEOGRAPHIC_DATA]" at bounding box center [70, 224] width 107 height 8
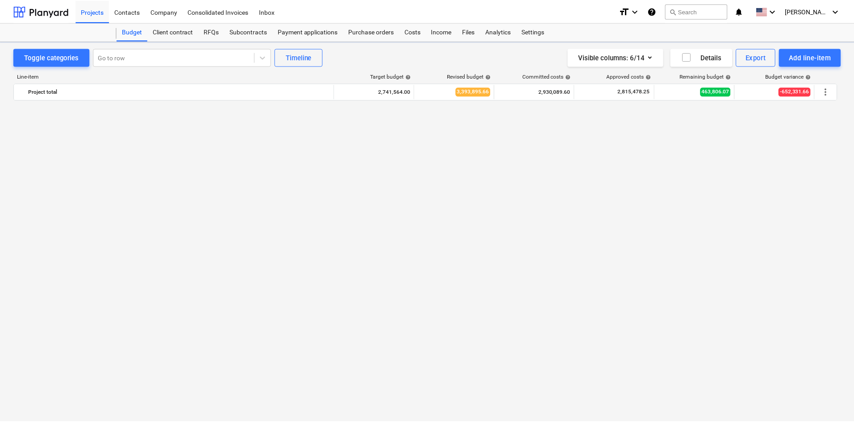
scroll to position [1172, 0]
click at [418, 30] on div "Costs" at bounding box center [413, 32] width 27 height 18
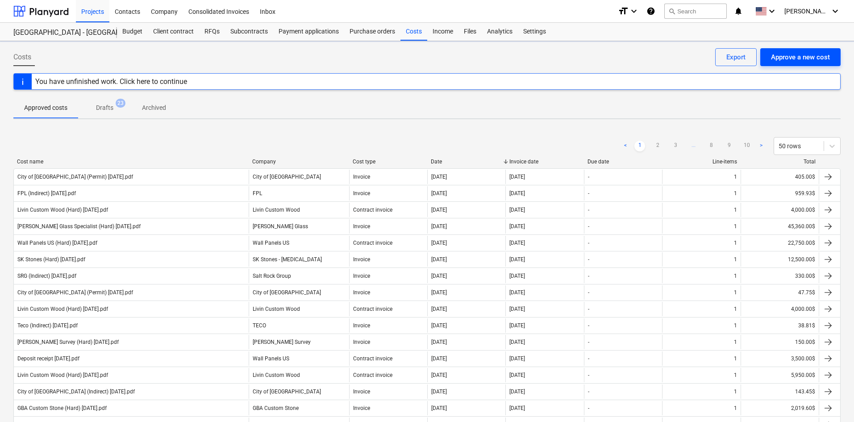
click at [784, 53] on div "Approve a new cost" at bounding box center [800, 57] width 59 height 12
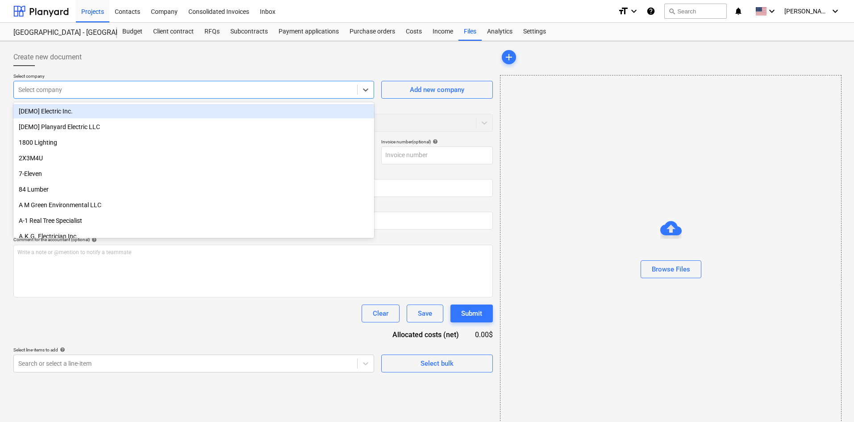
click at [59, 87] on div at bounding box center [185, 89] width 334 height 9
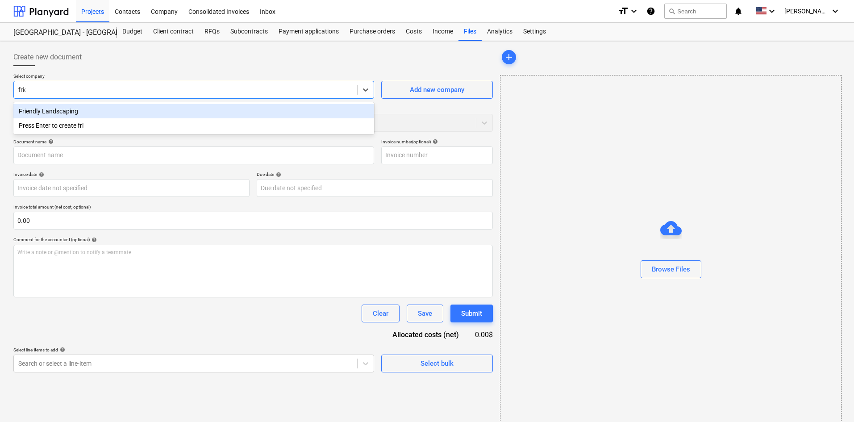
type input "frien"
click at [52, 108] on div "Friendly Landscaping" at bounding box center [193, 111] width 361 height 14
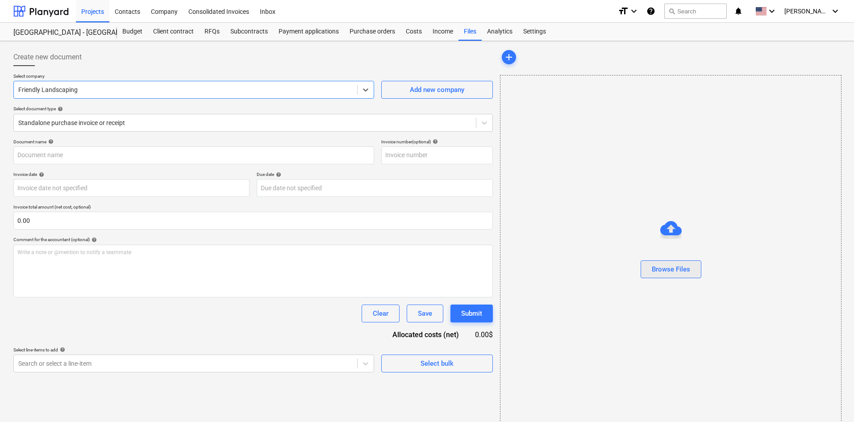
click at [669, 271] on div "Browse Files" at bounding box center [671, 269] width 38 height 12
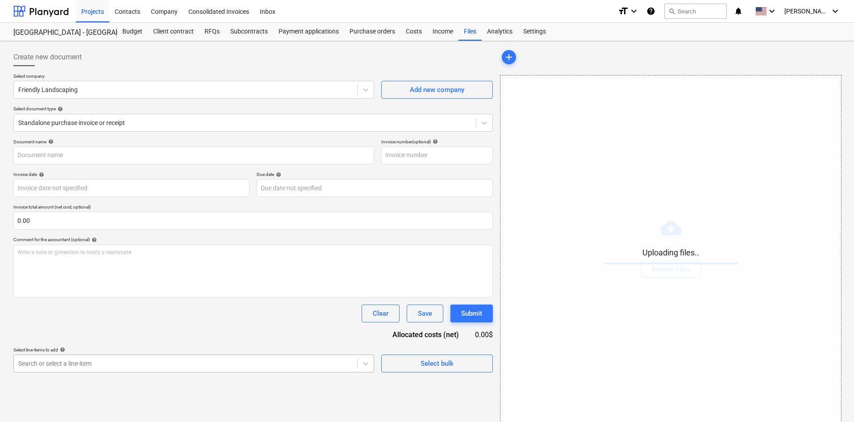
scroll to position [90, 0]
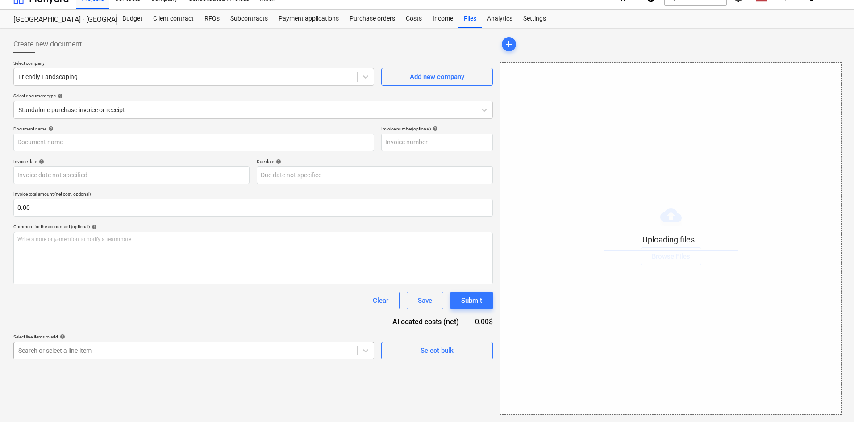
click at [162, 361] on body "Projects Contacts Company Consolidated Invoices Inbox format_size keyboard_arro…" at bounding box center [427, 198] width 854 height 422
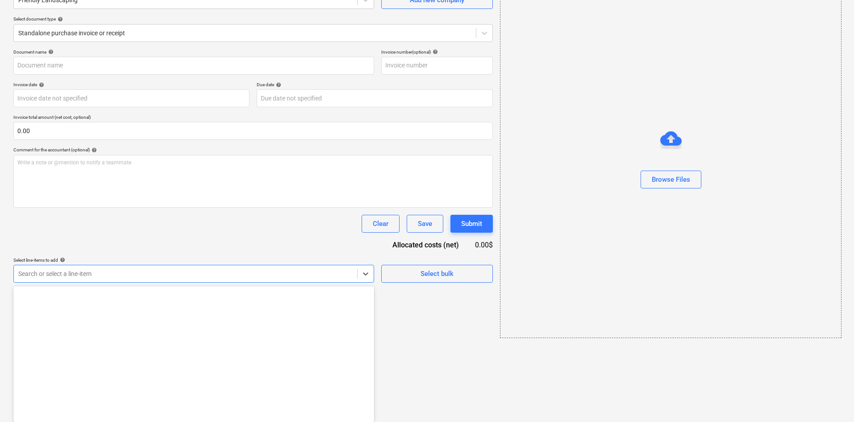
type input "Friendly Landscaping (Indirect) 8.27.25b.pdf"
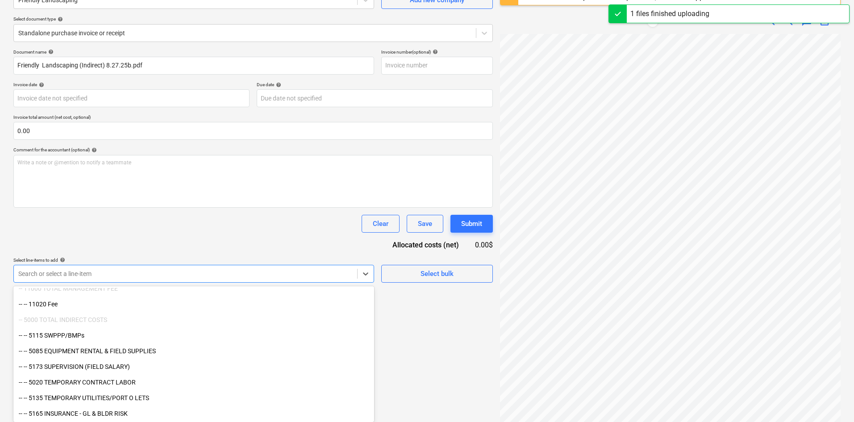
scroll to position [1276, 0]
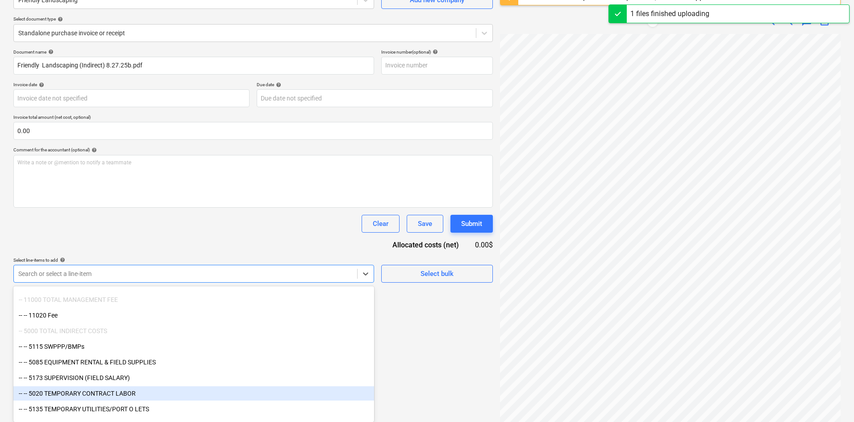
click at [141, 390] on div "-- -- 5020 TEMPORARY CONTRACT LABOR" at bounding box center [193, 393] width 361 height 14
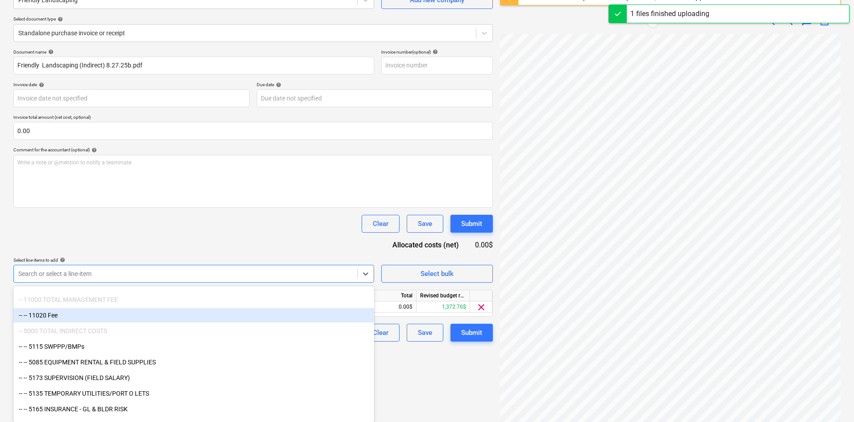
click at [244, 226] on div "Clear Save Submit" at bounding box center [252, 224] width 479 height 18
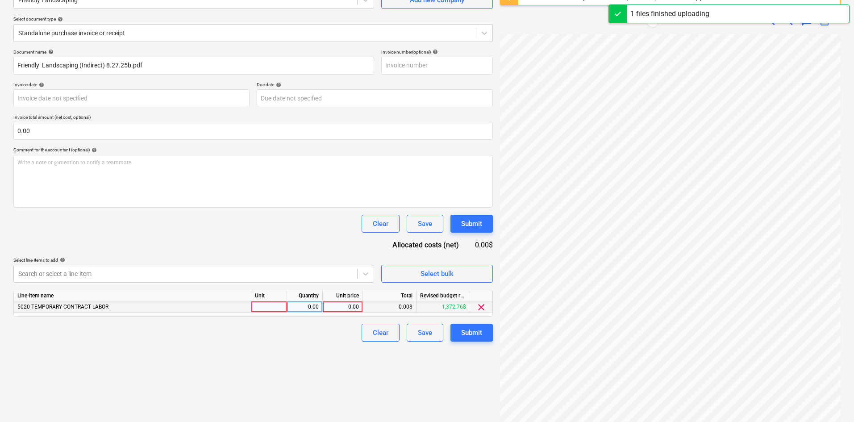
click at [328, 308] on div "0.00" at bounding box center [342, 306] width 33 height 11
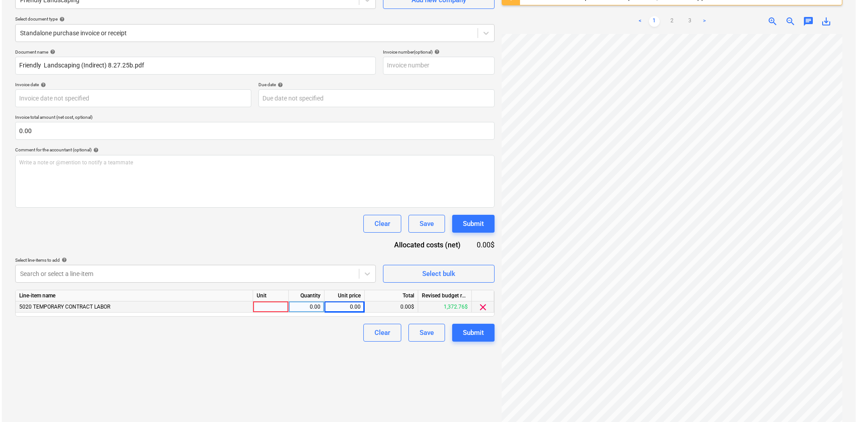
scroll to position [127, 18]
click at [347, 307] on div "0.00" at bounding box center [342, 306] width 33 height 11
type input "450"
click at [296, 370] on div "Create new document Select company Friendly Landscaping Add new company Select …" at bounding box center [253, 194] width 486 height 479
click at [475, 338] on div "Submit" at bounding box center [471, 333] width 21 height 12
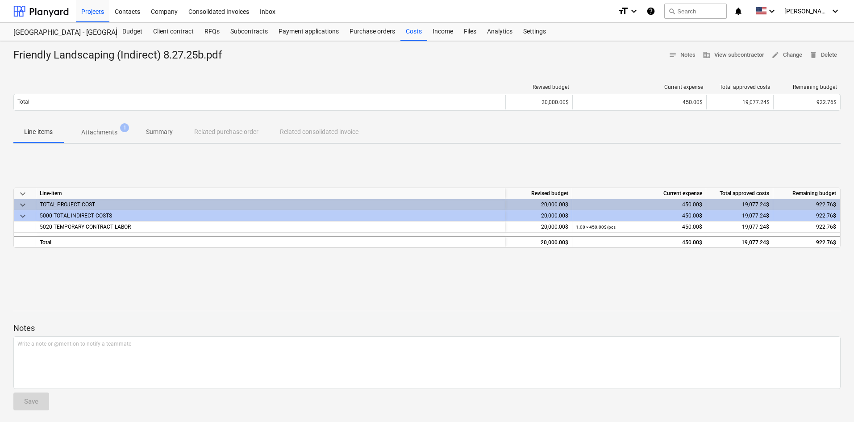
click at [797, 167] on div "keyboard_arrow_down Line-item Revised budget Current expense Total approved cos…" at bounding box center [426, 218] width 827 height 134
click at [423, 33] on div "Costs" at bounding box center [413, 32] width 27 height 18
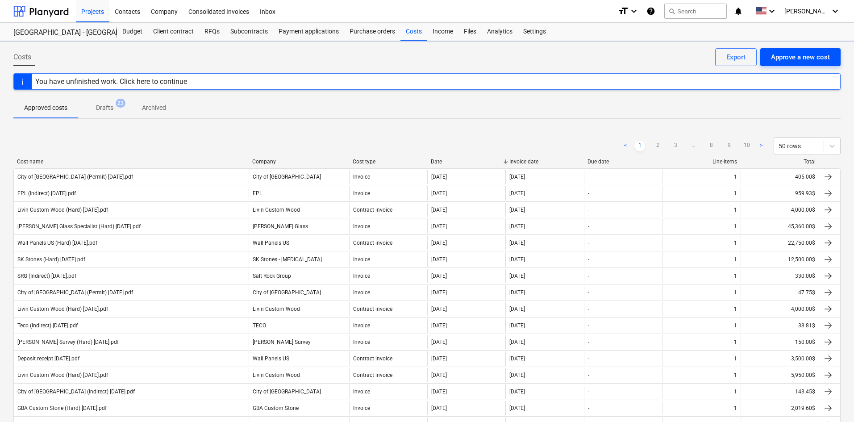
click at [791, 64] on button "Approve a new cost" at bounding box center [800, 57] width 80 height 18
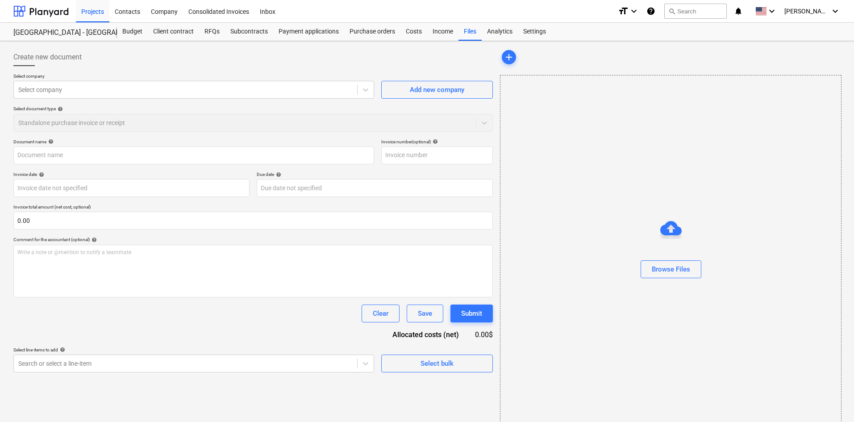
click at [223, 100] on div "Select company Select company Add new company Select document type help Standal…" at bounding box center [252, 106] width 479 height 66
click at [221, 92] on div at bounding box center [185, 89] width 334 height 9
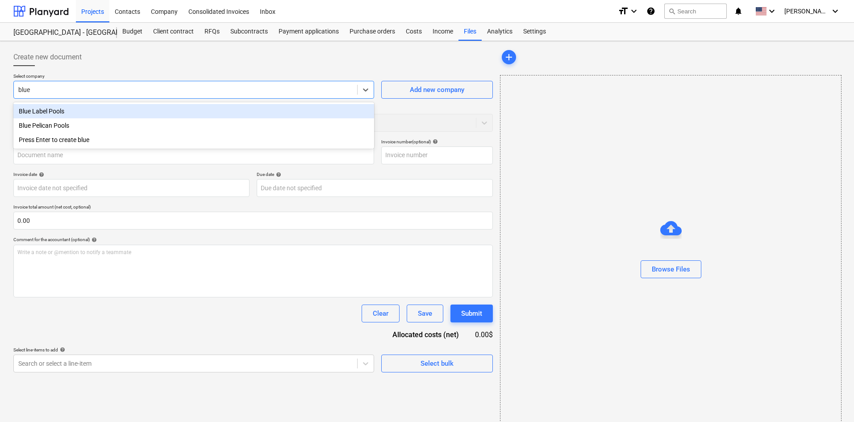
click at [142, 104] on div "Blue Label Pools" at bounding box center [193, 111] width 361 height 14
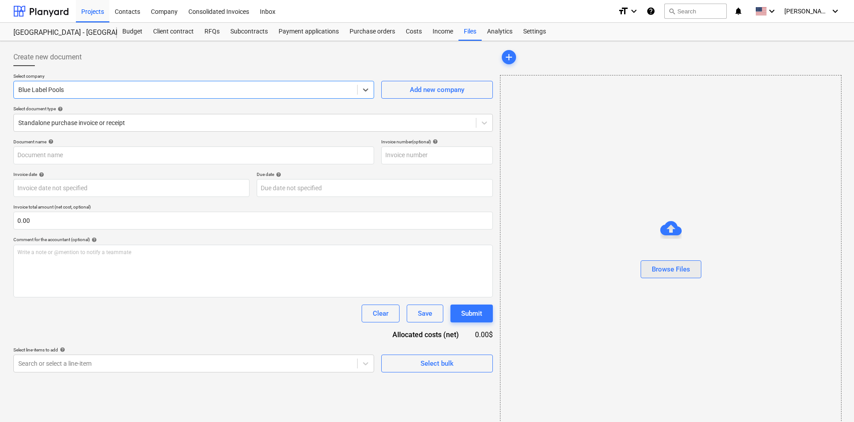
click at [646, 266] on button "Browse Files" at bounding box center [670, 269] width 61 height 18
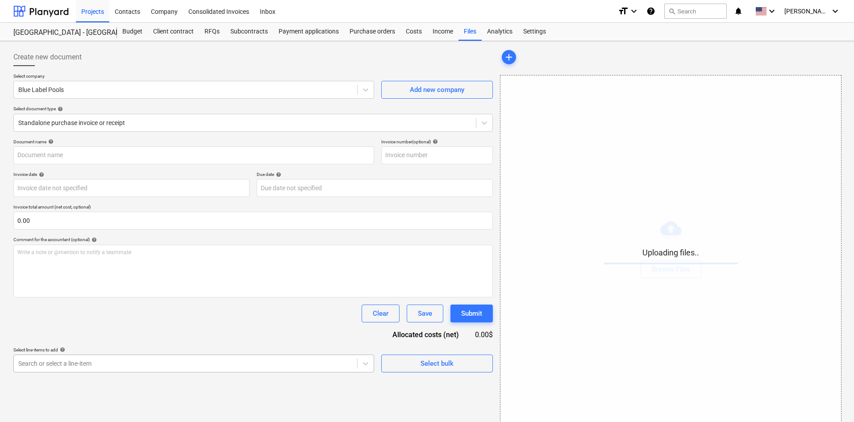
scroll to position [90, 0]
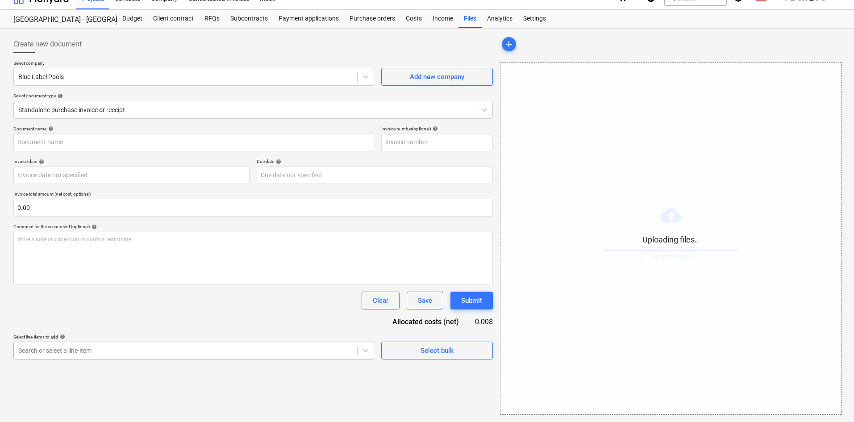
click at [112, 364] on body "Projects Contacts Company Consolidated Invoices Inbox format_size keyboard_arro…" at bounding box center [427, 198] width 854 height 422
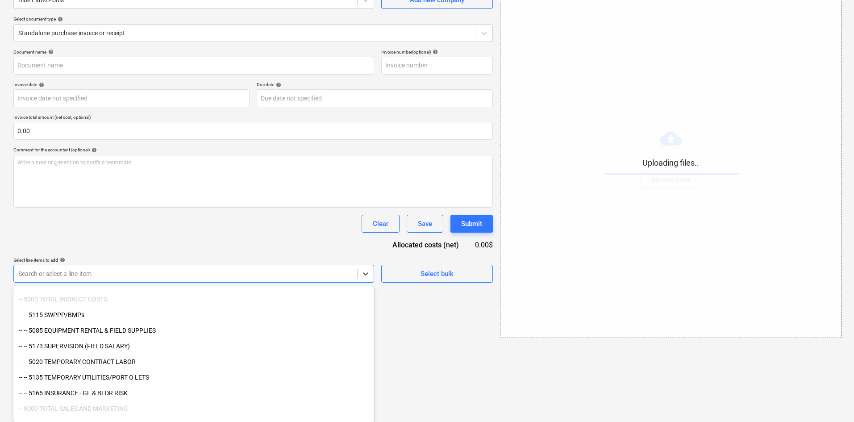
scroll to position [1276, 0]
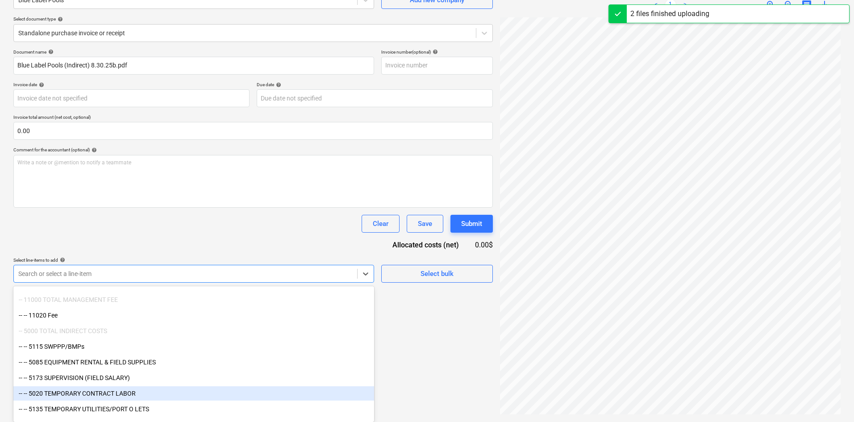
click at [121, 391] on div "-- -- 5020 TEMPORARY CONTRACT LABOR" at bounding box center [193, 393] width 361 height 14
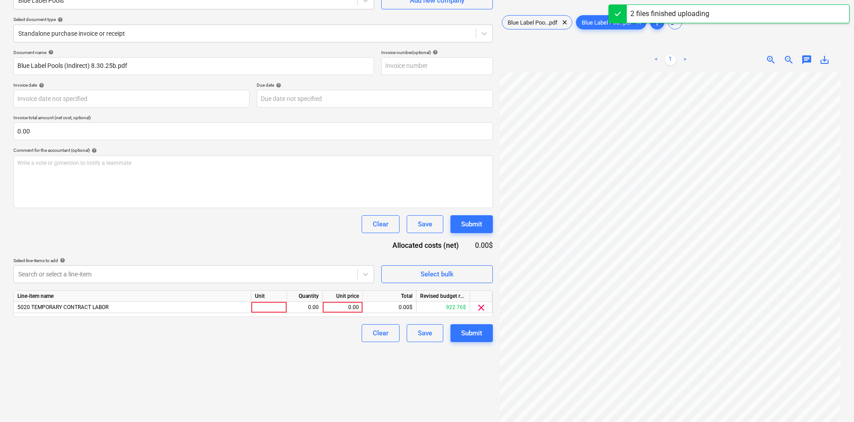
click at [221, 241] on div "Document name help Blue Label Pools (Indirect) 8.30.25b.pdf Invoice number (opt…" at bounding box center [252, 196] width 479 height 292
click at [331, 305] on div "0.00" at bounding box center [342, 307] width 33 height 11
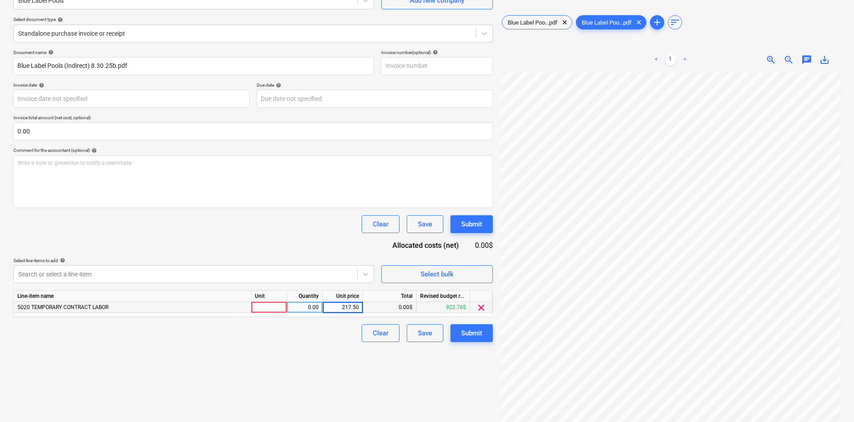
click at [327, 404] on div "Create new document Select company Blue Label Pools Add new company Select docu…" at bounding box center [253, 186] width 486 height 463
drag, startPoint x: 275, startPoint y: 362, endPoint x: 420, endPoint y: 349, distance: 145.2
click at [275, 362] on div "Create new document Select company Blue Label Pools Add new company Select docu…" at bounding box center [253, 186] width 486 height 463
click at [478, 333] on div "Submit" at bounding box center [471, 333] width 21 height 12
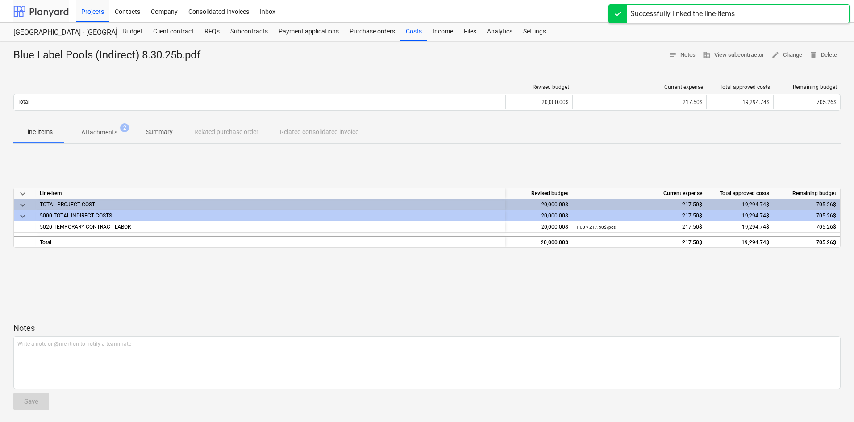
click at [44, 12] on div at bounding box center [40, 11] width 55 height 22
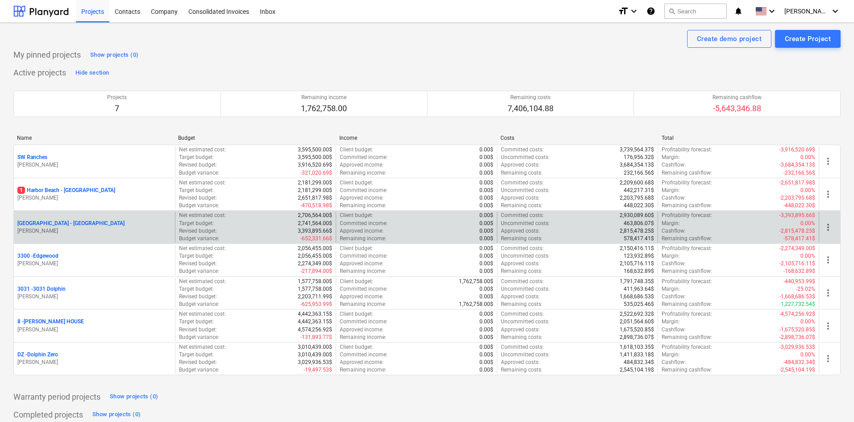
click at [67, 224] on p "[GEOGRAPHIC_DATA] - [GEOGRAPHIC_DATA]" at bounding box center [70, 224] width 107 height 8
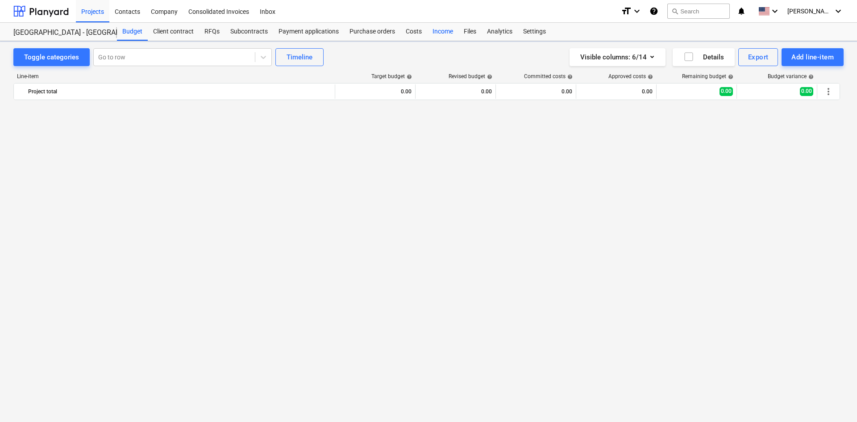
click at [413, 35] on div "Costs" at bounding box center [413, 32] width 27 height 18
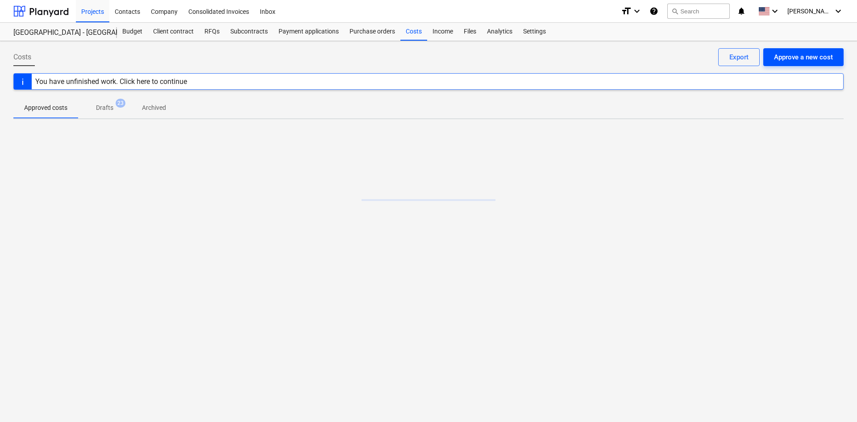
click at [813, 56] on div "Approve a new cost" at bounding box center [803, 57] width 59 height 12
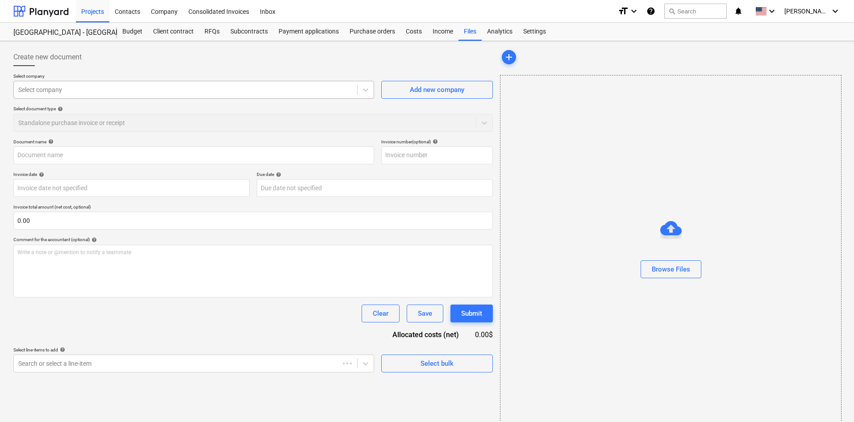
click at [100, 95] on div "Select company" at bounding box center [185, 89] width 343 height 12
click at [670, 267] on div "Browse Files" at bounding box center [671, 269] width 38 height 12
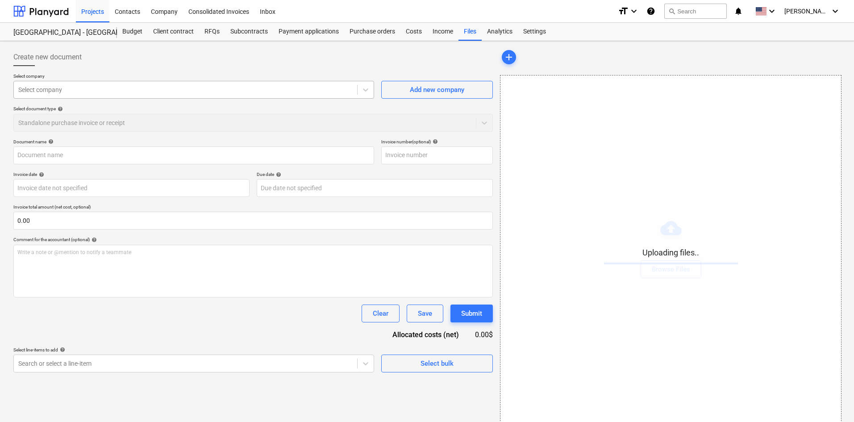
click at [217, 89] on div at bounding box center [185, 89] width 334 height 9
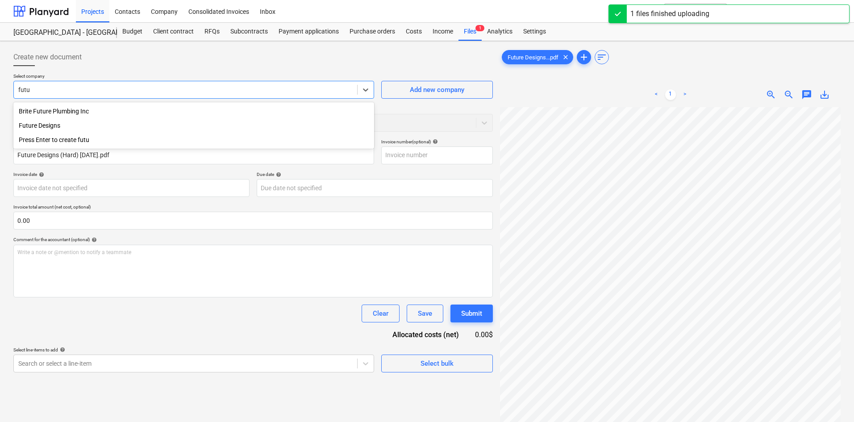
click at [34, 124] on div "Future Designs" at bounding box center [193, 125] width 361 height 14
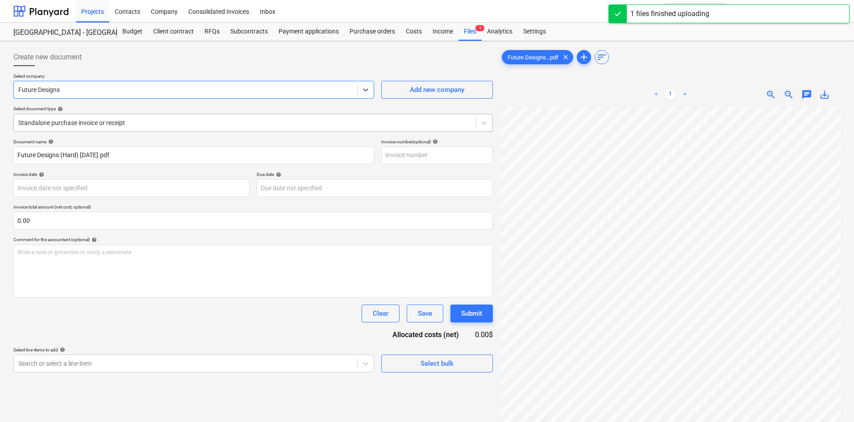
click at [79, 125] on div at bounding box center [244, 122] width 453 height 9
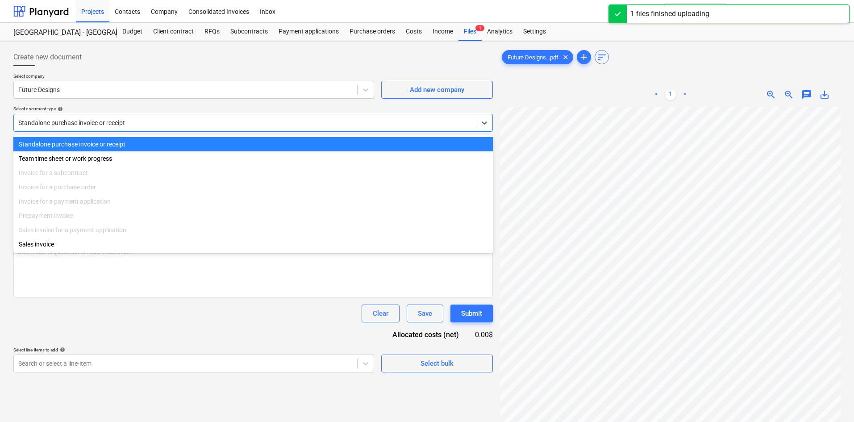
click at [79, 125] on div at bounding box center [244, 122] width 453 height 9
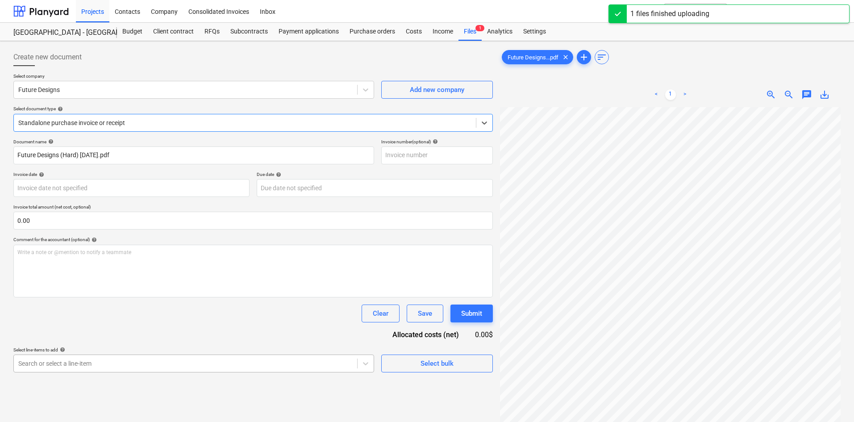
scroll to position [90, 0]
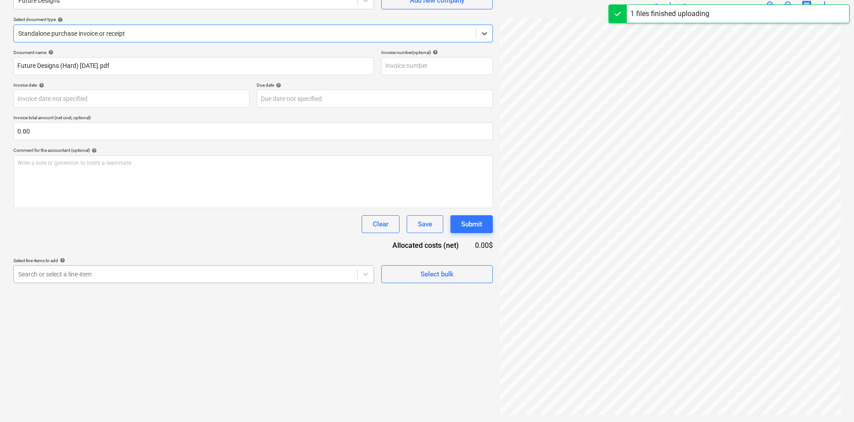
click at [96, 332] on body "Projects Contacts Company Consolidated Invoices Inbox format_size keyboard_arro…" at bounding box center [427, 122] width 854 height 422
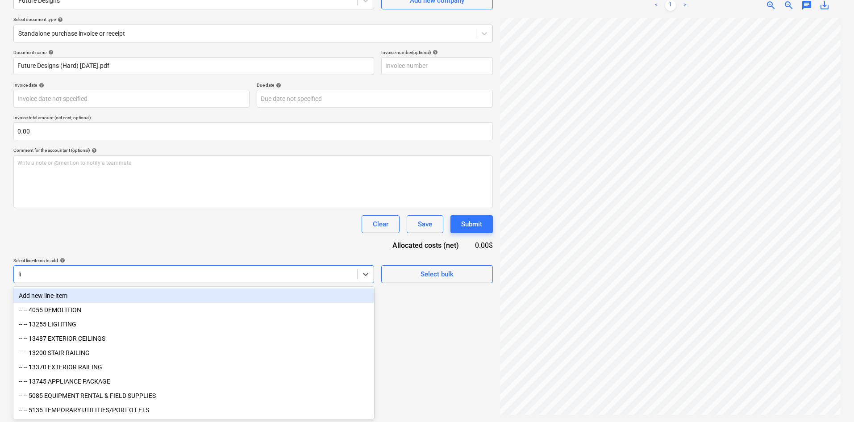
scroll to position [89, 0]
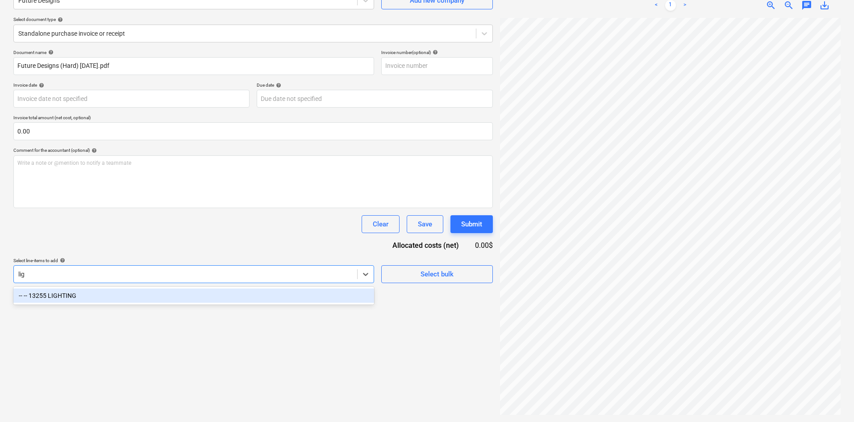
click at [92, 293] on div "-- -- 13255 LIGHTING" at bounding box center [193, 295] width 361 height 14
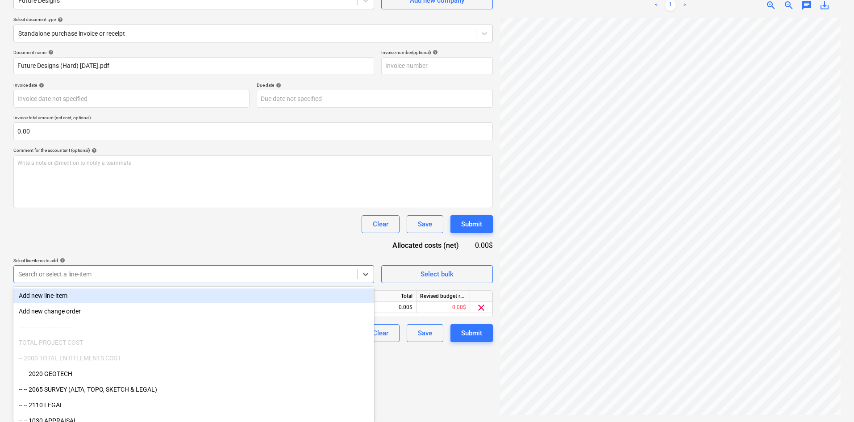
drag, startPoint x: 192, startPoint y: 245, endPoint x: 245, endPoint y: 275, distance: 61.0
click at [193, 245] on div "Document name help Future Designs (Hard) [DATE].pdf Invoice number (optional) h…" at bounding box center [252, 196] width 479 height 292
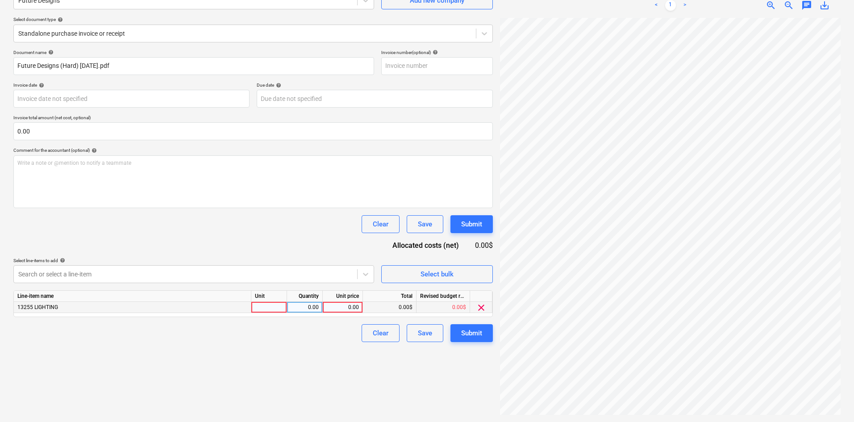
click at [341, 307] on div "0.00" at bounding box center [342, 307] width 33 height 11
click at [348, 311] on div "0.00" at bounding box center [342, 307] width 33 height 11
click at [352, 383] on div "Create new document Select company Future Designs Add new company Select docume…" at bounding box center [253, 186] width 486 height 463
click at [473, 331] on div "Submit" at bounding box center [471, 333] width 21 height 12
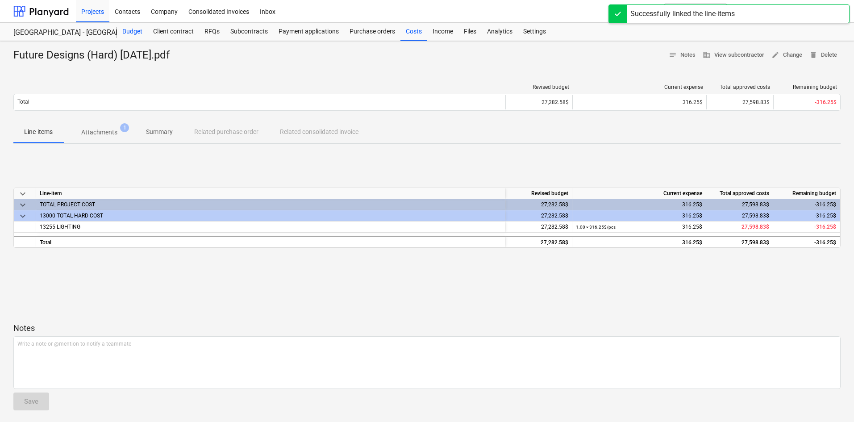
click at [137, 37] on div "Budget" at bounding box center [132, 32] width 31 height 18
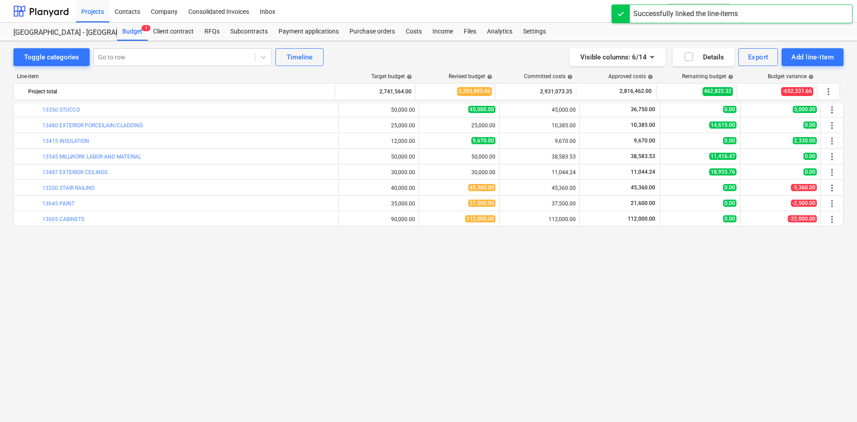
scroll to position [636, 0]
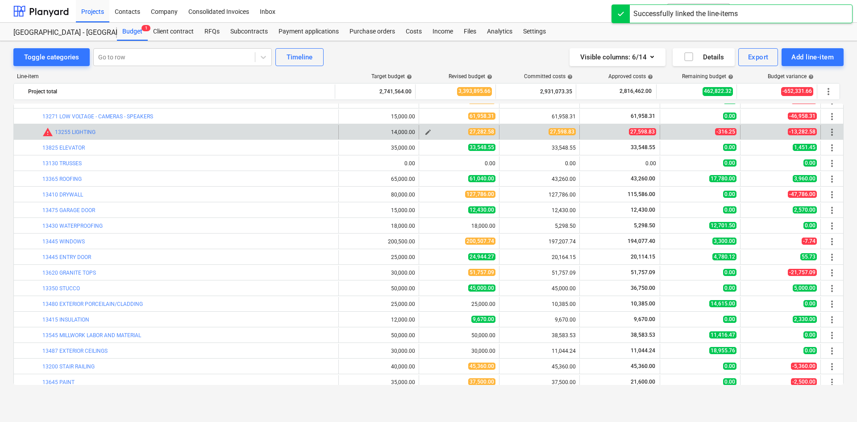
click at [425, 133] on span "edit" at bounding box center [427, 132] width 7 height 7
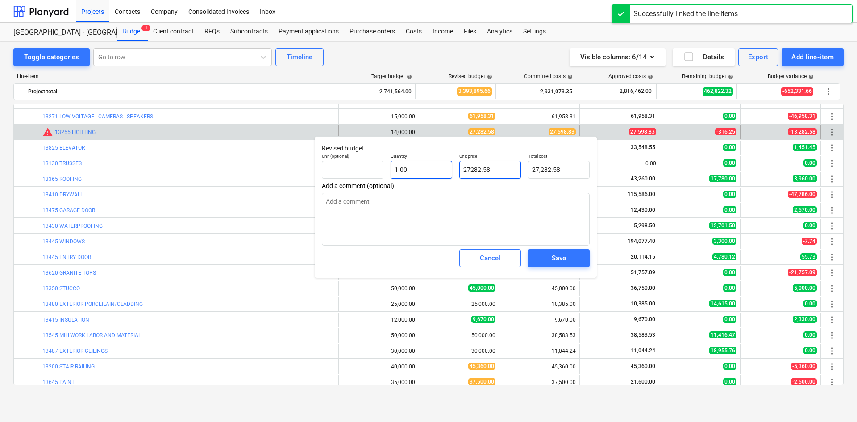
drag, startPoint x: 468, startPoint y: 170, endPoint x: 415, endPoint y: 169, distance: 53.6
click at [415, 169] on div "Unit (optional) Quantity 1.00 Unit price 27282.58 Total cost 27,282.58" at bounding box center [455, 166] width 275 height 33
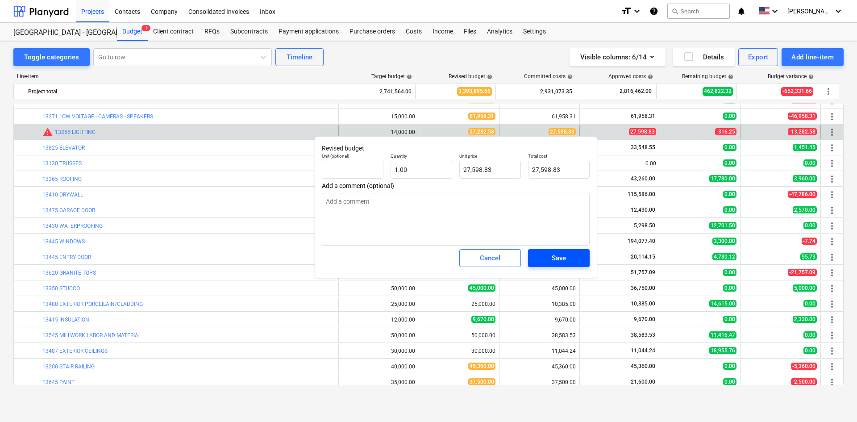
click at [567, 254] on span "Save" at bounding box center [559, 258] width 40 height 12
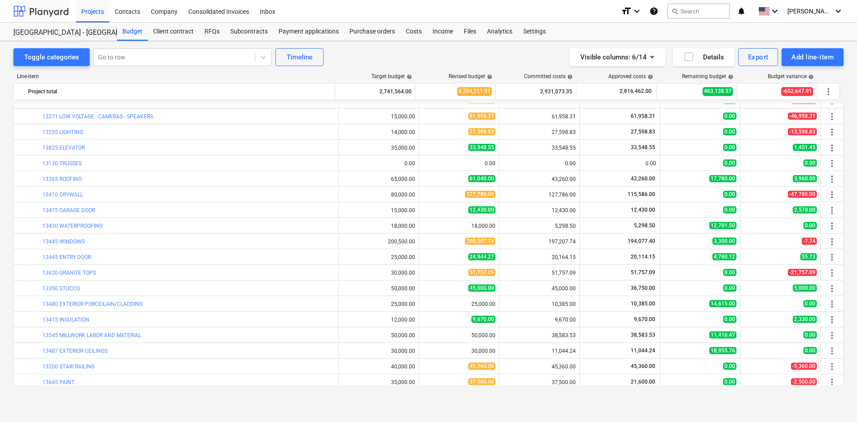
click at [58, 16] on div at bounding box center [40, 11] width 55 height 22
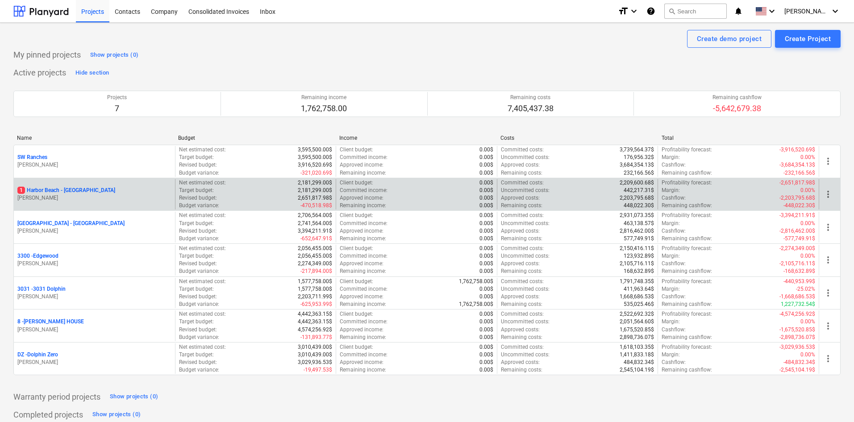
click at [81, 191] on p "1 Harbor Beach - [GEOGRAPHIC_DATA]" at bounding box center [66, 191] width 98 height 8
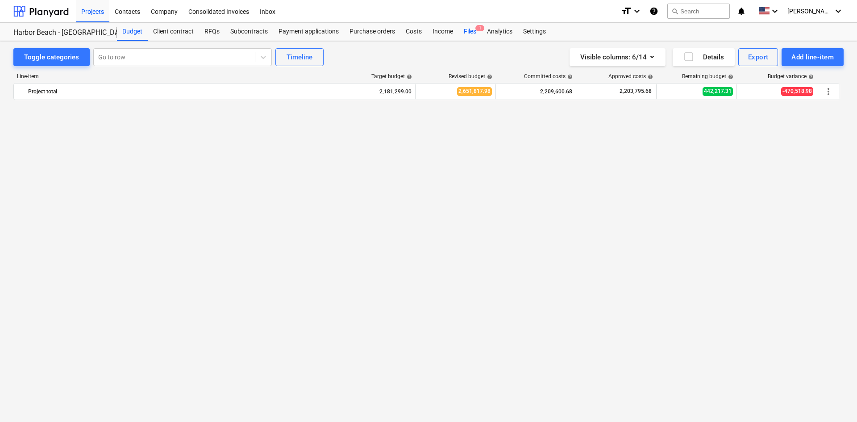
scroll to position [1172, 0]
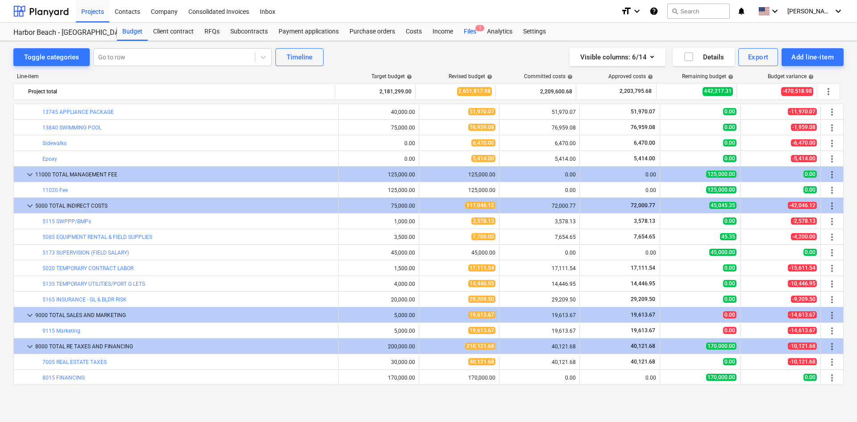
click at [465, 29] on div "Files 1" at bounding box center [469, 32] width 23 height 18
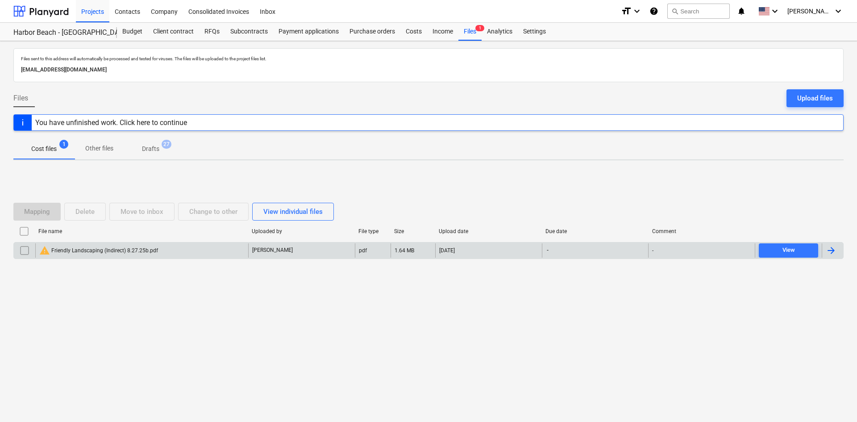
drag, startPoint x: 23, startPoint y: 251, endPoint x: 44, endPoint y: 242, distance: 22.8
click at [23, 251] on input "checkbox" at bounding box center [24, 250] width 14 height 14
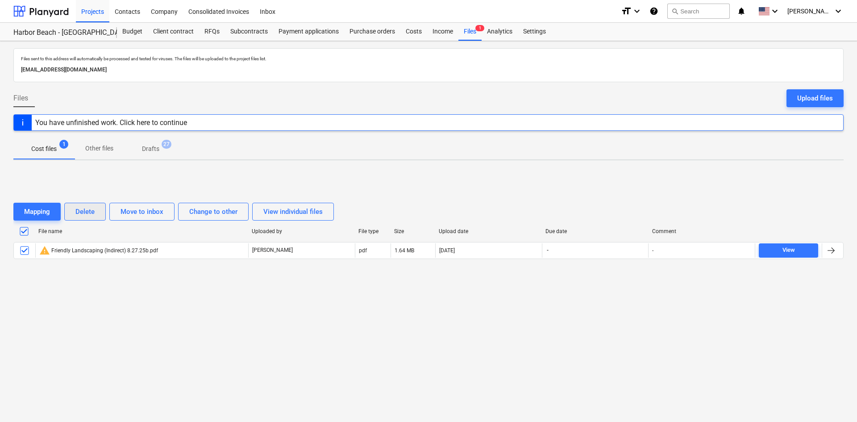
click at [79, 215] on div "Delete" at bounding box center [84, 212] width 19 height 12
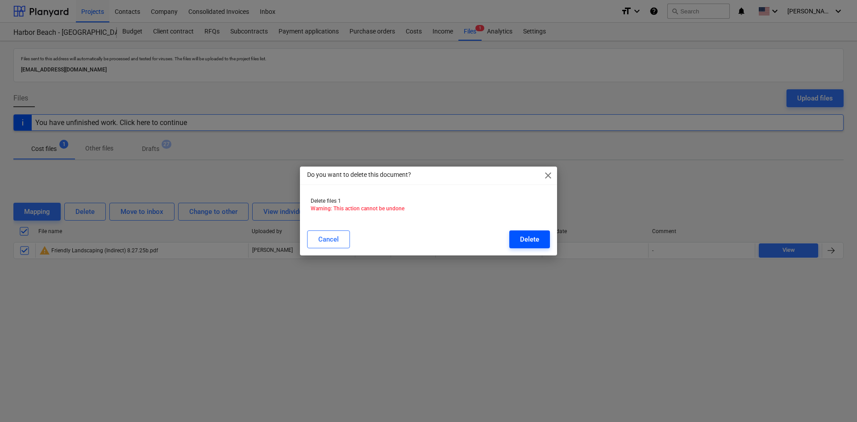
click at [524, 240] on div "Delete" at bounding box center [529, 239] width 19 height 12
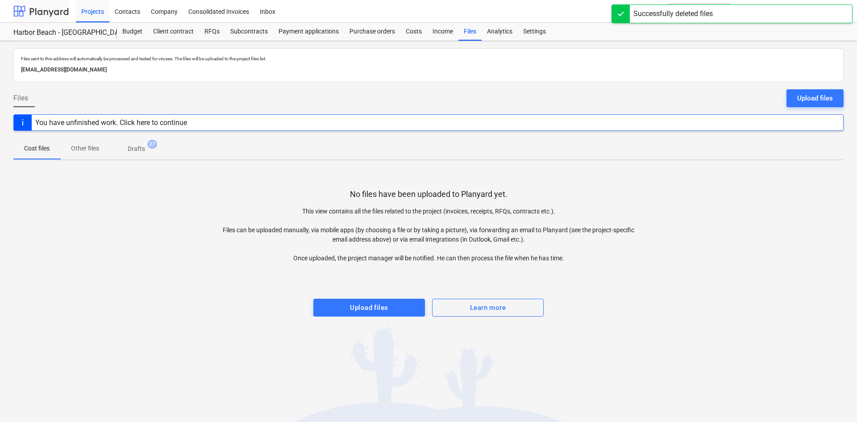
click at [49, 17] on div at bounding box center [40, 11] width 55 height 22
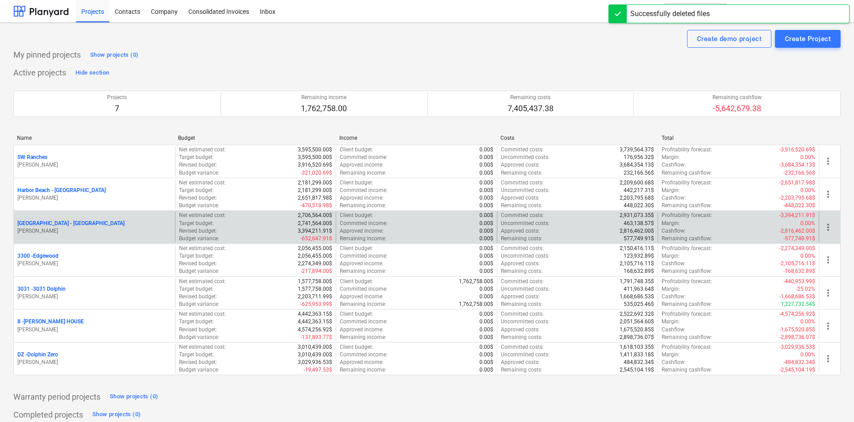
click at [68, 224] on p "[GEOGRAPHIC_DATA] - [GEOGRAPHIC_DATA]" at bounding box center [70, 224] width 107 height 8
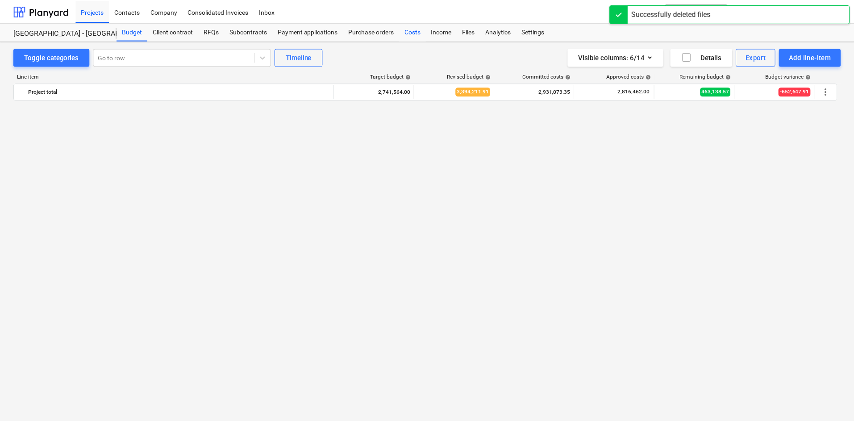
scroll to position [636, 0]
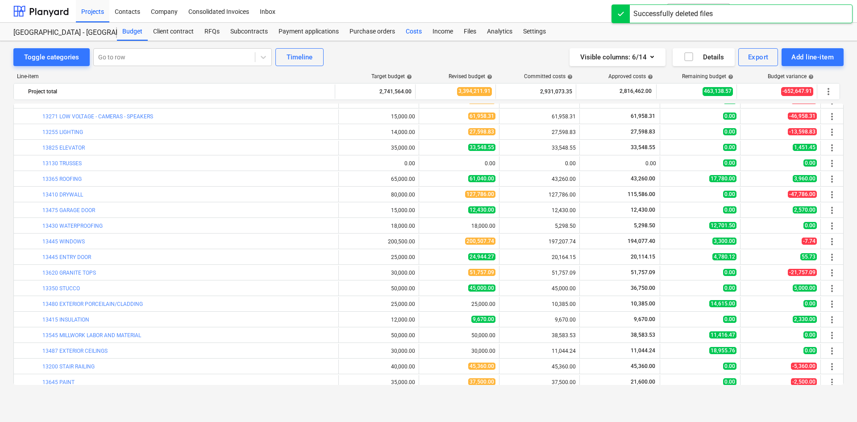
click at [408, 32] on div "Costs" at bounding box center [413, 32] width 27 height 18
